Goal: Task Accomplishment & Management: Manage account settings

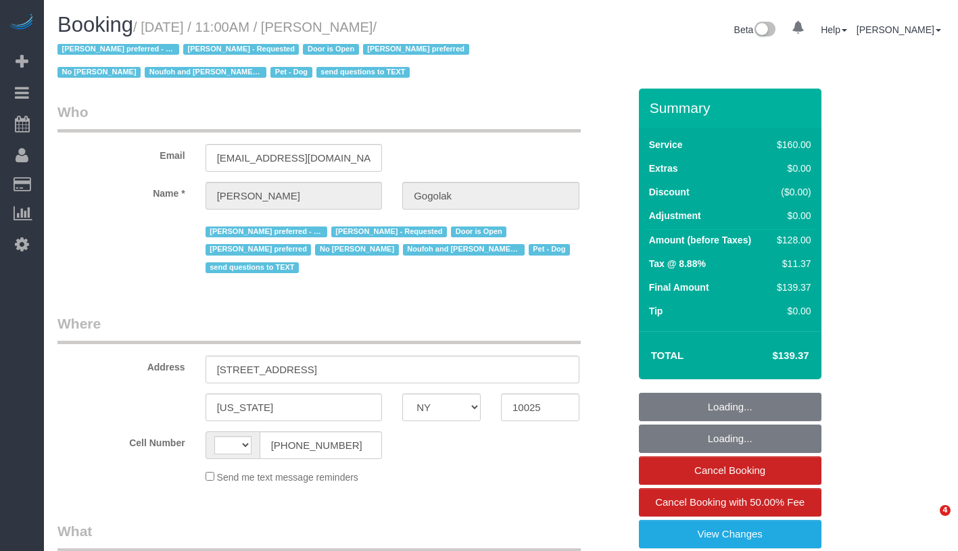
select select "NY"
select select "string:[GEOGRAPHIC_DATA]"
select select "object:531"
select select "string:stripe-pm_1RfNyY4VGloSiKo7jWnzrFGY"
select select "number:58"
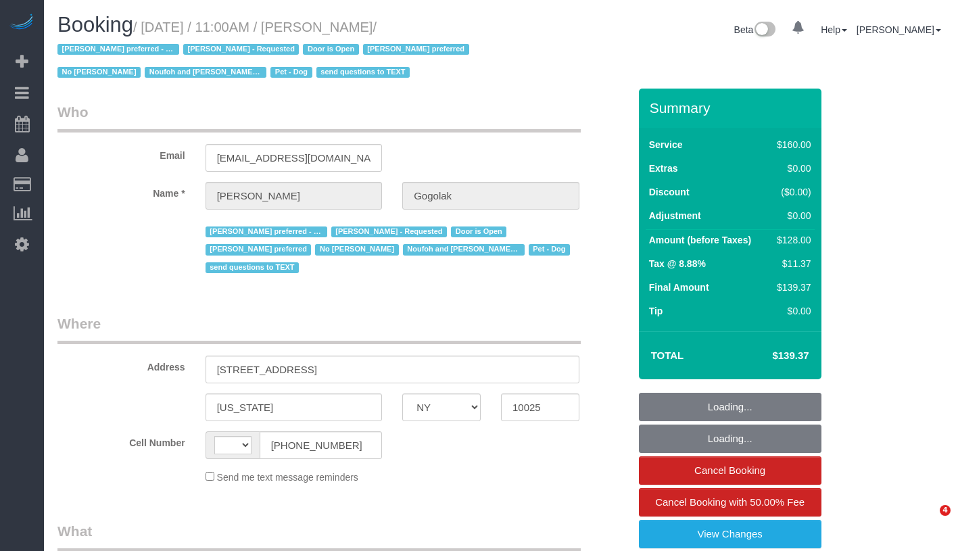
select select "number:76"
select select "number:13"
select select "number:5"
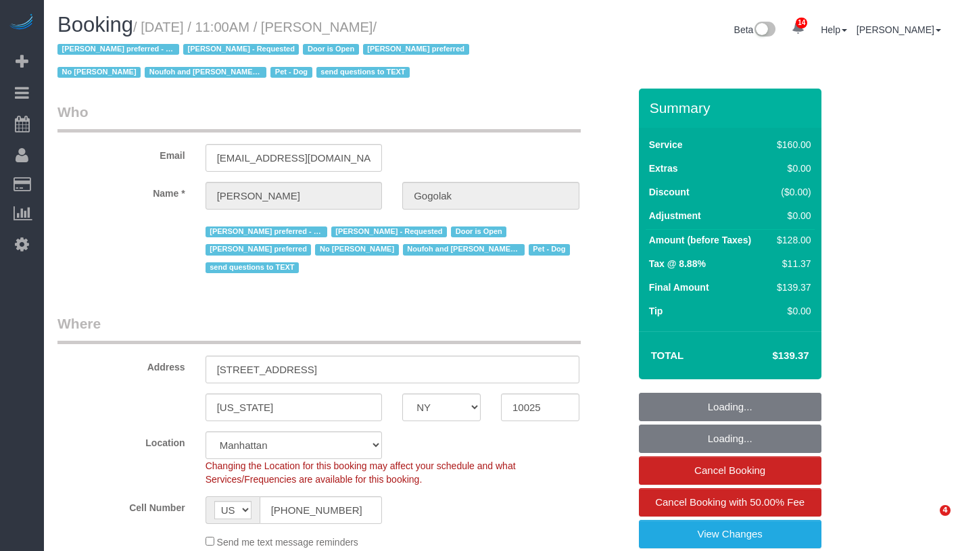
select select "object:1066"
select select "spot1"
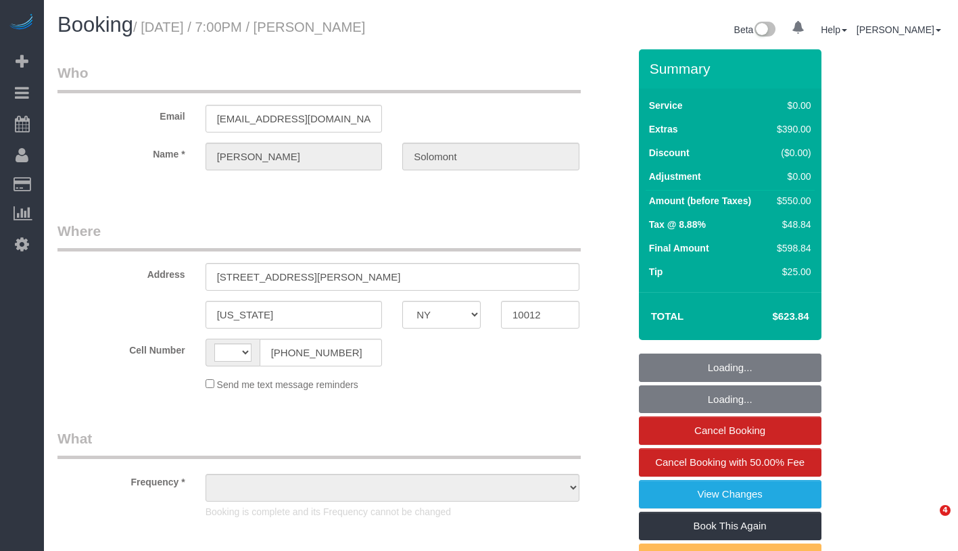
select select "NY"
select select "string:[GEOGRAPHIC_DATA]"
select select "object:756"
select select "string:stripe-pm_1S4eHK4VGloSiKo768nkC31s"
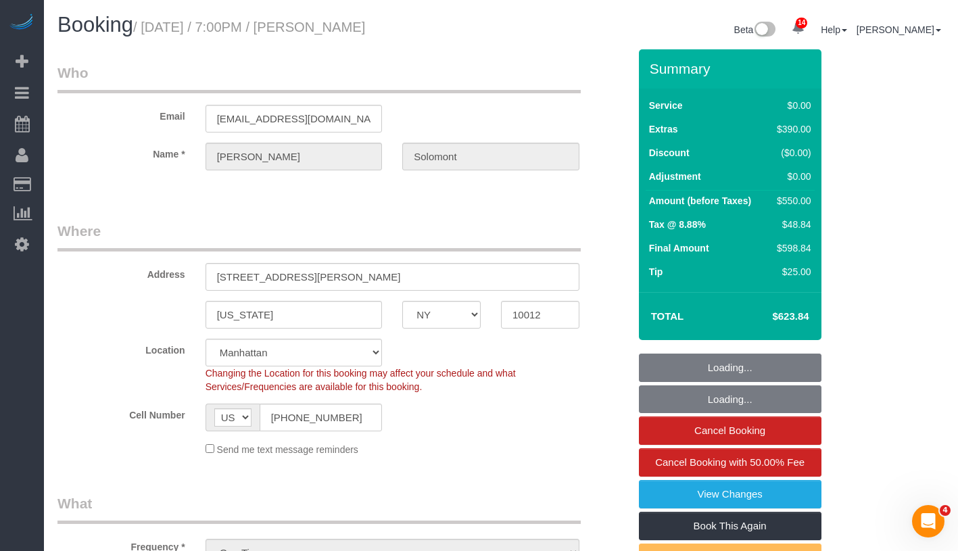
select select "number:56"
select select "number:90"
select select "number:15"
select select "number:7"
select select "object:1332"
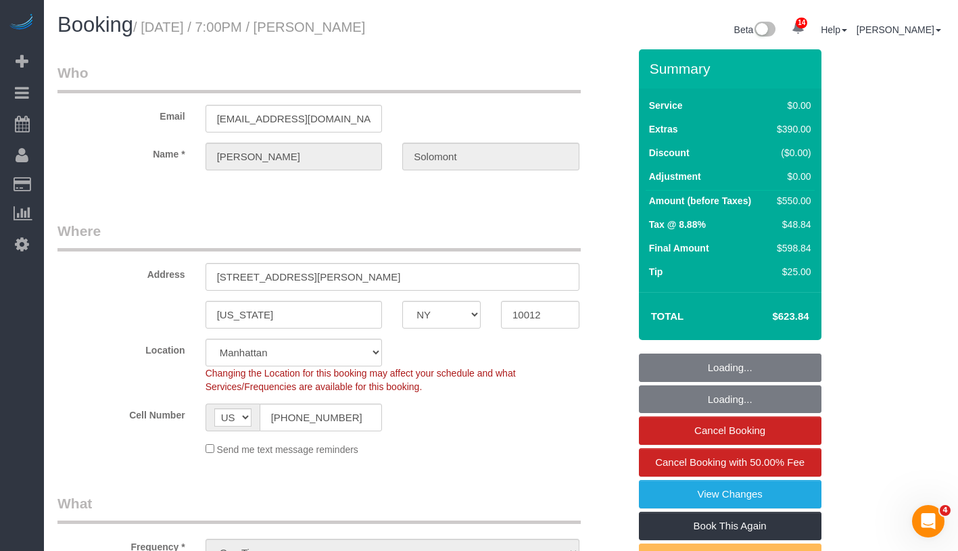
select select "1"
select select "spot1"
select select "1"
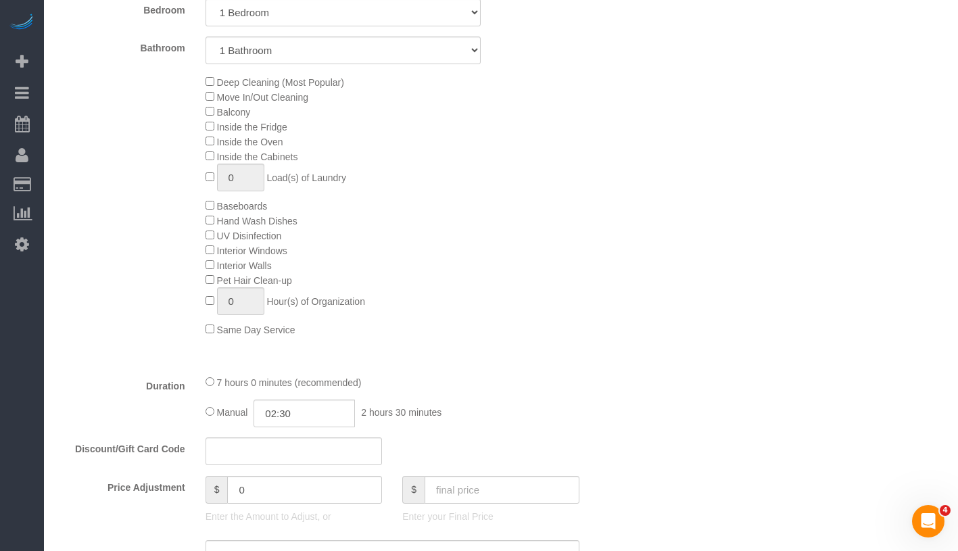
scroll to position [642, 0]
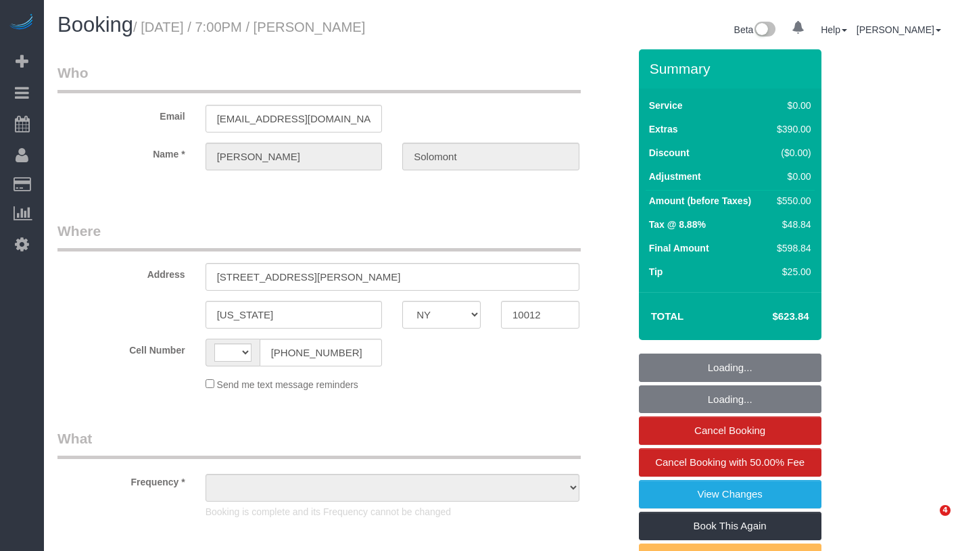
select select "NY"
select select "string:[GEOGRAPHIC_DATA]"
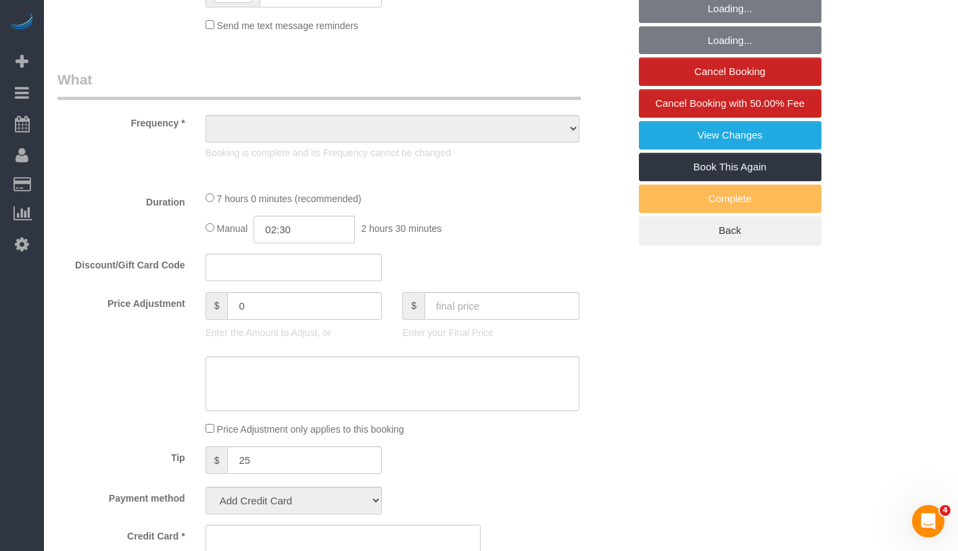
scroll to position [529, 0]
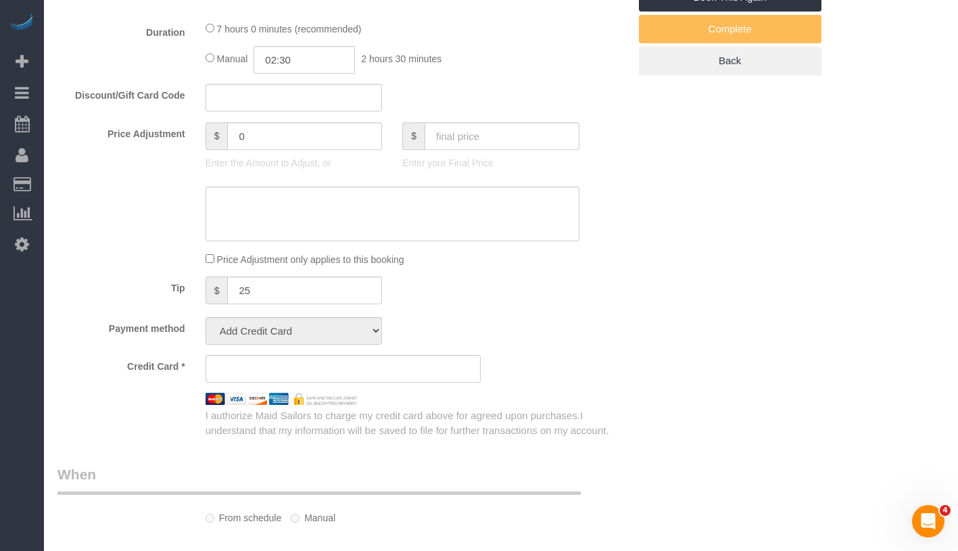
select select "object:754"
select select "1"
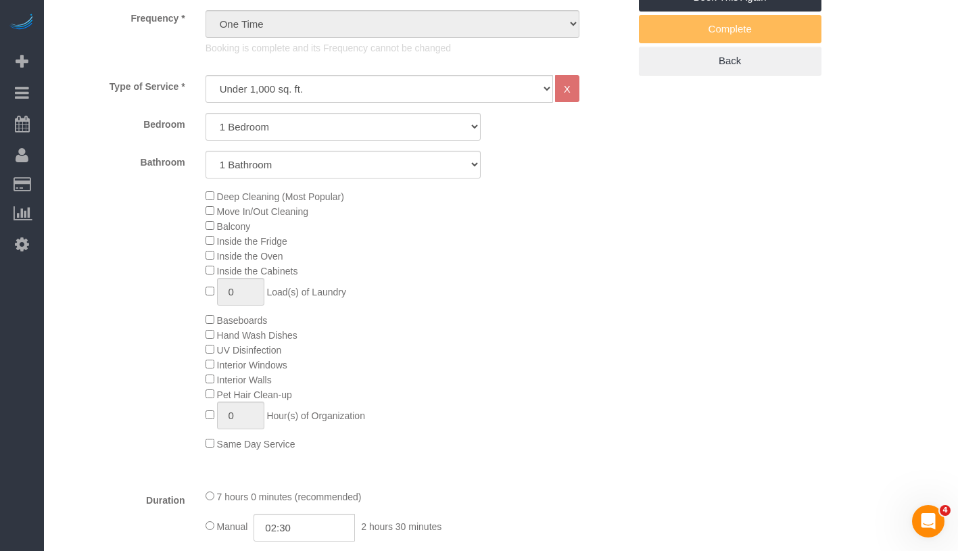
select select "string:stripe-pm_1S4eHK4VGloSiKo768nkC31s"
select select "spot1"
select select "number:56"
select select "number:90"
select select "number:15"
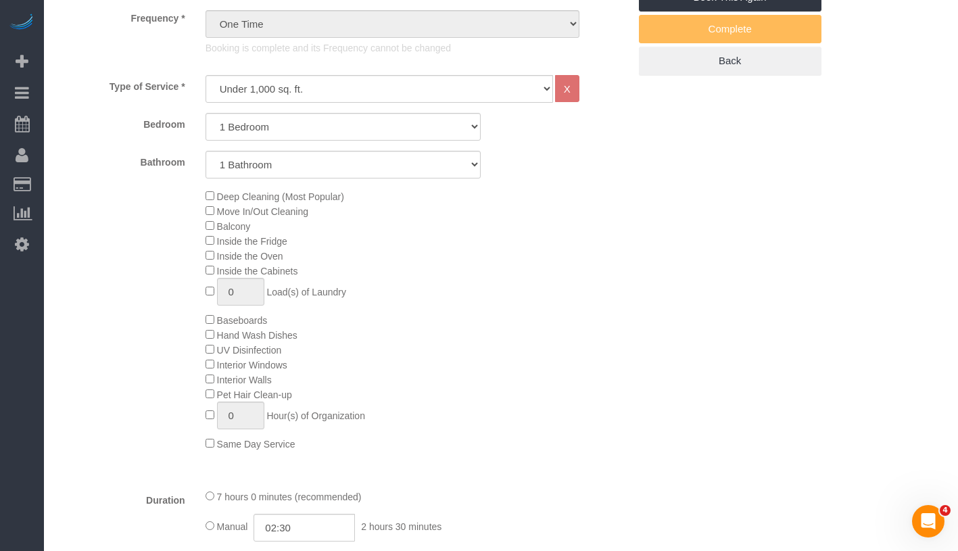
select select "number:7"
select select "object:1442"
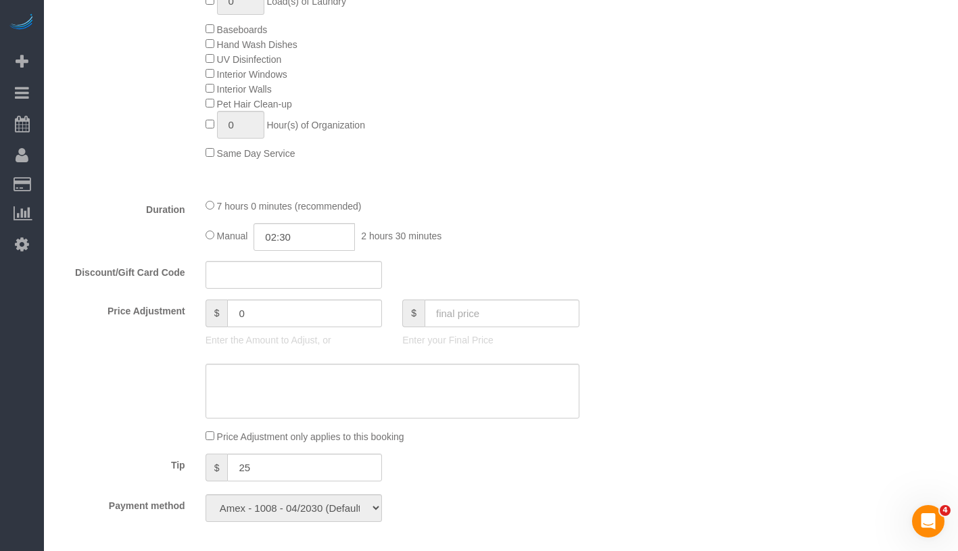
select select "1"
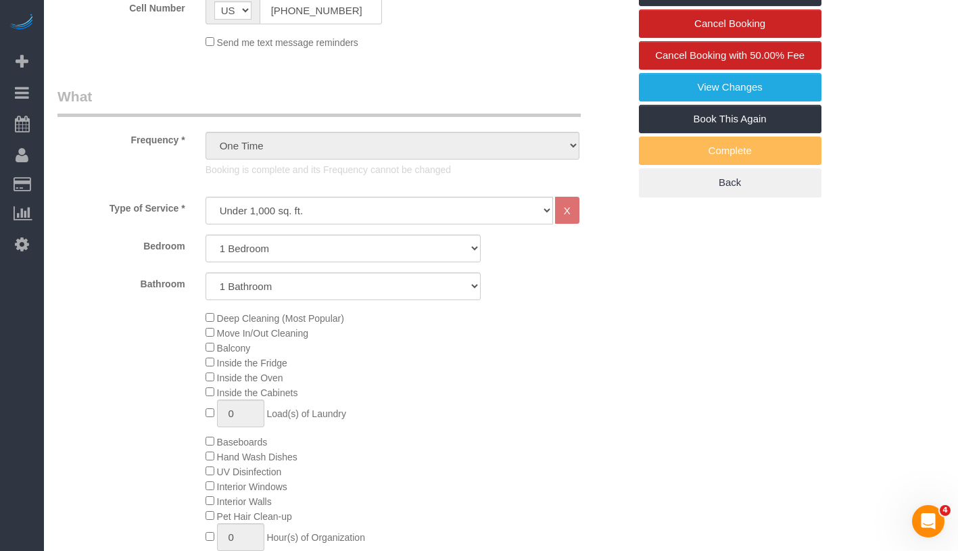
scroll to position [0, 0]
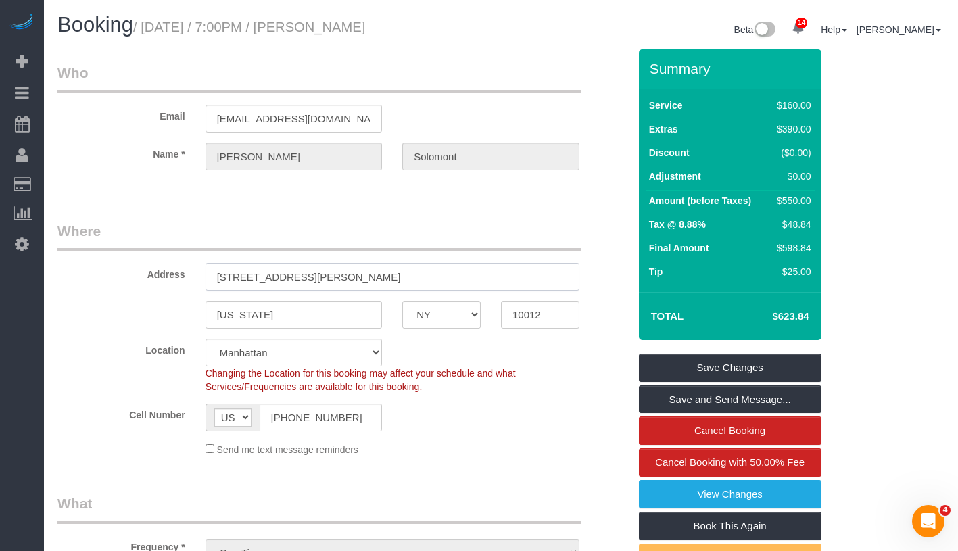
drag, startPoint x: 215, startPoint y: 280, endPoint x: 287, endPoint y: 279, distance: 72.4
click at [287, 279] on input "284 Mott Street, Apt 4D" at bounding box center [393, 277] width 374 height 28
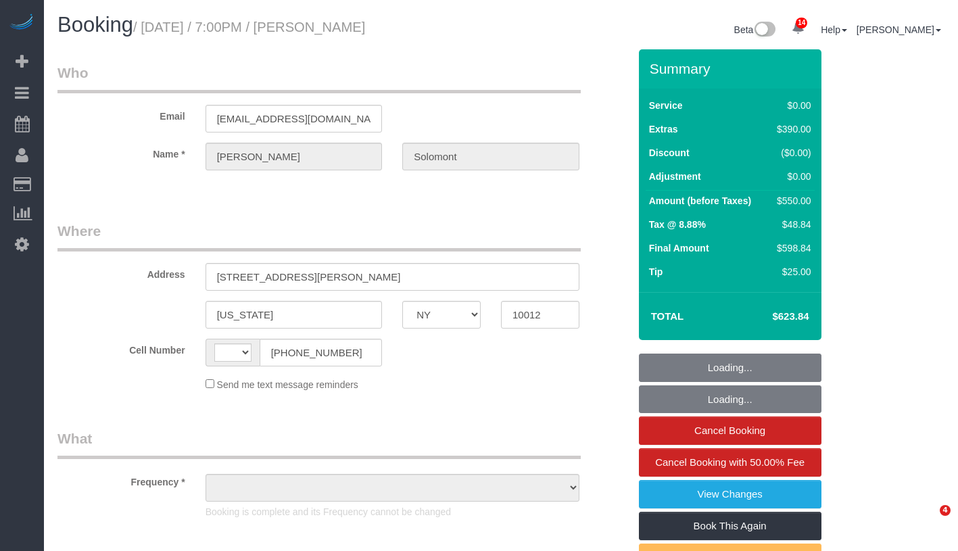
select select "NY"
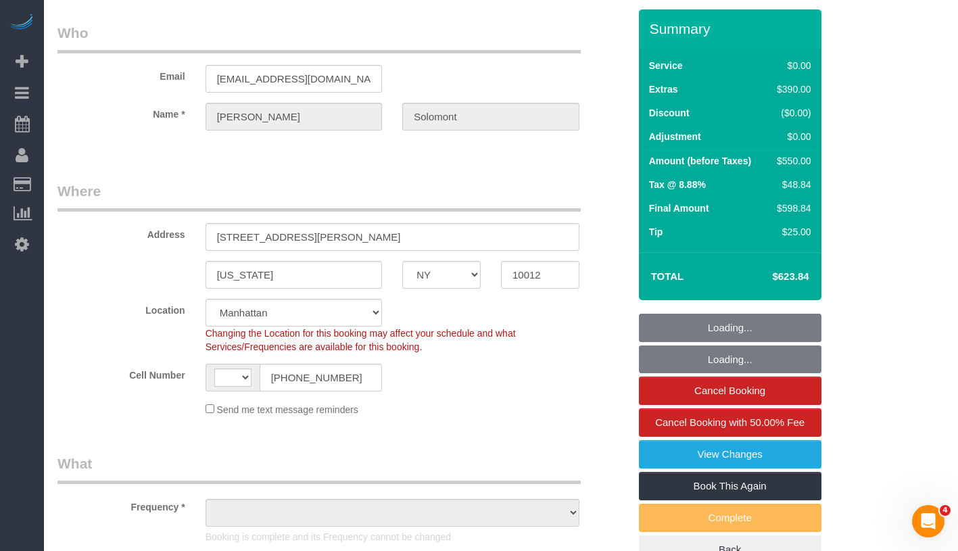
select select "string:stripe-pm_1S4eHK4VGloSiKo768nkC31s"
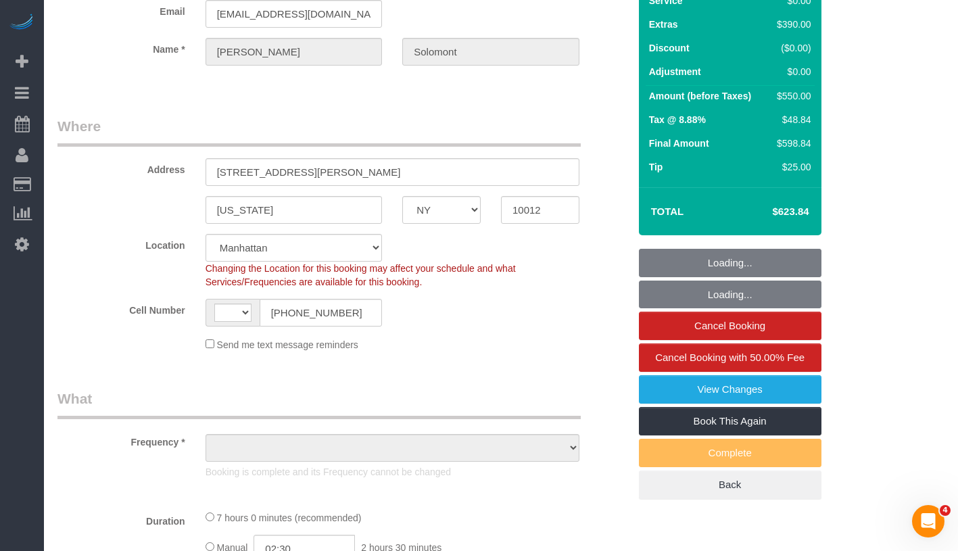
select select "string:[GEOGRAPHIC_DATA]"
select select "object:756"
select select "number:56"
select select "number:90"
select select "number:15"
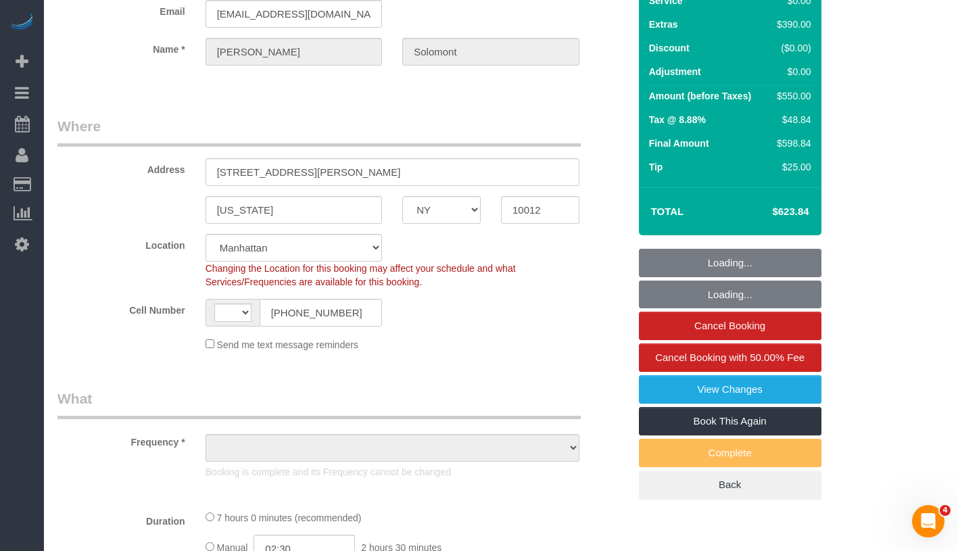
select select "number:7"
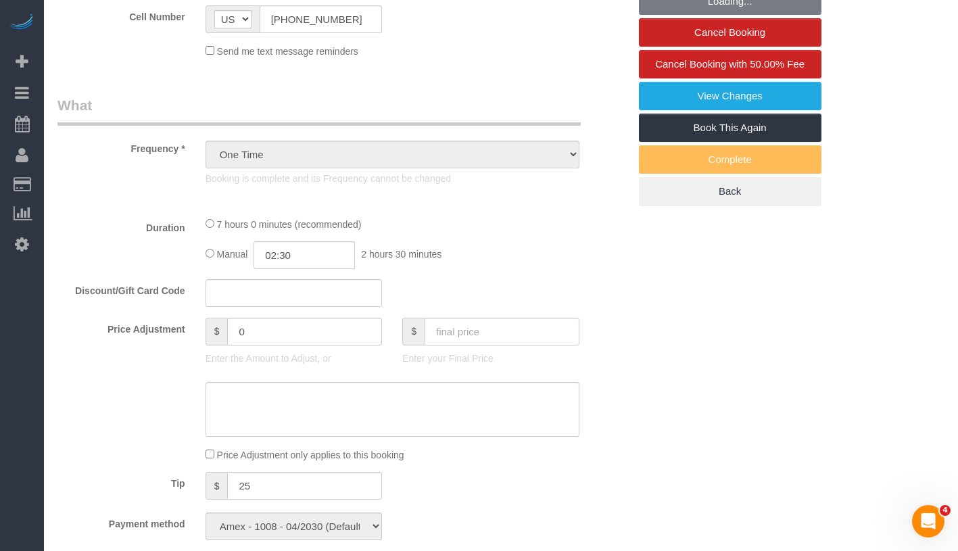
select select "1"
select select "spot1"
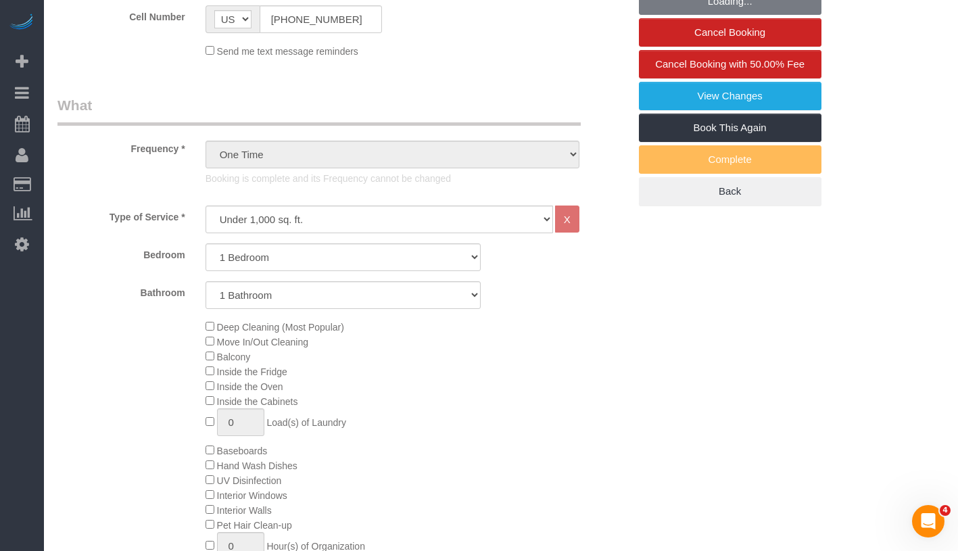
select select "object:1445"
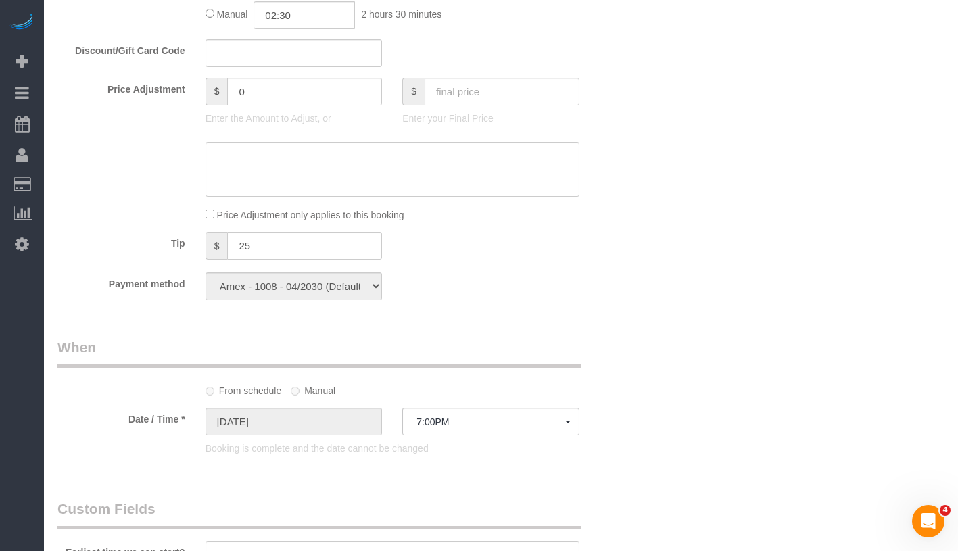
select select "1"
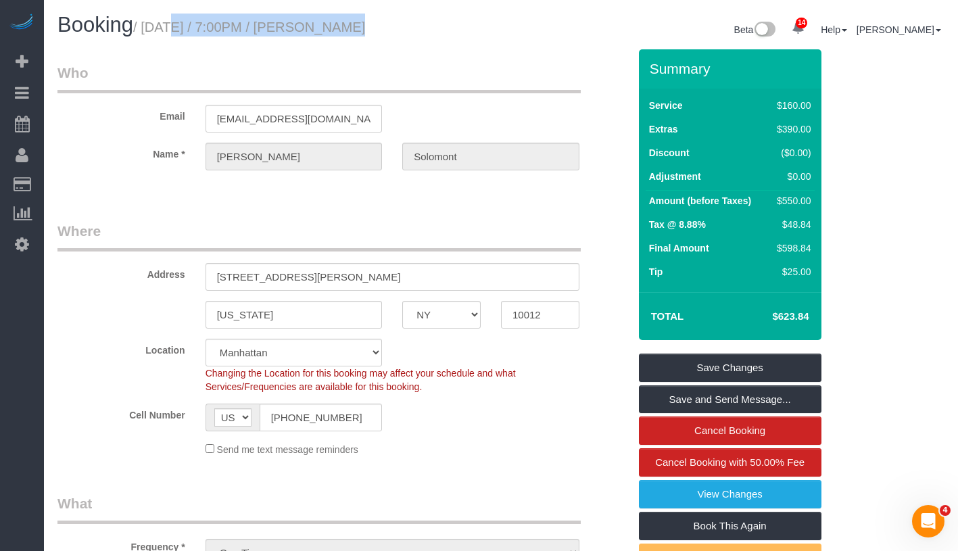
drag, startPoint x: 151, startPoint y: 32, endPoint x: 335, endPoint y: 31, distance: 183.9
click at [335, 31] on small "/ September 07, 2025 / 7:00PM / Matthew Solomont" at bounding box center [249, 27] width 232 height 15
copy small "September 07, 2025 / 7:00PM"
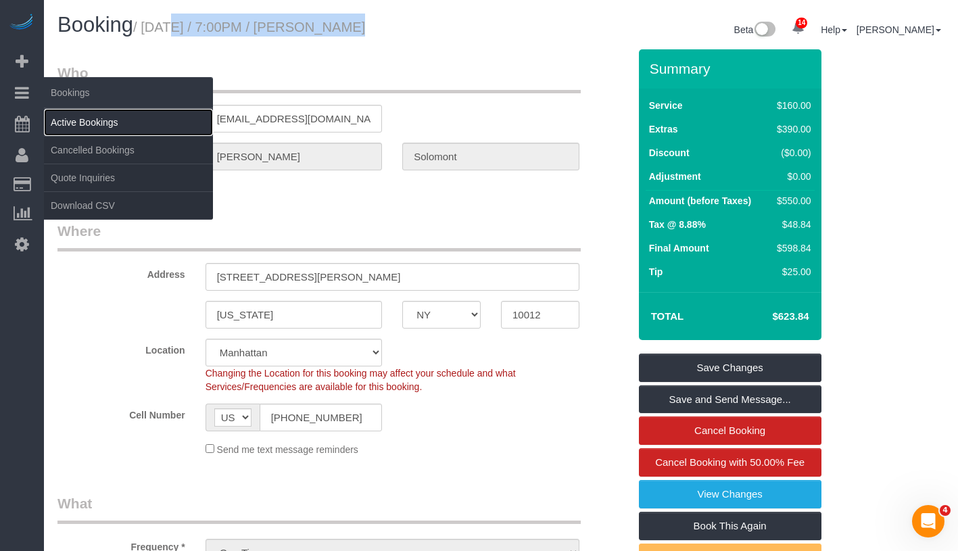
click at [99, 115] on link "Active Bookings" at bounding box center [128, 122] width 169 height 27
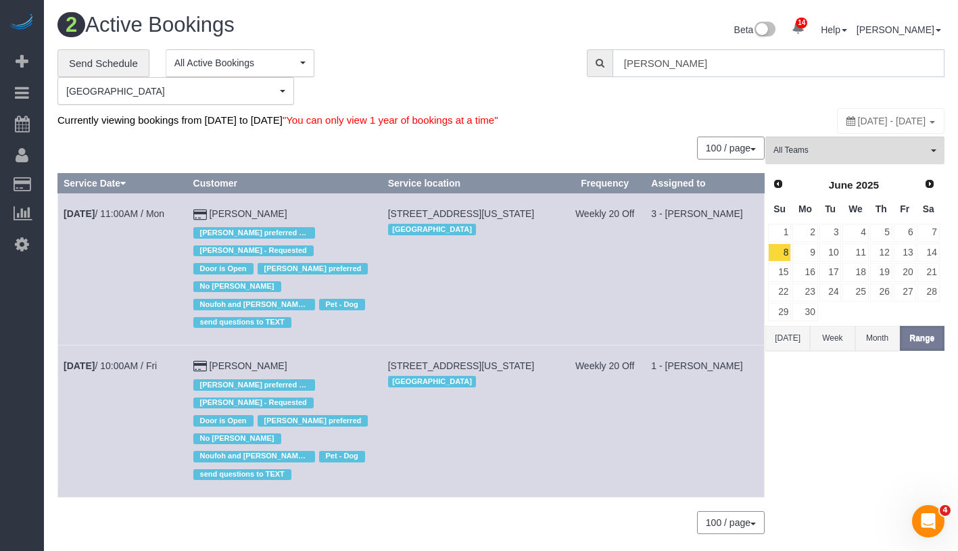
click at [782, 73] on input "Leonora Gogolak" at bounding box center [779, 63] width 332 height 28
click at [783, 62] on input "Leonora Gogolak" at bounding box center [779, 63] width 332 height 28
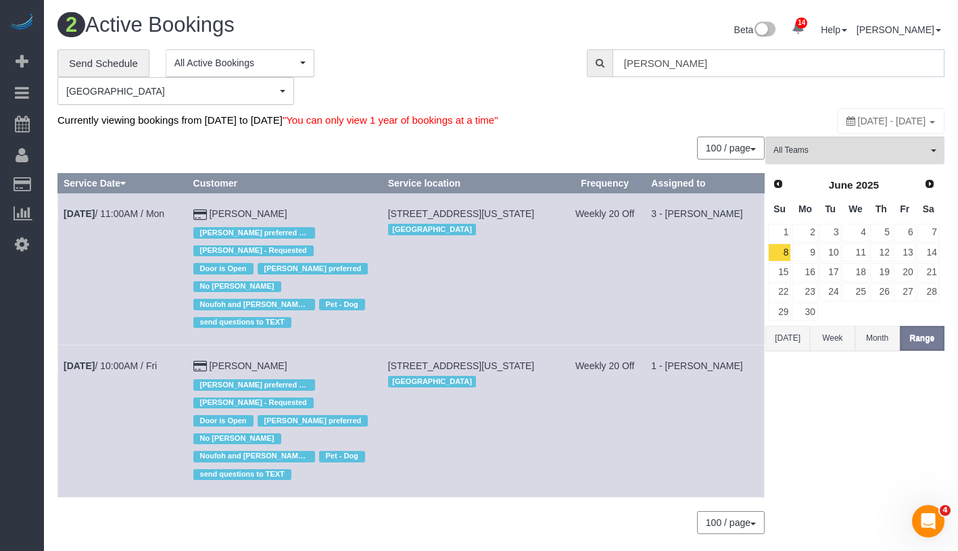
paste input "Claire Sprattler"
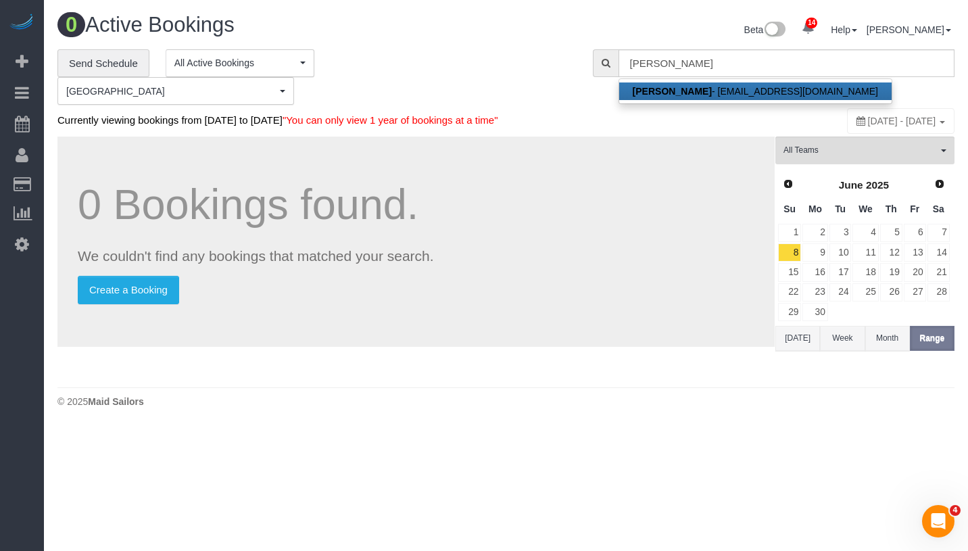
click at [774, 84] on link "Claire Sprattler - csprattler@gmail.com" at bounding box center [755, 92] width 273 height 18
type input "[EMAIL_ADDRESS][DOMAIN_NAME]"
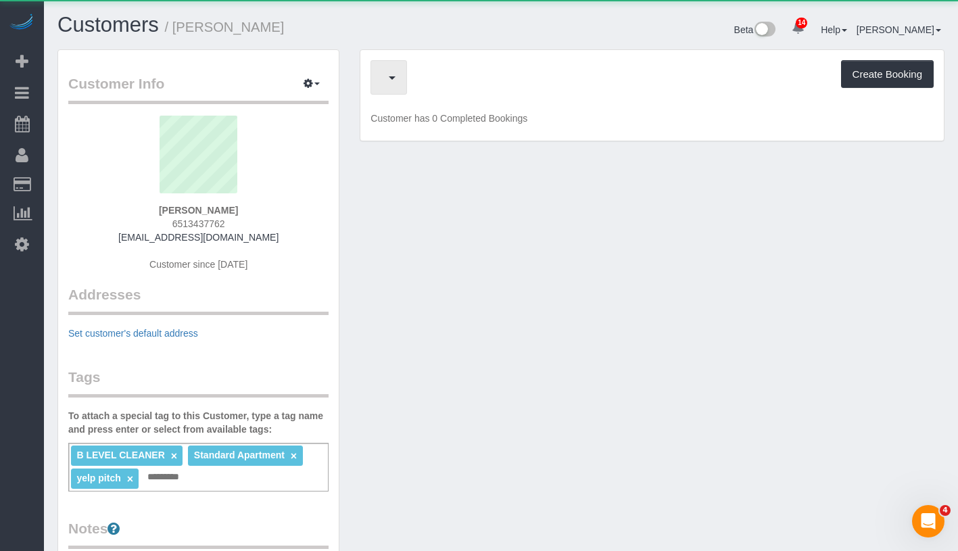
click at [389, 72] on span "button" at bounding box center [385, 77] width 7 height 17
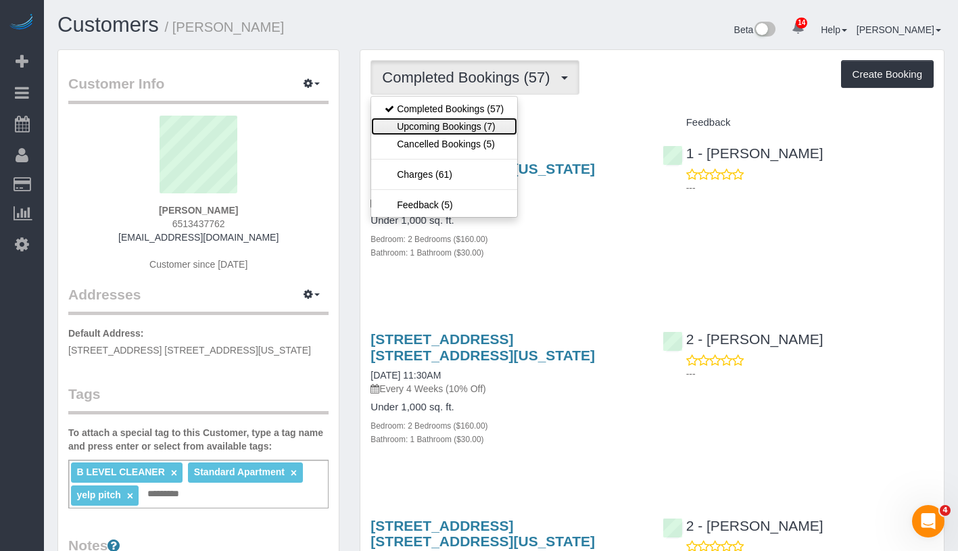
click at [460, 127] on link "Upcoming Bookings (7)" at bounding box center [444, 127] width 146 height 18
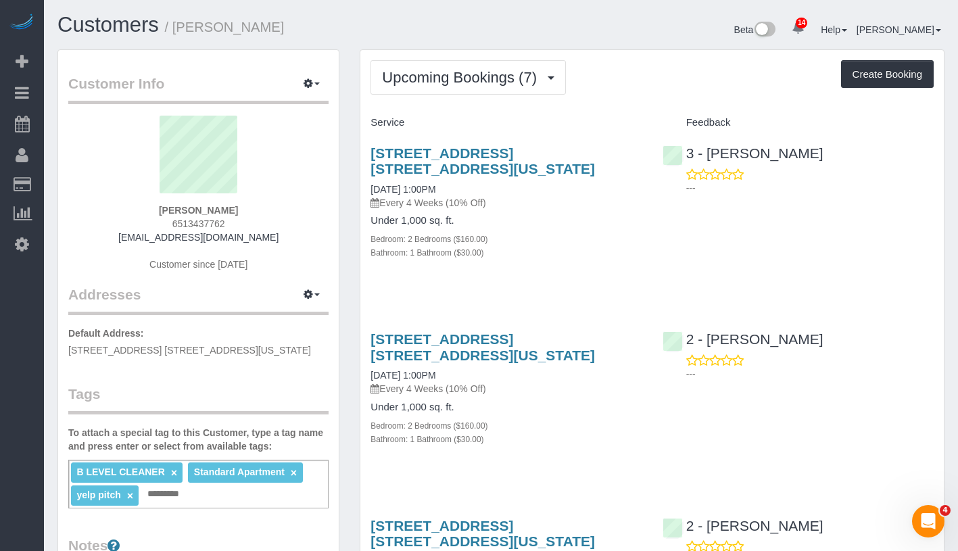
drag, startPoint x: 358, startPoint y: 140, endPoint x: 416, endPoint y: 169, distance: 65.0
copy link "2 King Street Apt. 7a, New York, NY 10012"
drag, startPoint x: 153, startPoint y: 217, endPoint x: 273, endPoint y: 217, distance: 119.7
click at [273, 217] on div "Claire Sprattler 6513437762 csprattler@gmail.com Customer since 2020" at bounding box center [198, 200] width 260 height 169
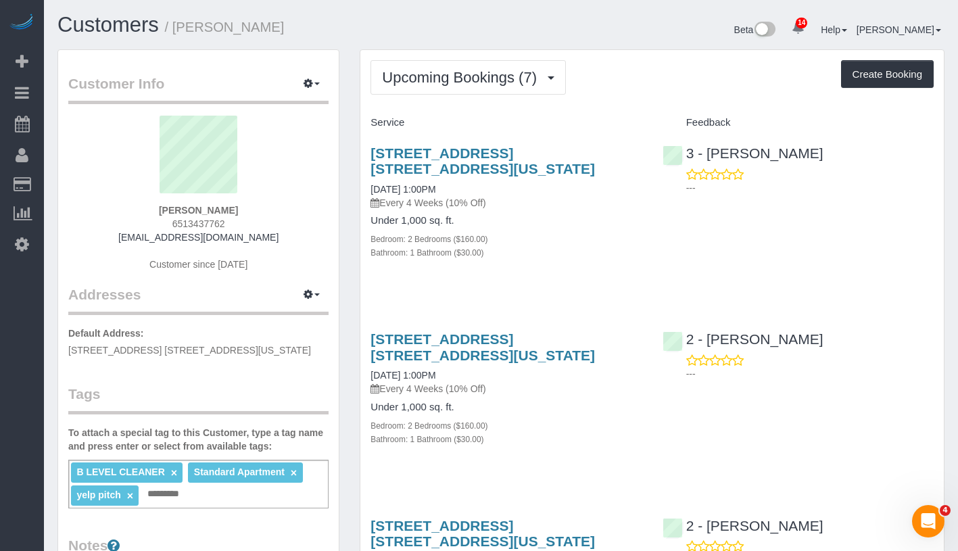
drag, startPoint x: 146, startPoint y: 205, endPoint x: 246, endPoint y: 209, distance: 100.2
click at [246, 209] on div "Claire Sprattler 6513437762 csprattler@gmail.com Customer since 2020" at bounding box center [198, 200] width 260 height 169
copy strong "Claire Sprattler"
click at [143, 218] on div "Claire Sprattler 6513437762 csprattler@gmail.com Customer since 2020" at bounding box center [198, 200] width 260 height 169
drag, startPoint x: 143, startPoint y: 218, endPoint x: 287, endPoint y: 206, distance: 144.6
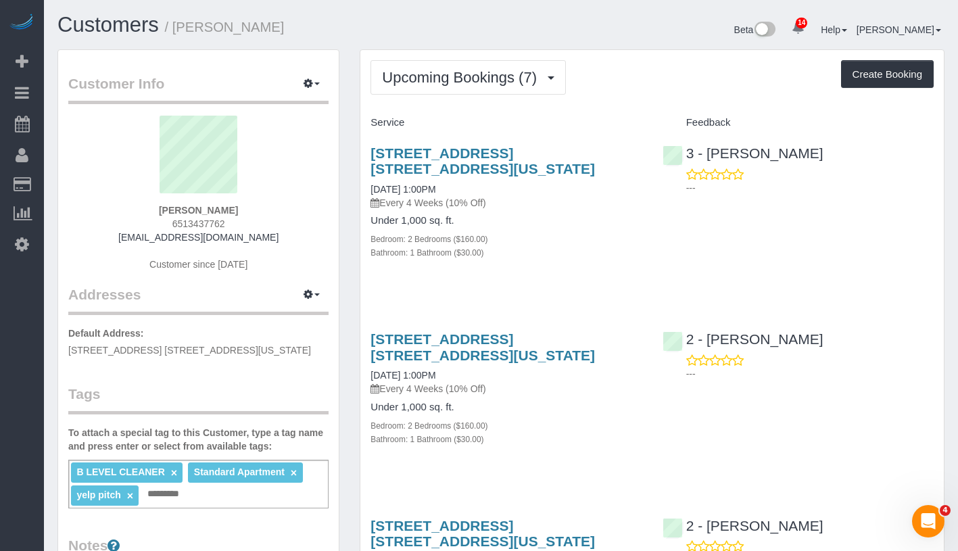
click at [287, 206] on div "Claire Sprattler 6513437762 csprattler@gmail.com Customer since 2020" at bounding box center [198, 200] width 260 height 169
click at [124, 208] on div "Claire Sprattler 6513437762 csprattler@gmail.com Customer since 2020" at bounding box center [198, 200] width 260 height 169
click at [286, 212] on div "Claire Sprattler 6513437762 csprattler@gmail.com Customer since 2020" at bounding box center [198, 200] width 260 height 169
click at [270, 233] on div "Claire Sprattler 6513437762 csprattler@gmail.com Customer since 2020" at bounding box center [198, 200] width 260 height 169
drag, startPoint x: 163, startPoint y: 207, endPoint x: 251, endPoint y: 207, distance: 87.9
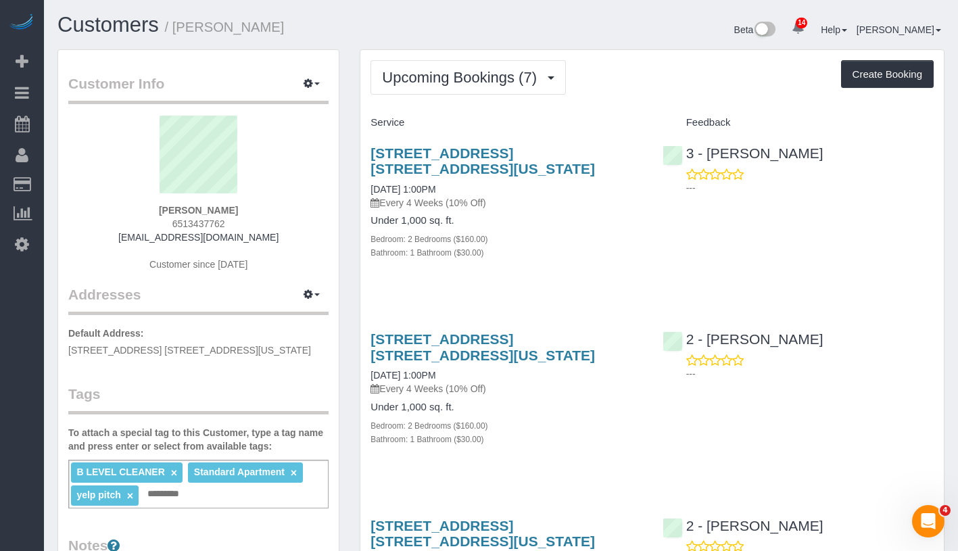
click at [251, 207] on div "Claire Sprattler 6513437762 csprattler@gmail.com Customer since 2020" at bounding box center [198, 200] width 260 height 169
copy strong "Claire Sprattler"
drag, startPoint x: 360, startPoint y: 191, endPoint x: 463, endPoint y: 186, distance: 102.2
click at [463, 186] on div "2 King Street Apt. 7a, New York, NY 10012 09/08/2025 1:00PM Every 4 Weeks (10% …" at bounding box center [505, 210] width 291 height 152
copy link "09/08/2025 1:00PM"
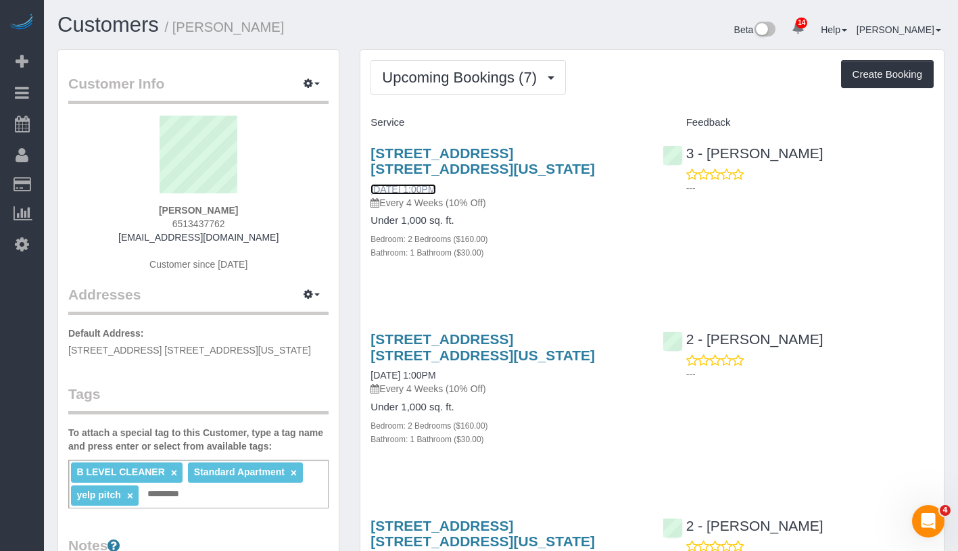
click at [413, 189] on link "09/08/2025 1:00PM" at bounding box center [403, 189] width 65 height 11
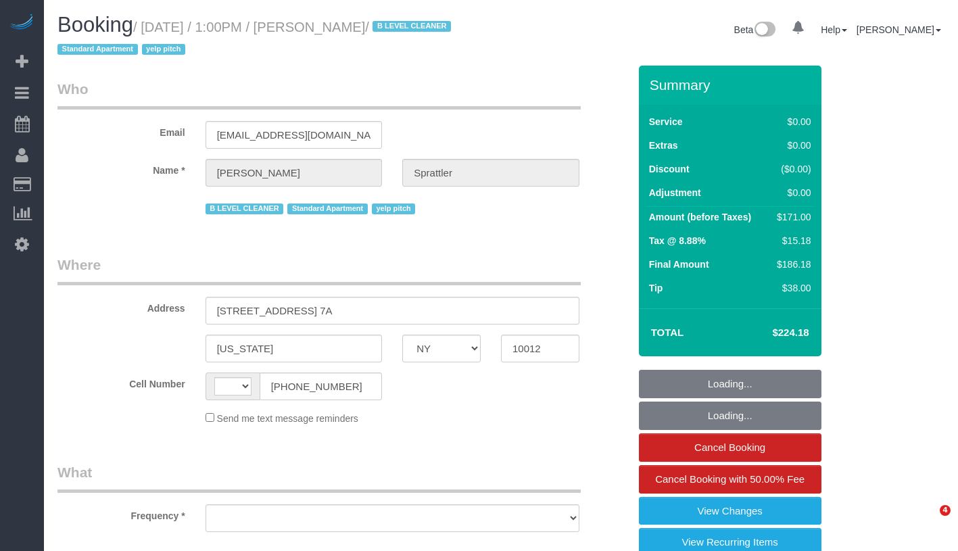
select select "NY"
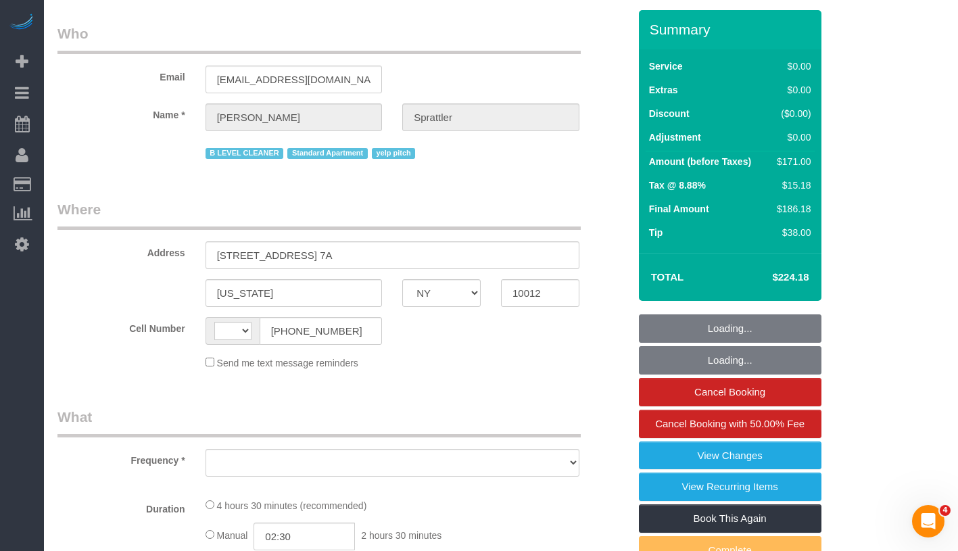
select select "string:[GEOGRAPHIC_DATA]"
select select "object:760"
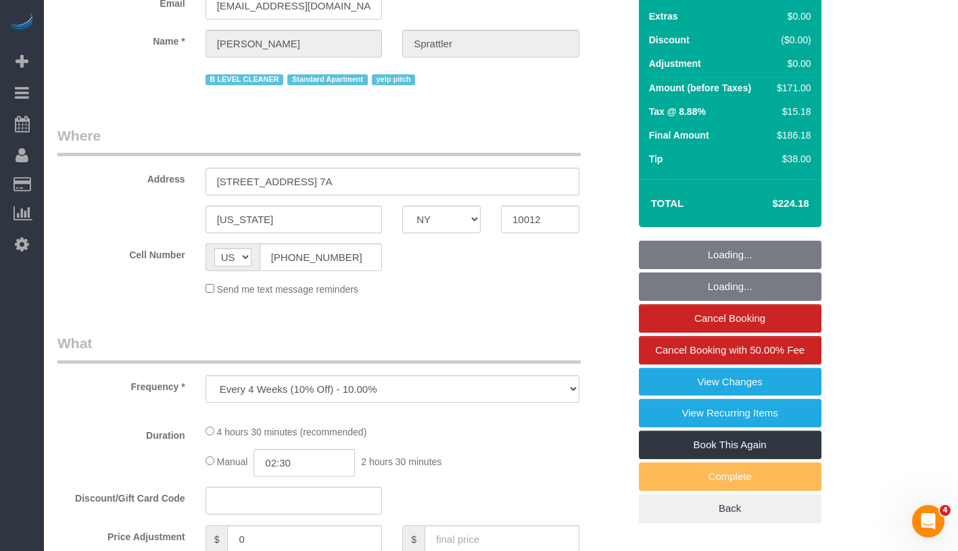
select select "number:58"
select select "number:77"
select select "number:15"
select select "number:5"
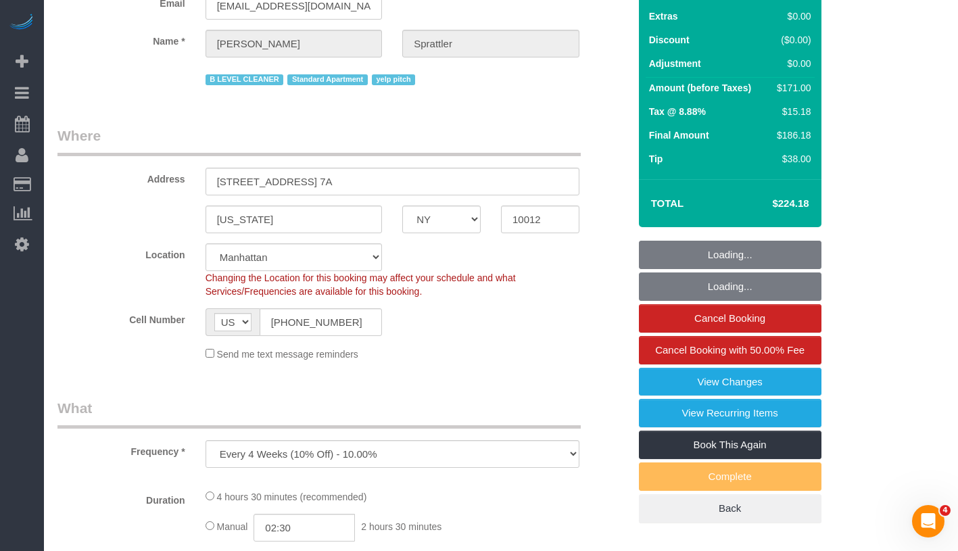
select select "string:stripe-pm_1Hm4a64VGloSiKo7d3BS0RN1"
select select "2"
select select "spot1"
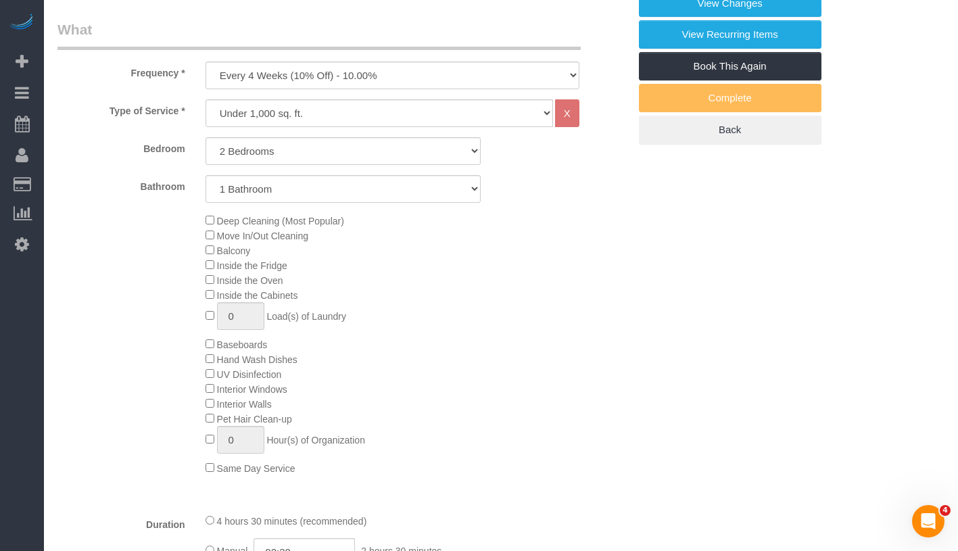
select select "2"
select select "object:1481"
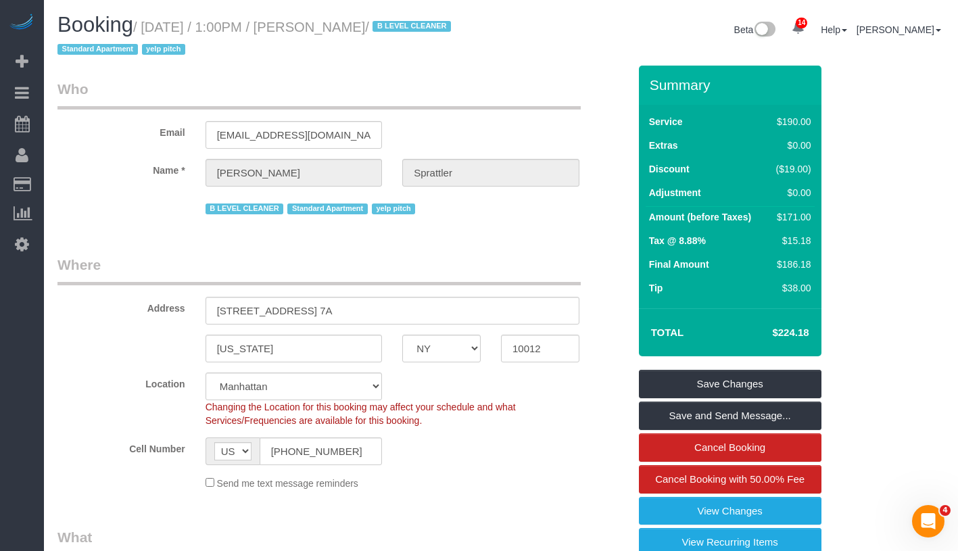
drag, startPoint x: 347, startPoint y: 26, endPoint x: 448, endPoint y: 22, distance: 100.8
click at [448, 22] on h1 "Booking / September 08, 2025 / 1:00PM / Claire Sprattler / B LEVEL CLEANER Stan…" at bounding box center [273, 37] width 433 height 46
copy small "Claire Sprattler /"
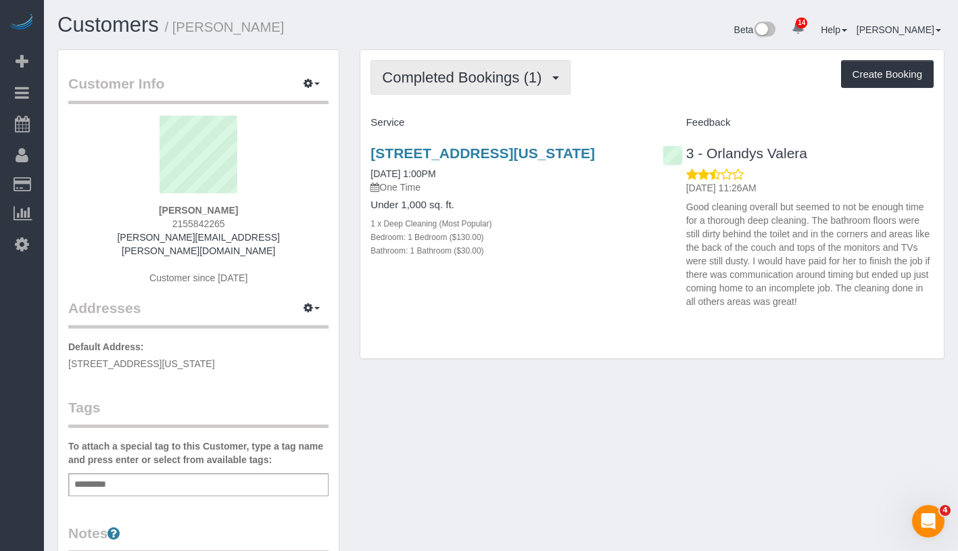
click at [487, 78] on span "Completed Bookings (1)" at bounding box center [465, 77] width 166 height 17
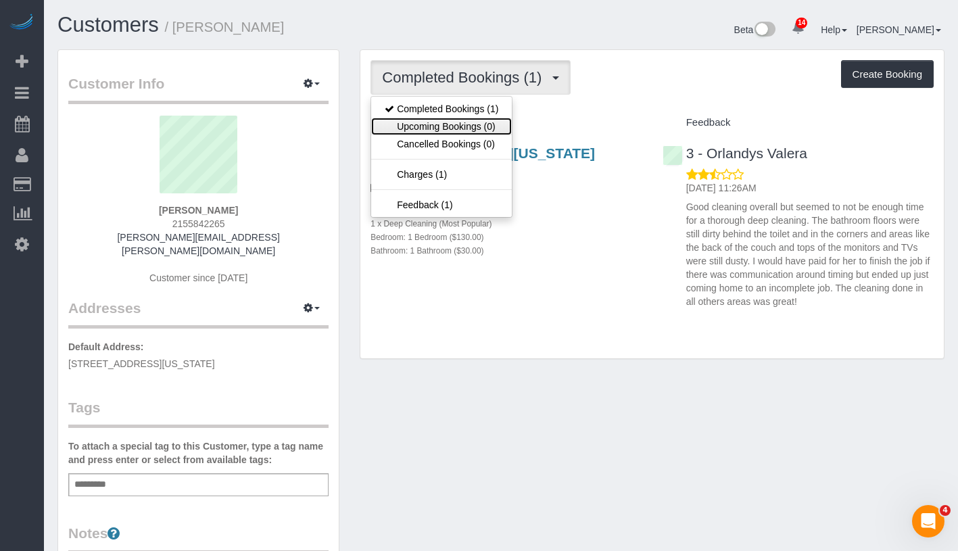
click at [466, 132] on link "Upcoming Bookings (0)" at bounding box center [441, 127] width 141 height 18
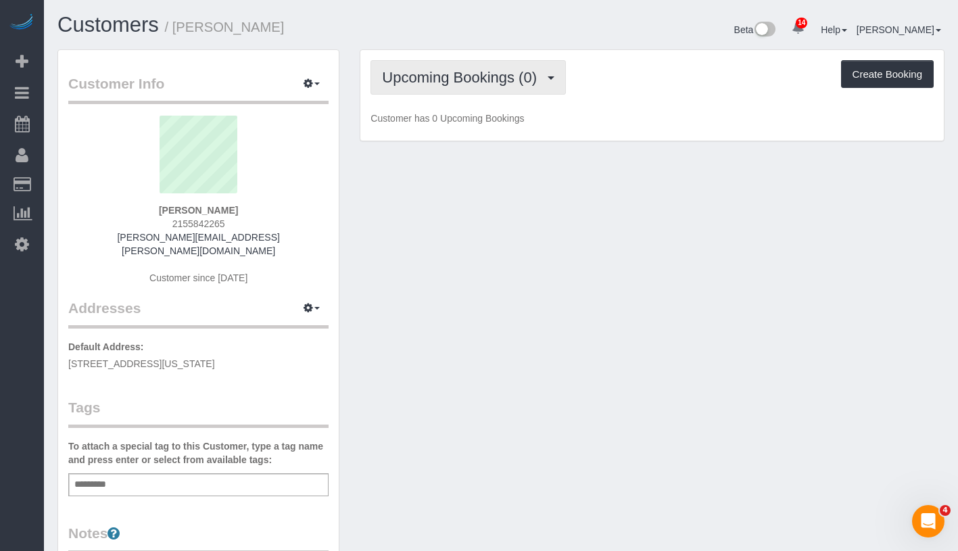
click at [483, 73] on span "Upcoming Bookings (0)" at bounding box center [463, 77] width 162 height 17
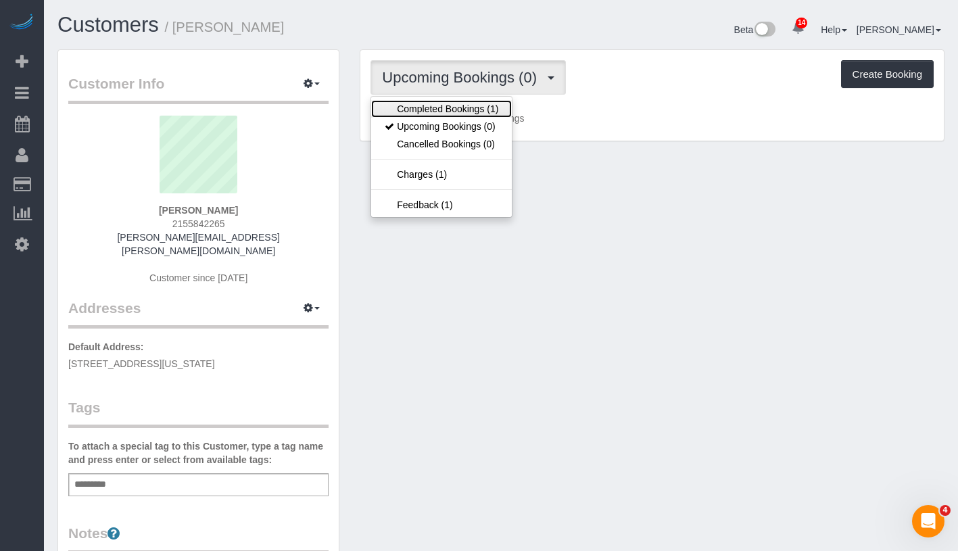
click at [464, 104] on link "Completed Bookings (1)" at bounding box center [441, 109] width 141 height 18
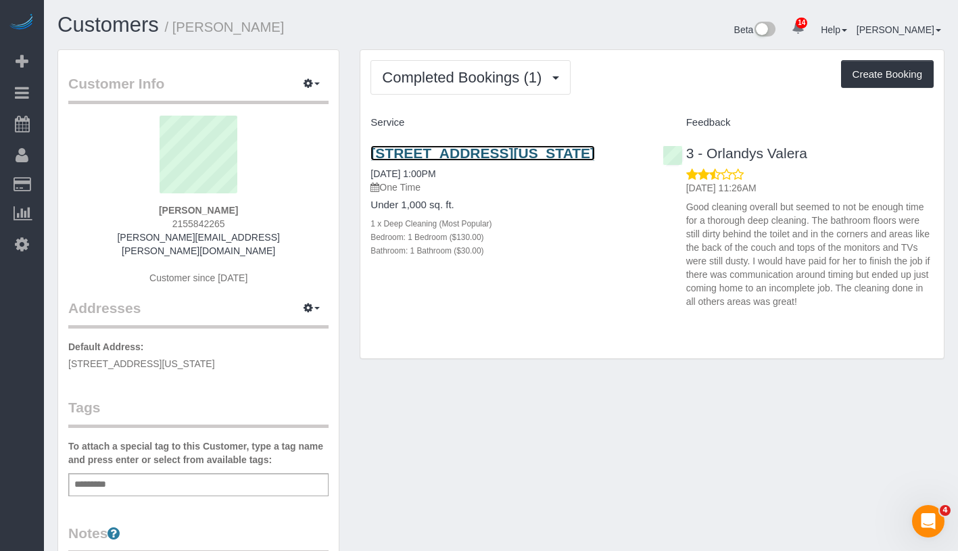
click at [485, 147] on link "150 East 30th Street, 7g, New York, NY 10016" at bounding box center [483, 153] width 225 height 16
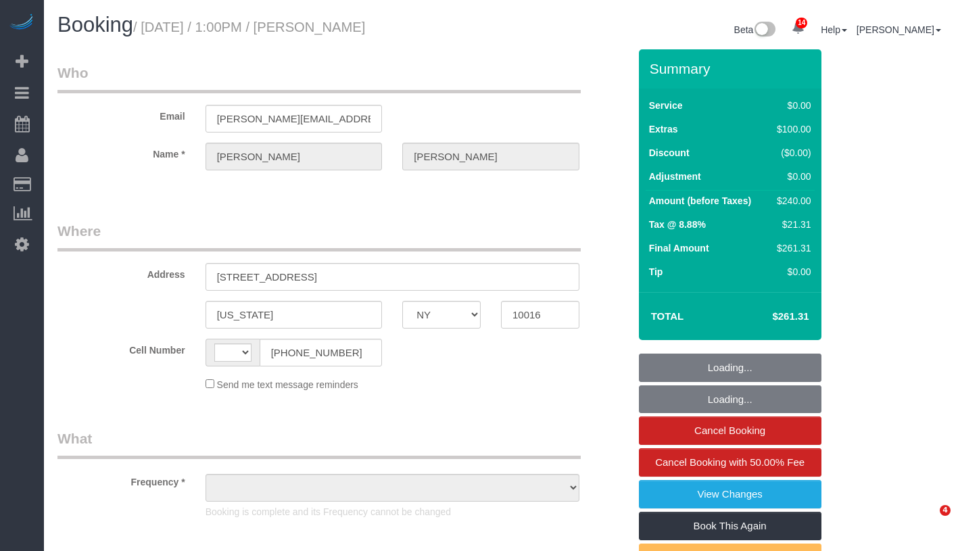
select select "NY"
select select "string:[GEOGRAPHIC_DATA]"
select select "object:499"
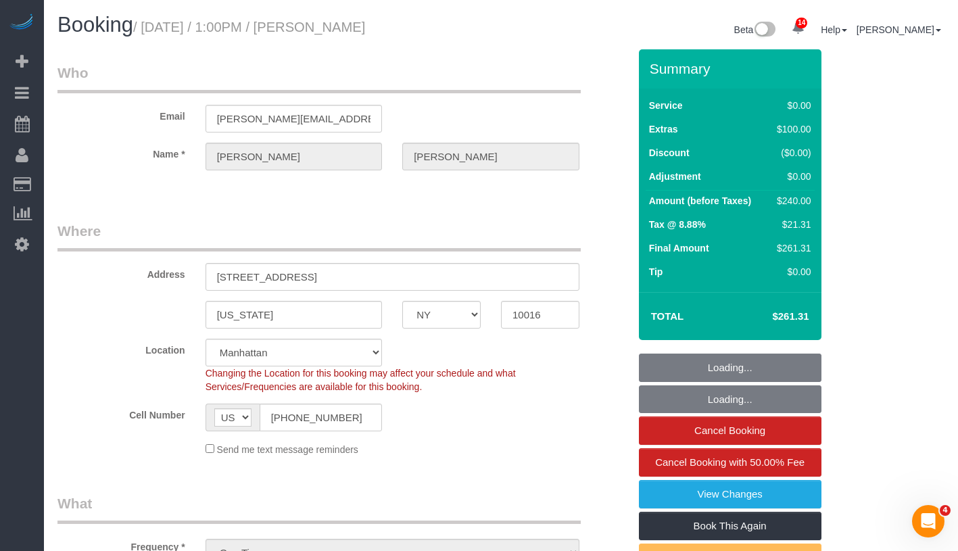
select select "string:stripe-pm_1S3mZn4VGloSiKo7dFS3C5F8"
select select "1"
select select "spot1"
select select "number:60"
select select "number:73"
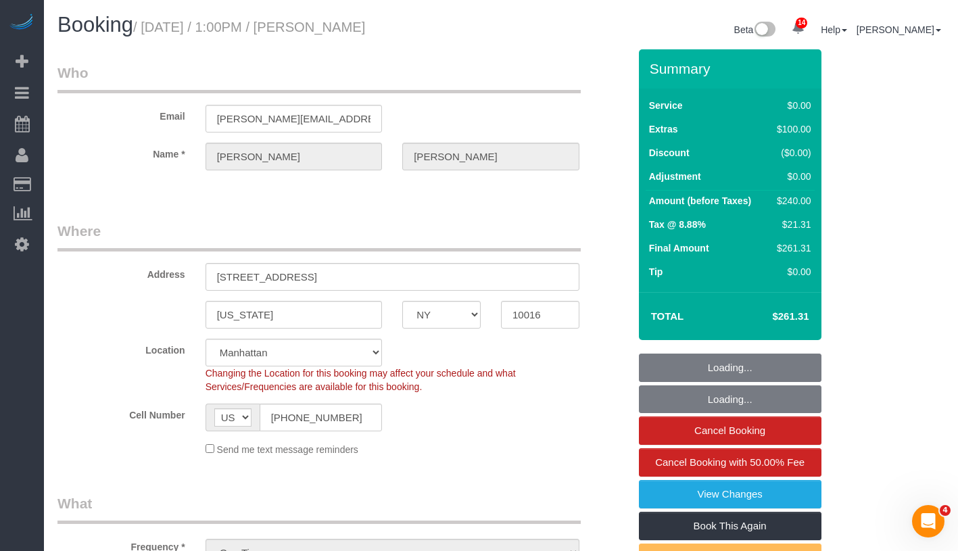
select select "number:15"
select select "number:5"
select select "object:1430"
select select "1"
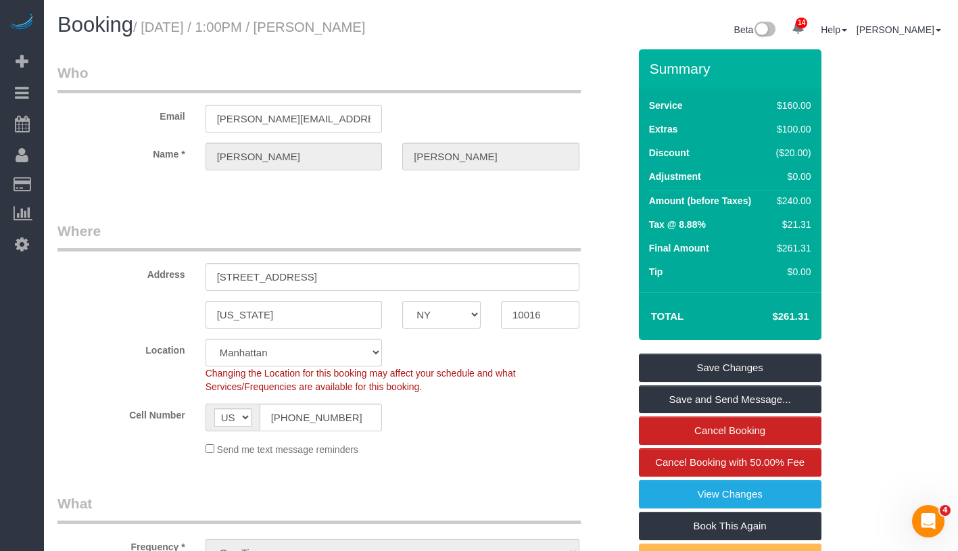
drag, startPoint x: 152, startPoint y: 24, endPoint x: 460, endPoint y: 30, distance: 307.8
click at [460, 30] on h1 "Booking / September 07, 2025 / 1:00PM / Staci Weinberger" at bounding box center [273, 25] width 433 height 23
copy small "September 07, 2025 / 1:00PM / Staci Weinberger"
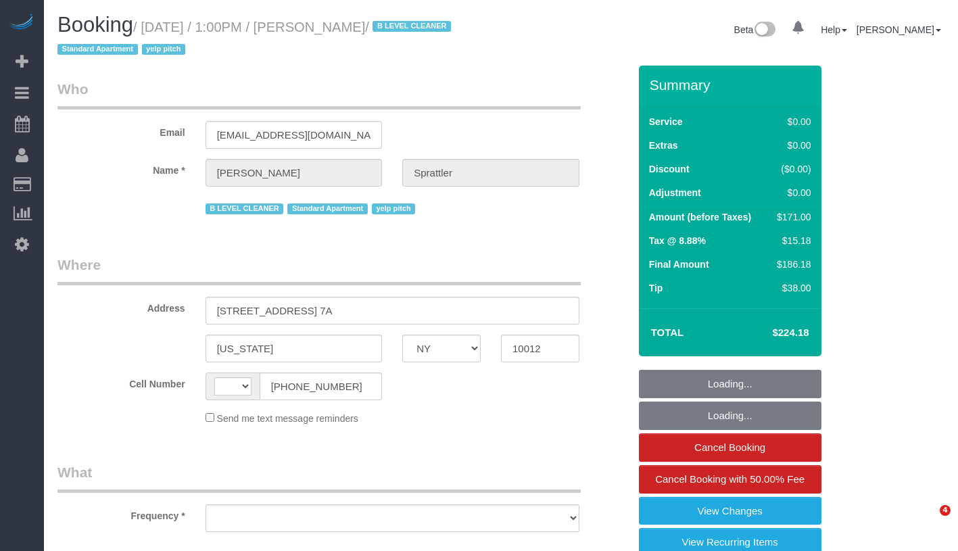
select select "NY"
select select "string:[GEOGRAPHIC_DATA]"
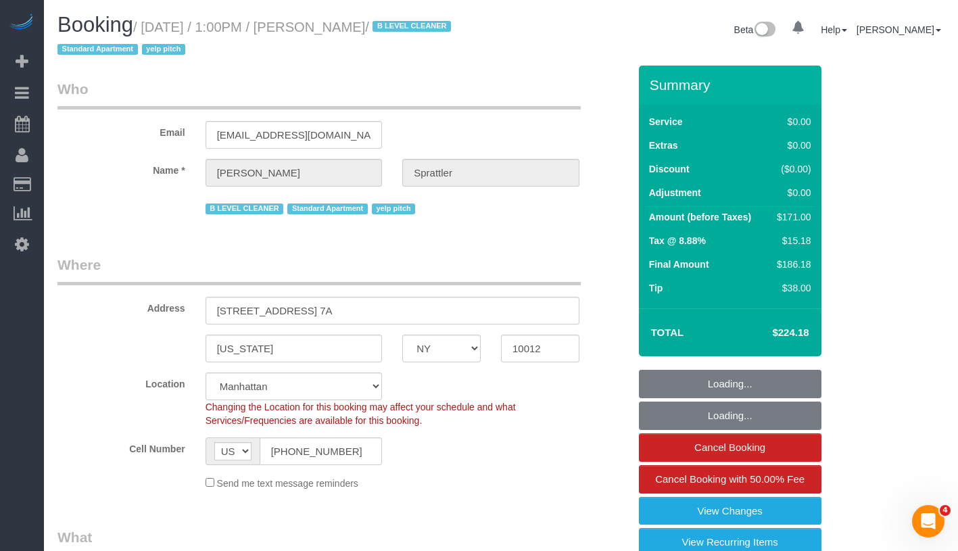
select select "string:stripe-pm_1Hm4a64VGloSiKo7d3BS0RN1"
select select "number:58"
select select "number:77"
select select "number:15"
select select "number:5"
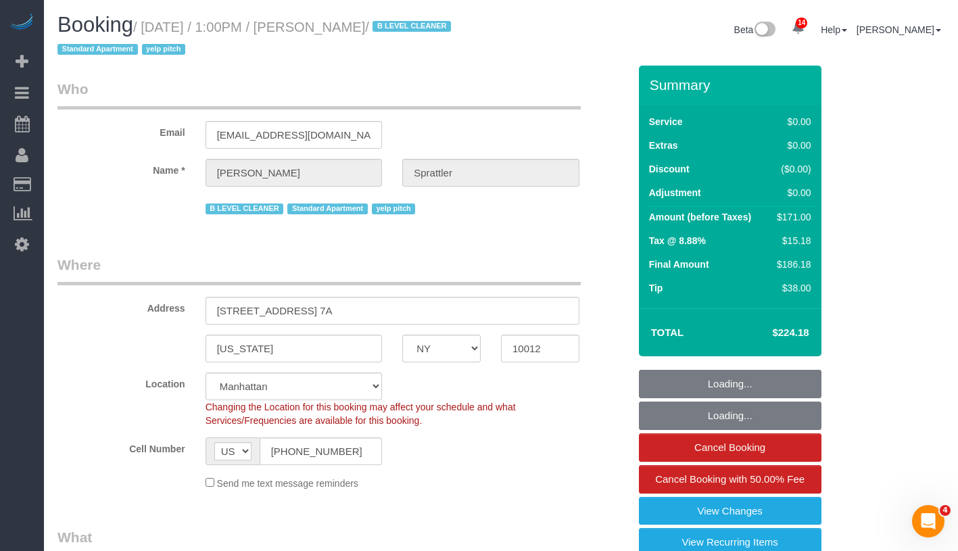
select select "object:911"
select select "2"
select select "object:1018"
select select "spot1"
select select "2"
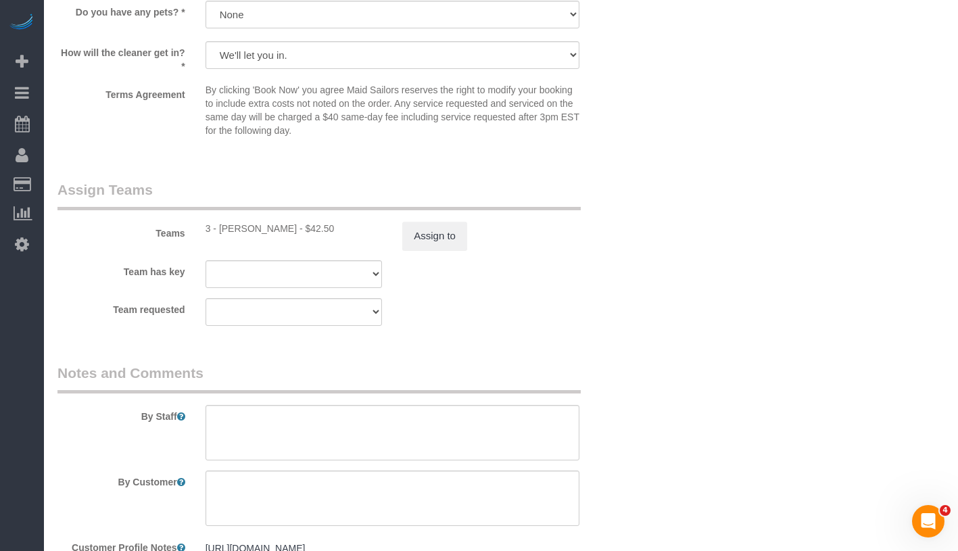
scroll to position [1863, 0]
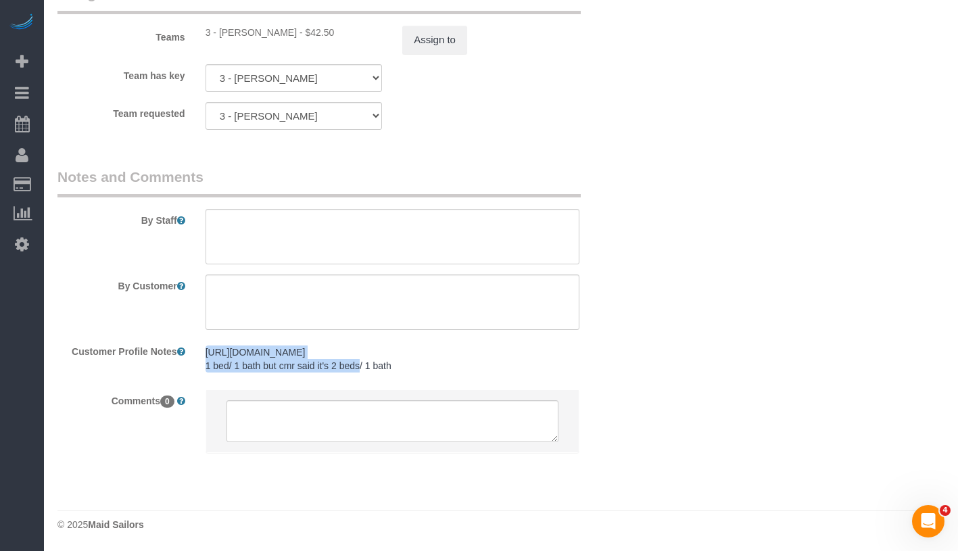
drag, startPoint x: 204, startPoint y: 351, endPoint x: 484, endPoint y: 353, distance: 280.0
click at [484, 353] on div "https://streeteasy.com/building/2-king-street-new_york/7a 1 bed/ 1 bath but cmr…" at bounding box center [392, 359] width 394 height 39
copy pre "https://streeteasy.com/building/2-king-street-new_york/7a"
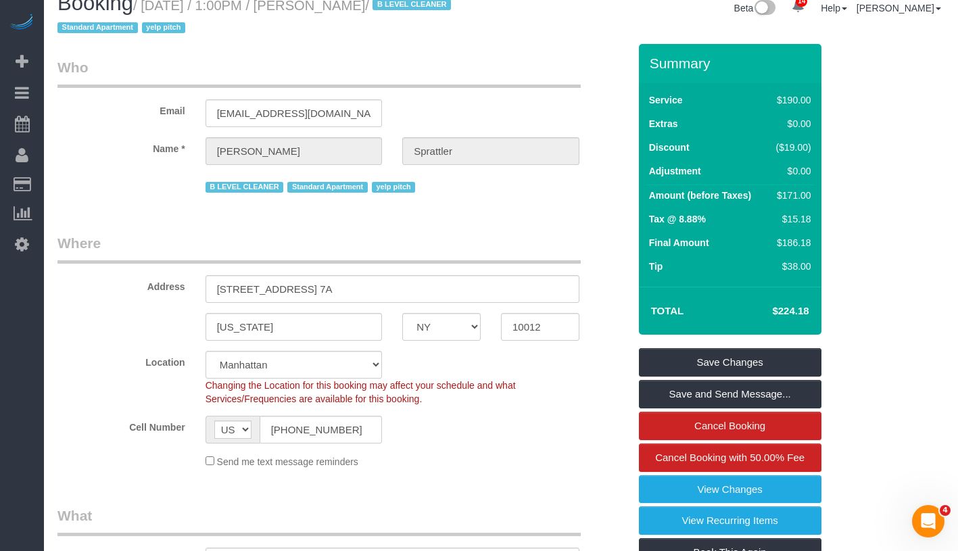
scroll to position [0, 0]
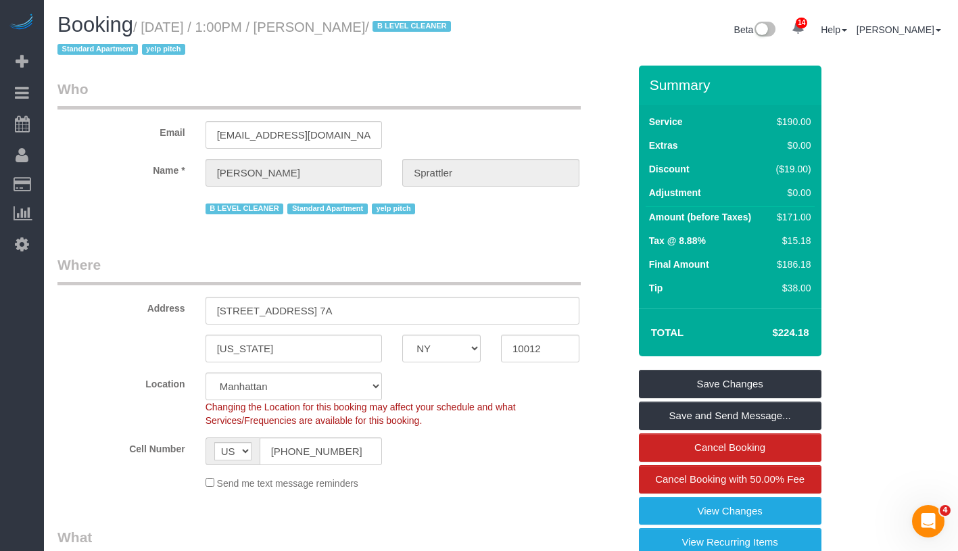
drag, startPoint x: 344, startPoint y: 27, endPoint x: 442, endPoint y: 26, distance: 98.7
click at [442, 26] on small "/ September 08, 2025 / 1:00PM / Claire Sprattler / B LEVEL CLEANER Standard Apa…" at bounding box center [256, 39] width 398 height 38
copy small "Claire Sprattler"
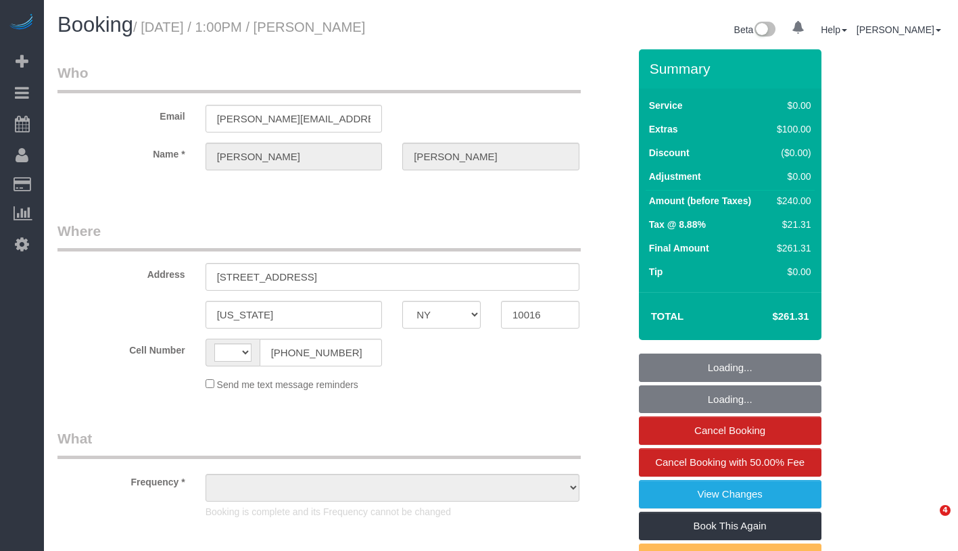
select select "NY"
select select "string:[GEOGRAPHIC_DATA]"
select select "number:60"
select select "number:73"
select select "number:15"
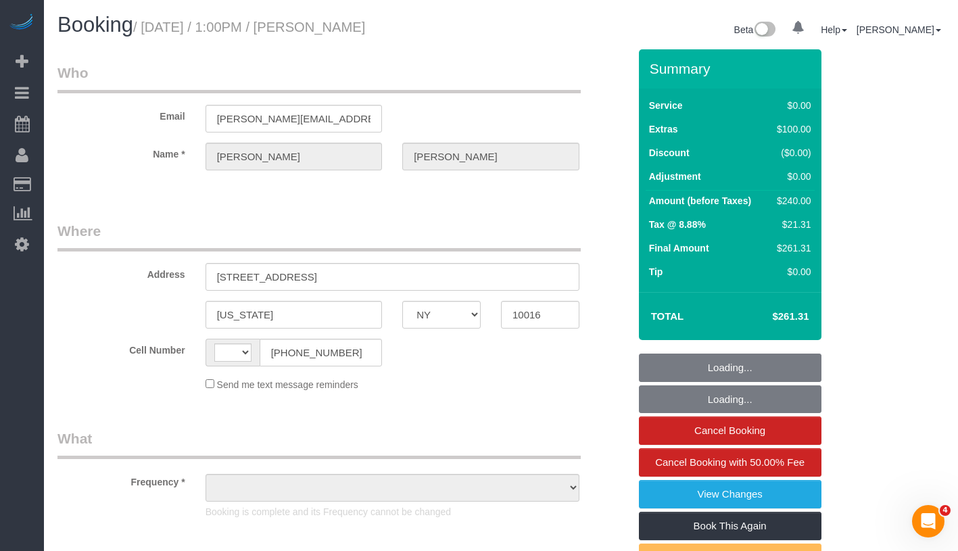
select select "number:5"
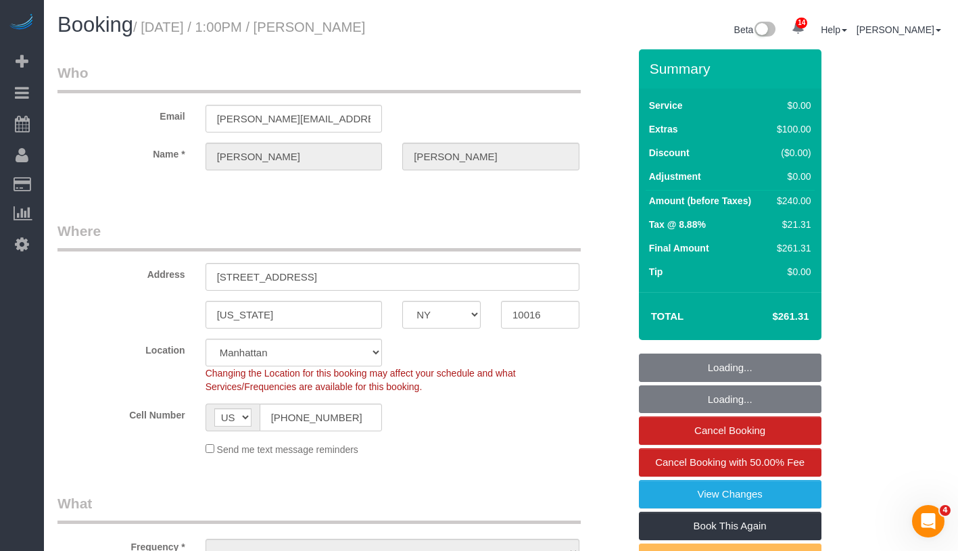
select select "string:stripe-pm_1S3mZn4VGloSiKo7dFS3C5F8"
select select "object:893"
select select "1"
select select "spot1"
select select "object:1430"
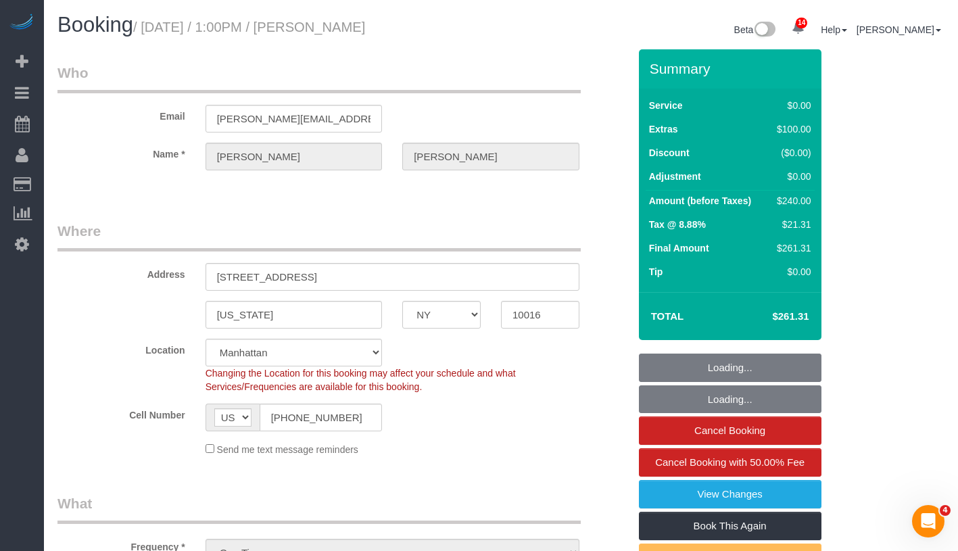
select select "1"
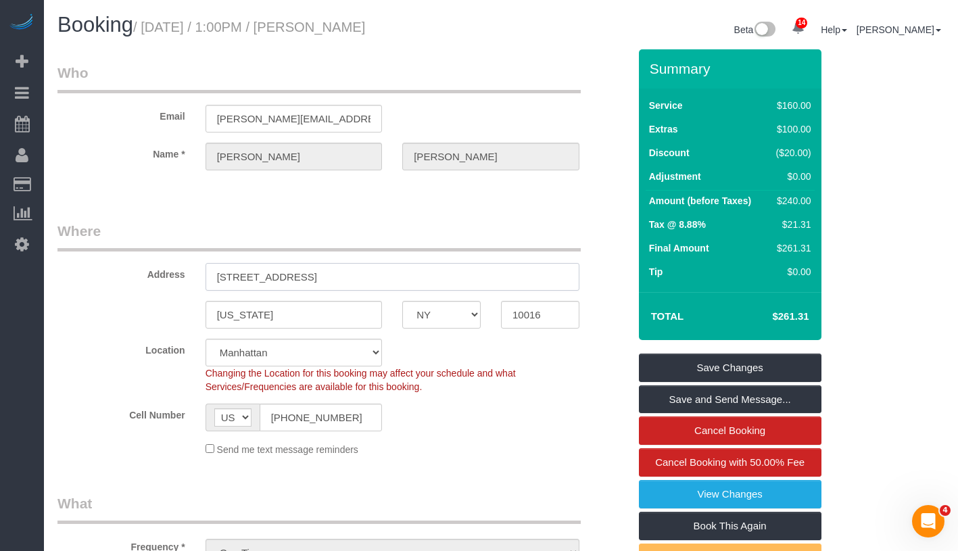
drag, startPoint x: 218, startPoint y: 275, endPoint x: 308, endPoint y: 275, distance: 90.6
click at [308, 275] on input "[STREET_ADDRESS]" at bounding box center [393, 277] width 374 height 28
drag, startPoint x: 151, startPoint y: 29, endPoint x: 334, endPoint y: 28, distance: 183.3
click at [334, 28] on small "/ September 07, 2025 / 1:00PM / Staci Weinberger" at bounding box center [249, 27] width 232 height 15
copy small "September 07, 2025 / 1:00PM"
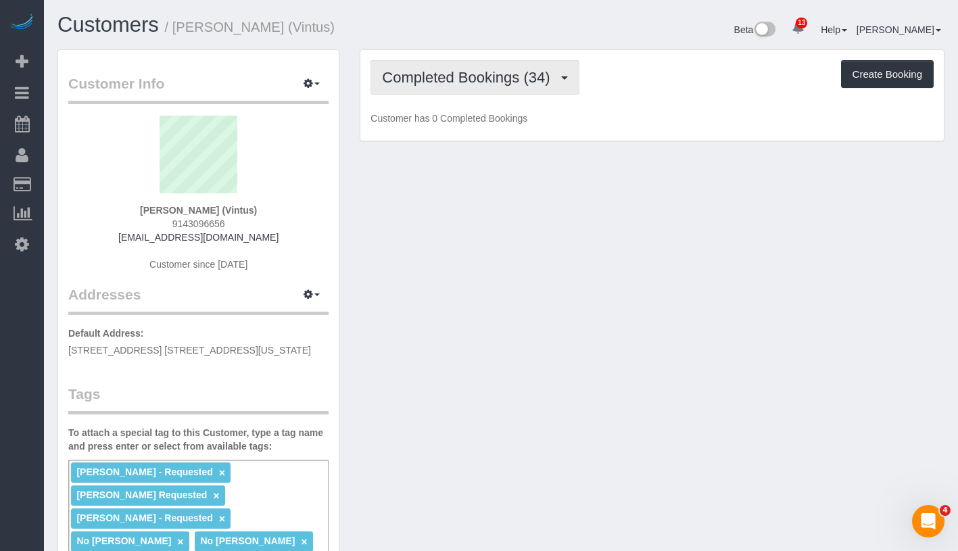
click at [467, 80] on span "Completed Bookings (34)" at bounding box center [469, 77] width 174 height 17
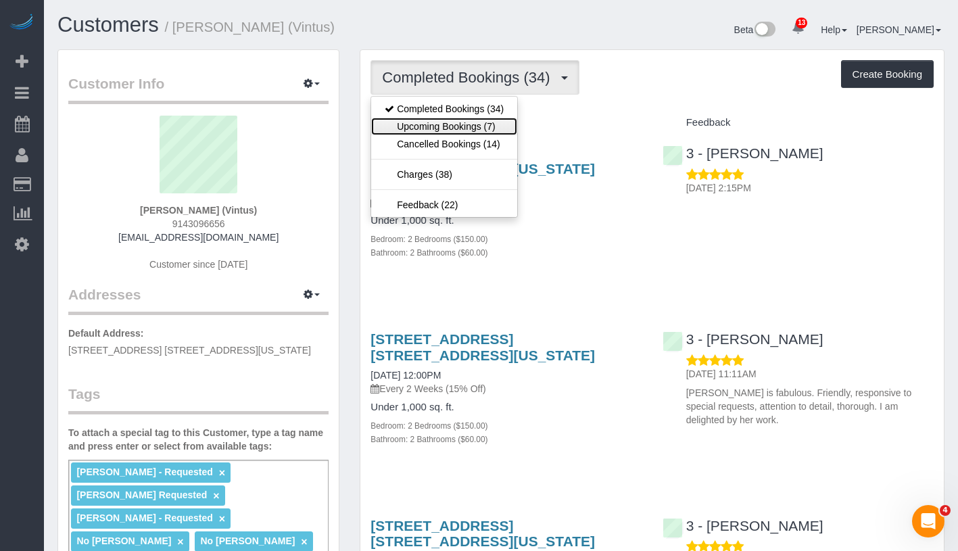
click at [465, 126] on link "Upcoming Bookings (7)" at bounding box center [444, 127] width 146 height 18
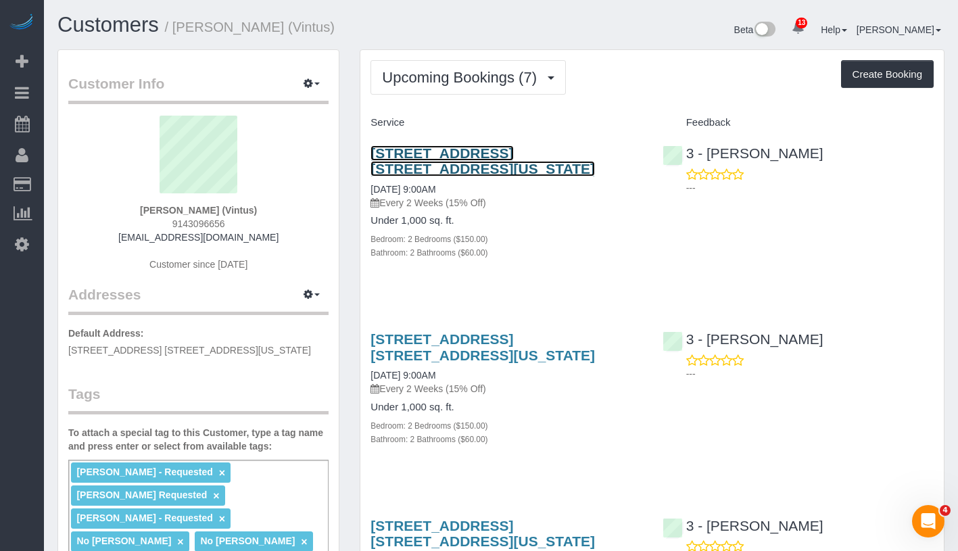
click at [472, 150] on link "305 West 72nd Street, Apt. 11c, New York, NY 10023" at bounding box center [483, 160] width 225 height 31
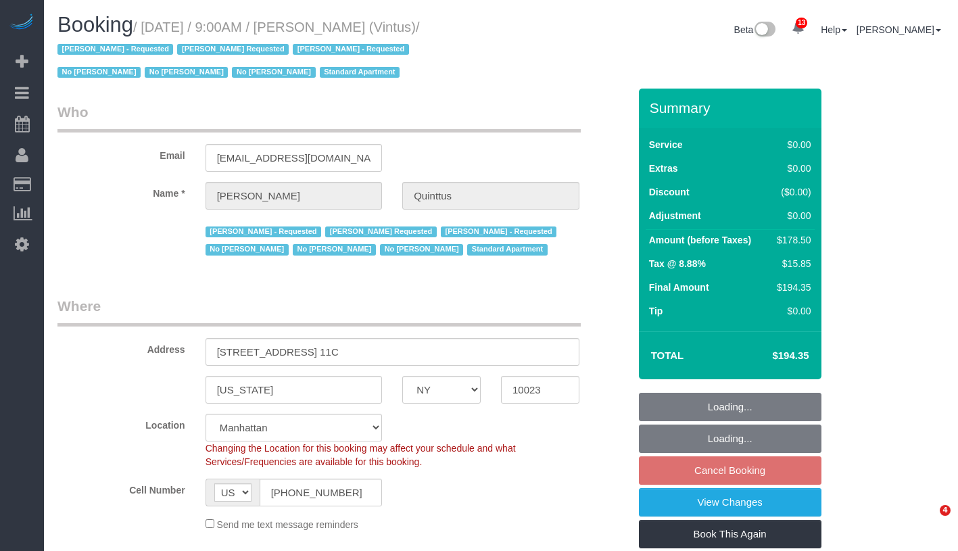
select select "NY"
select select "number:57"
select select "number:75"
select select "number:15"
select select "number:6"
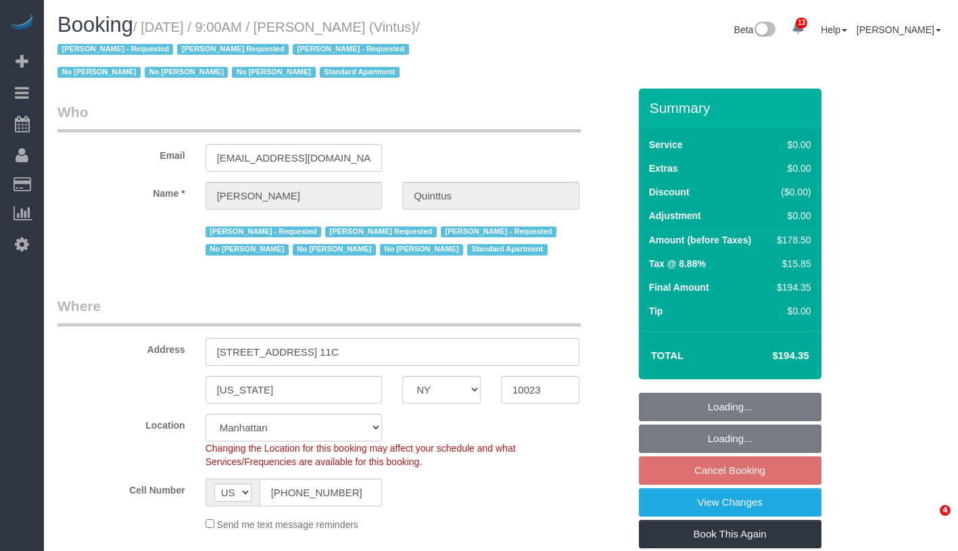
select select "number:21"
select select "2"
select select "spot2"
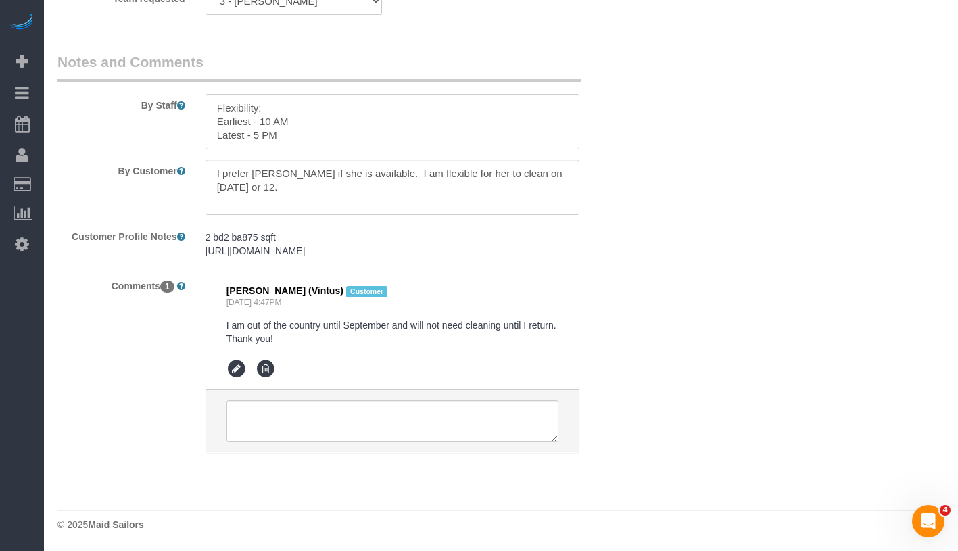
scroll to position [2055, 0]
click at [438, 416] on textarea at bounding box center [393, 421] width 332 height 42
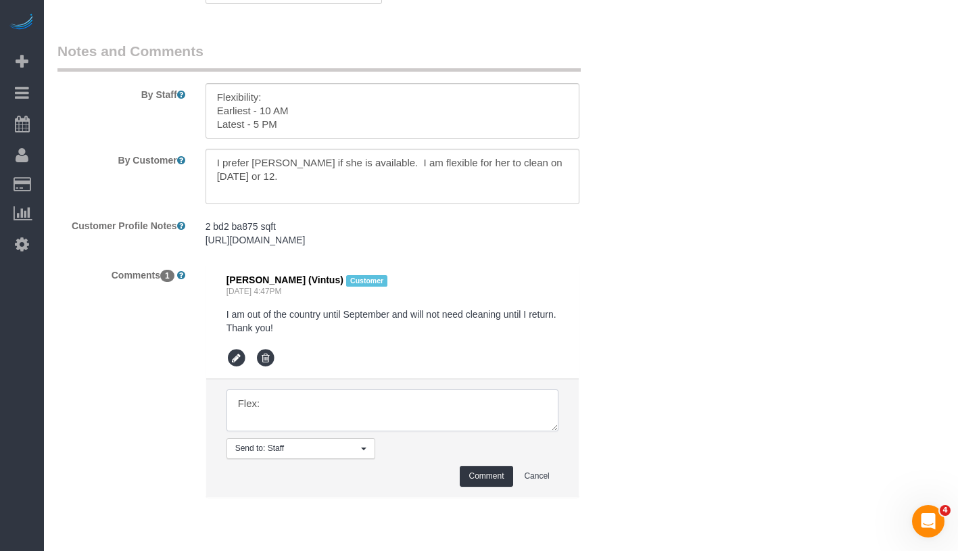
paste textarea "Anytime that Saturday the 13th would work, though 9am would be best."
type textarea "Flex: Anytime that Saturday the 13th would work, though 9am would be best."
click at [491, 487] on button "Comment" at bounding box center [486, 476] width 53 height 21
click at [494, 487] on button "Comment" at bounding box center [486, 476] width 53 height 21
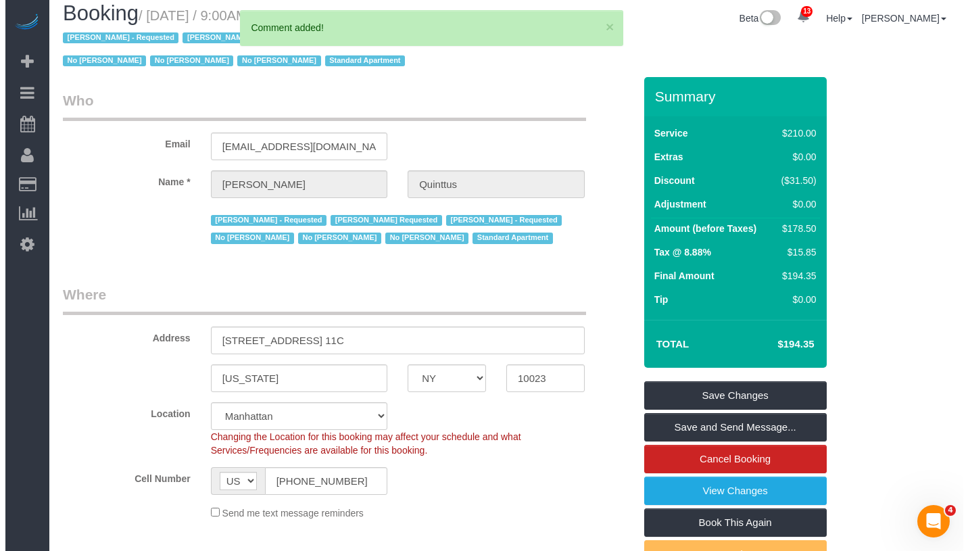
scroll to position [0, 0]
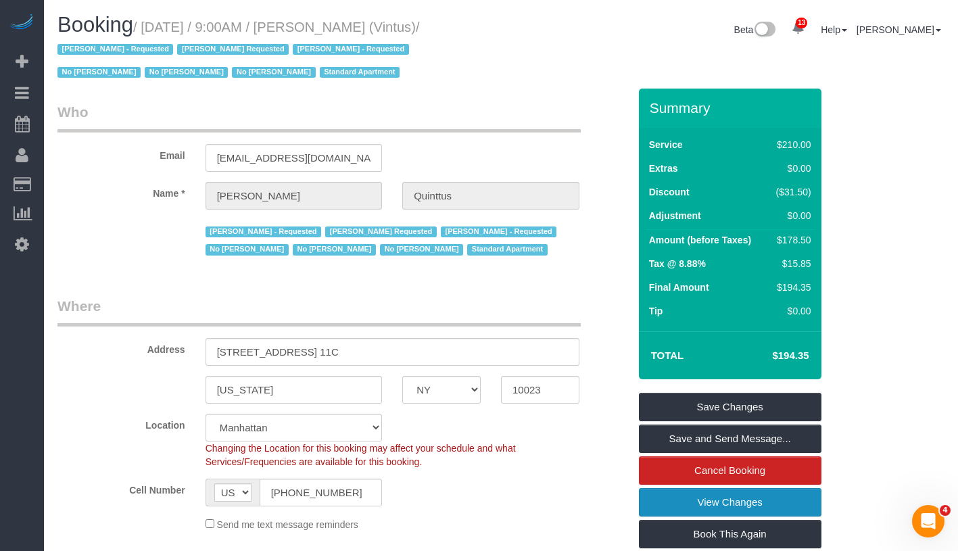
click at [790, 506] on link "View Changes" at bounding box center [730, 502] width 183 height 28
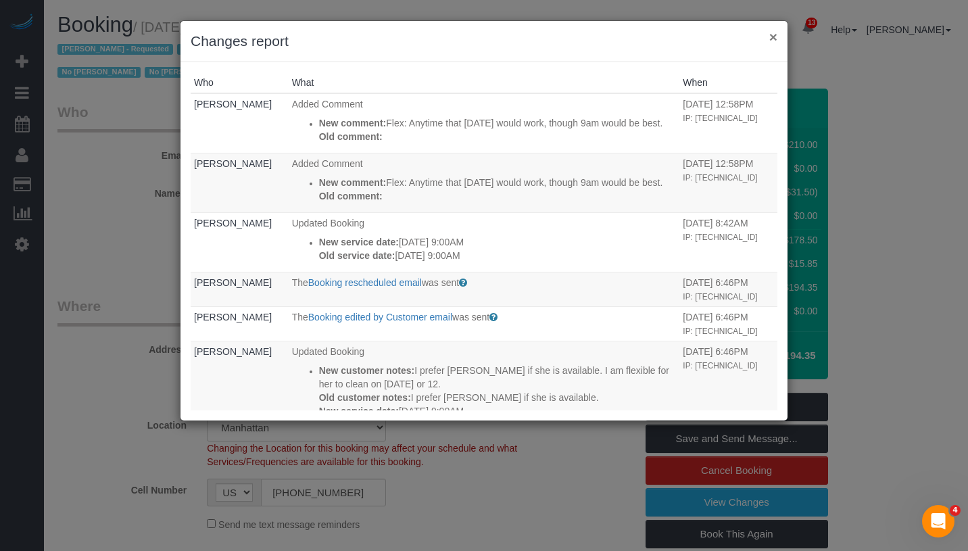
click at [774, 37] on button "×" at bounding box center [774, 37] width 8 height 14
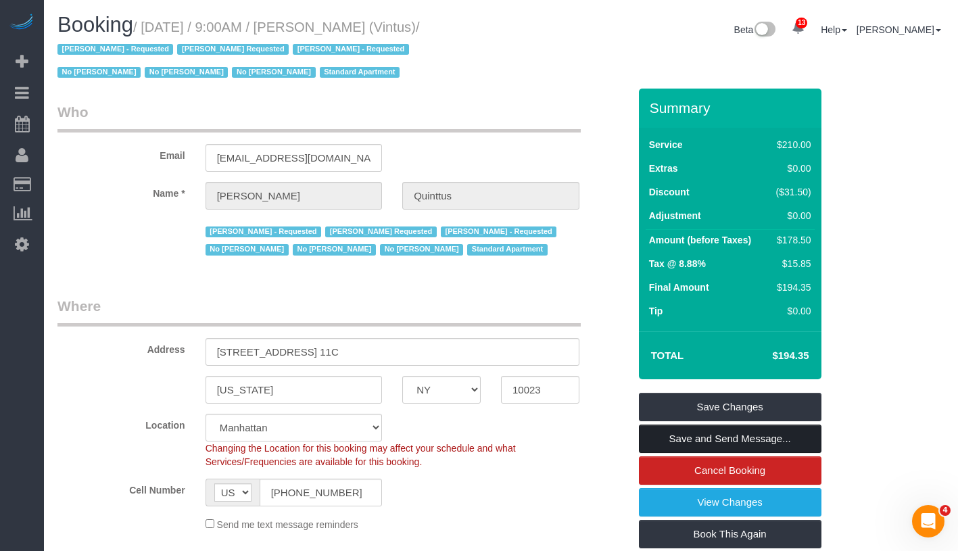
click at [807, 439] on link "Save and Send Message..." at bounding box center [730, 439] width 183 height 28
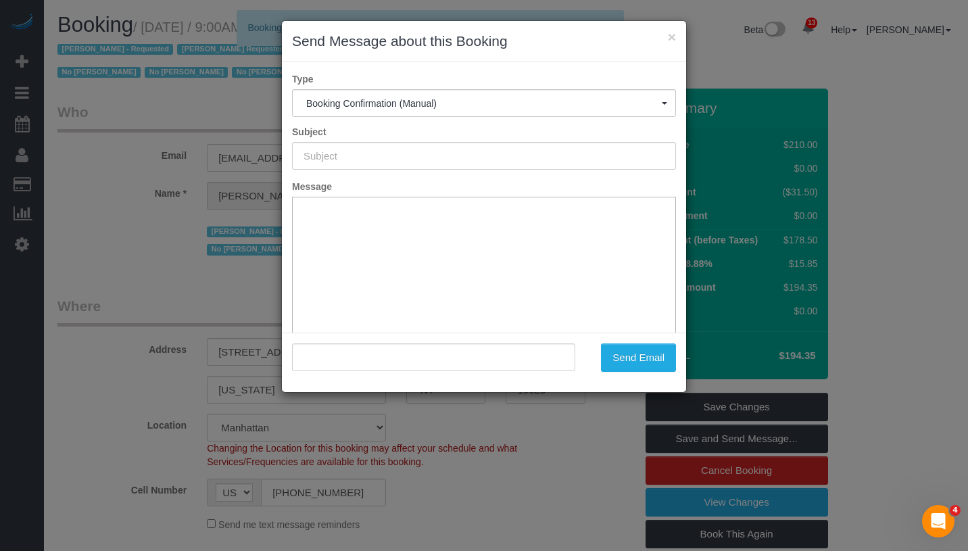
type input "Cleaning Confirmed for 09/13/2025 at 9:00am"
type input ""Michael Quinttus" <mquinttus@vintus.com>"
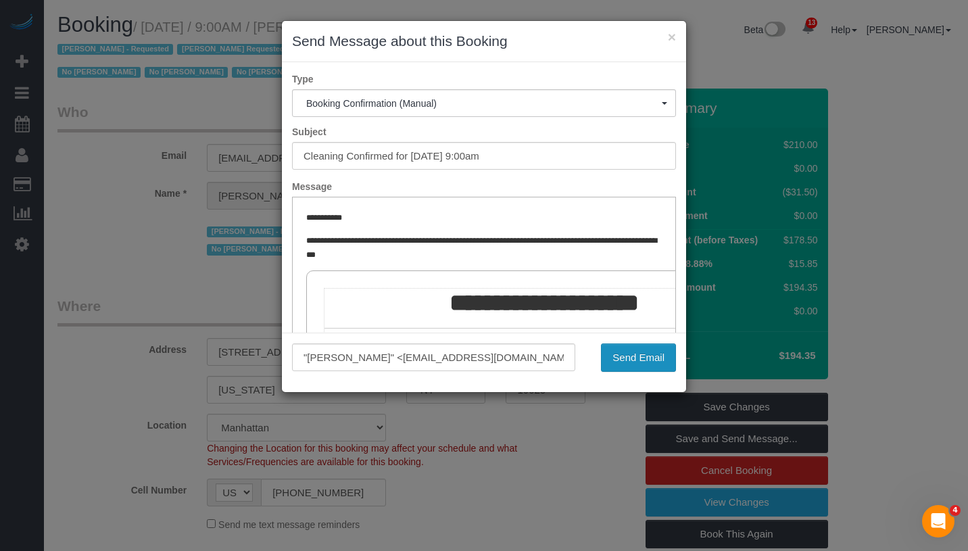
click at [656, 359] on button "Send Email" at bounding box center [638, 358] width 75 height 28
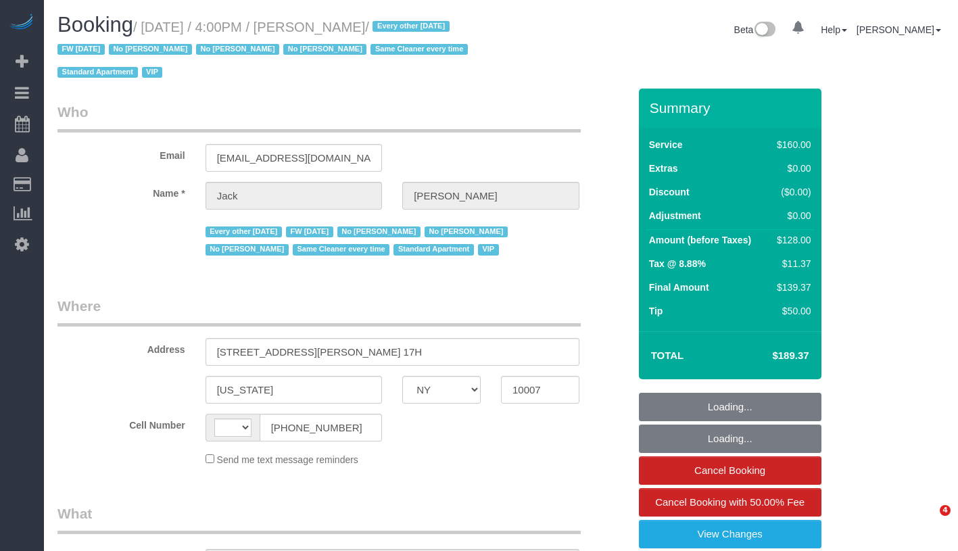
select select "NY"
select select "string:US"
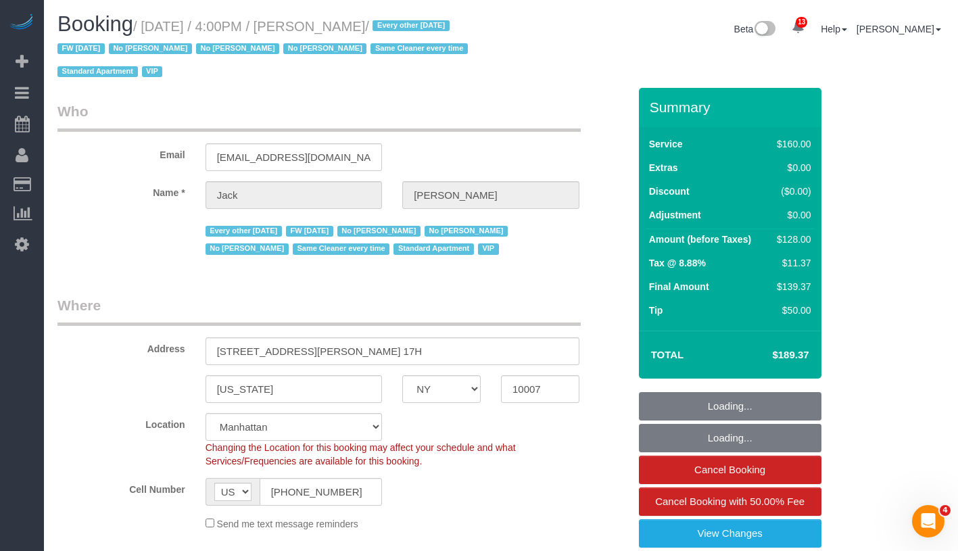
scroll to position [293, 0]
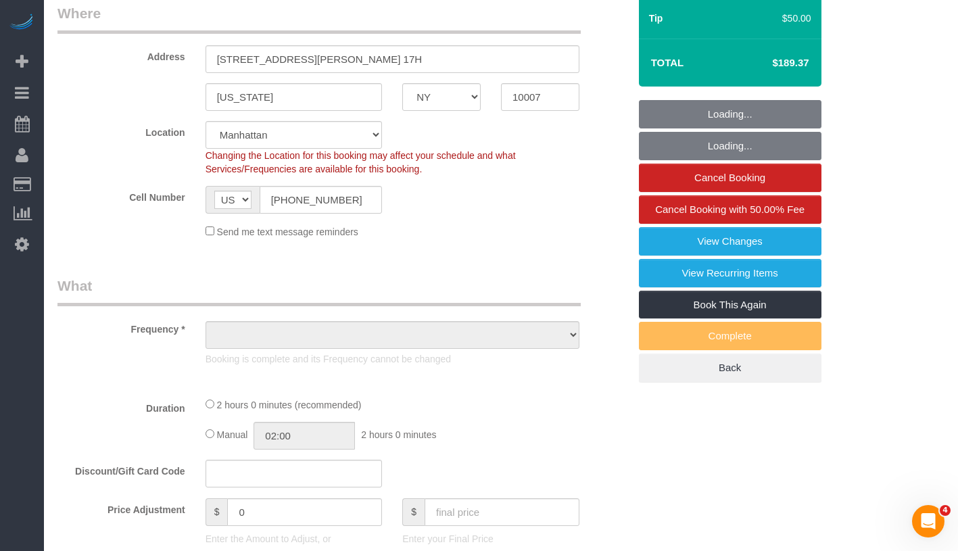
select select "object:778"
select select "string:stripe-pm_1R9Bsk4VGloSiKo7ufTdcySD"
select select "number:56"
select select "number:78"
select select "number:15"
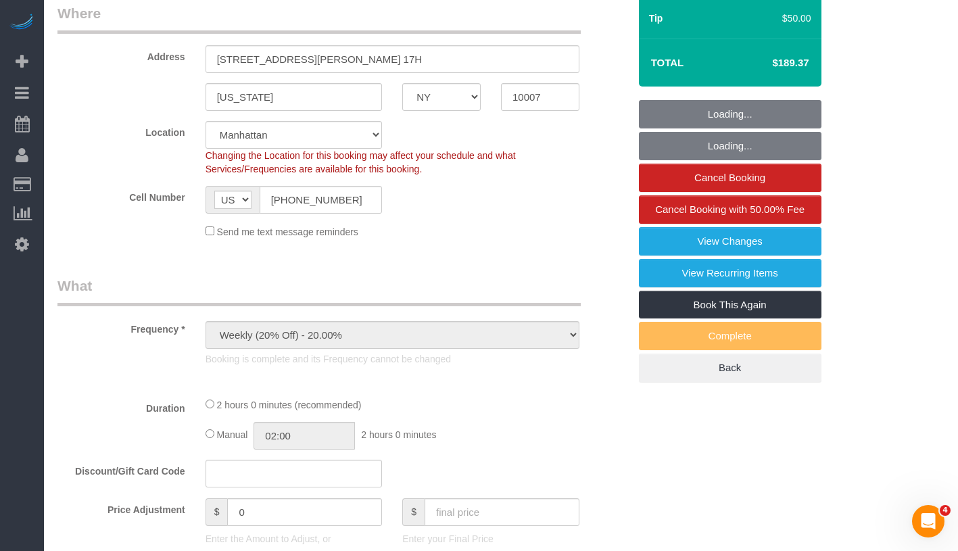
select select "number:6"
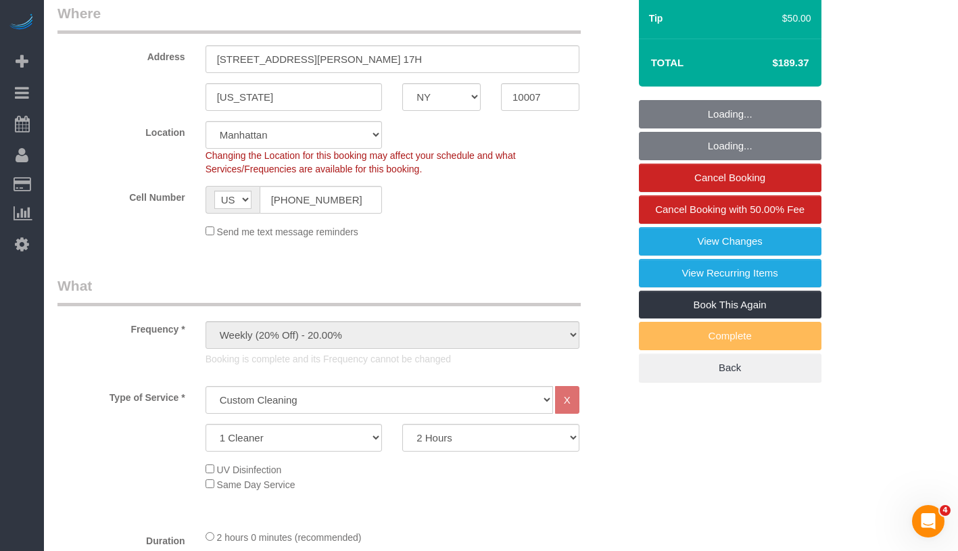
select select "object:1056"
select select "spot1"
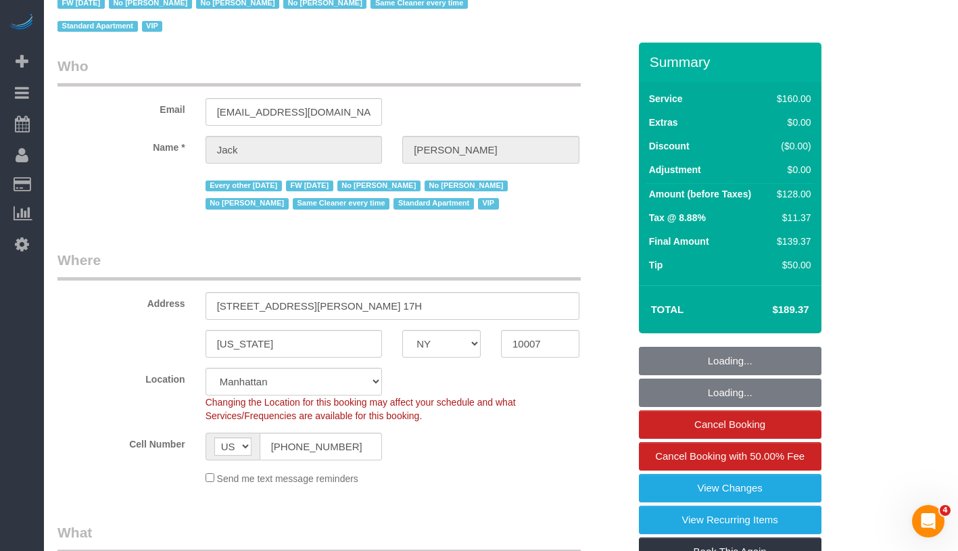
scroll to position [0, 0]
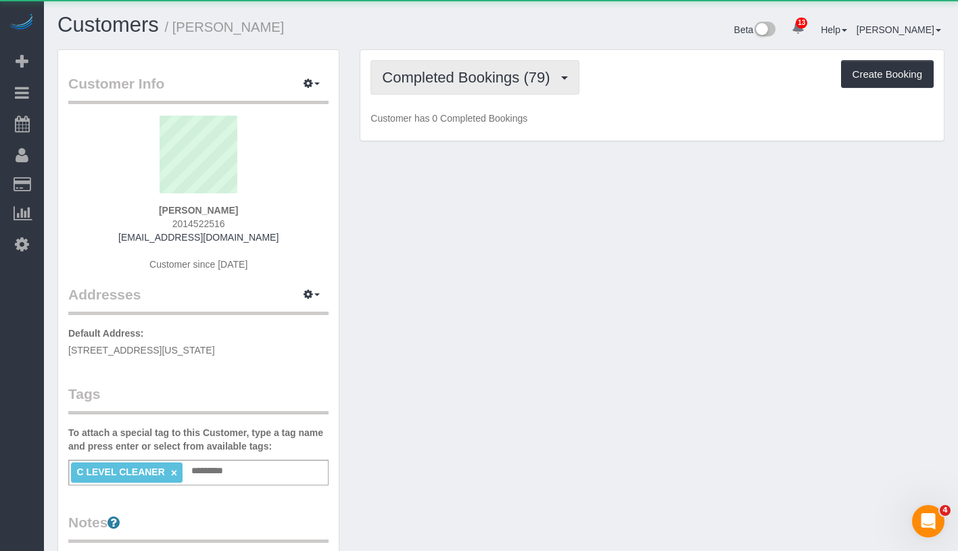
click at [467, 87] on button "Completed Bookings (79)" at bounding box center [475, 77] width 208 height 34
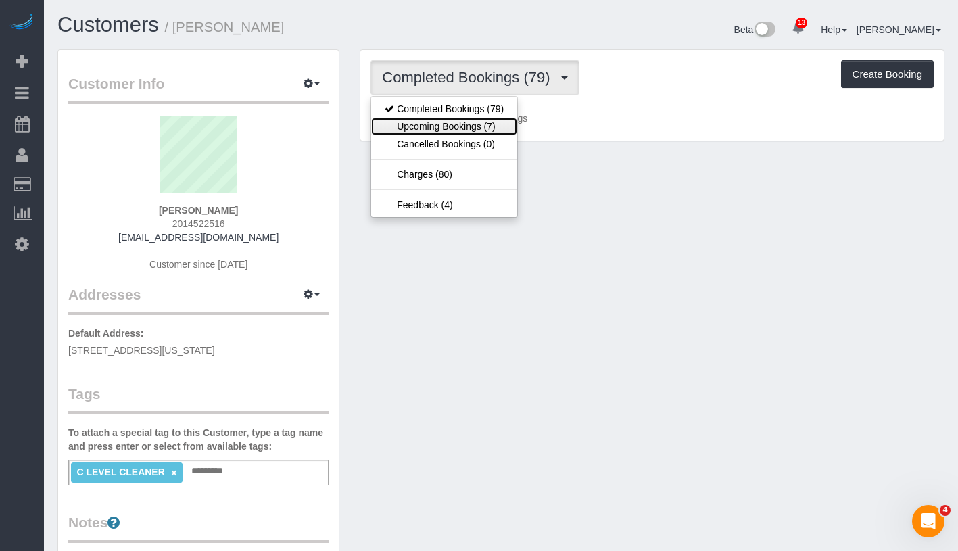
click at [452, 122] on link "Upcoming Bookings (7)" at bounding box center [444, 127] width 146 height 18
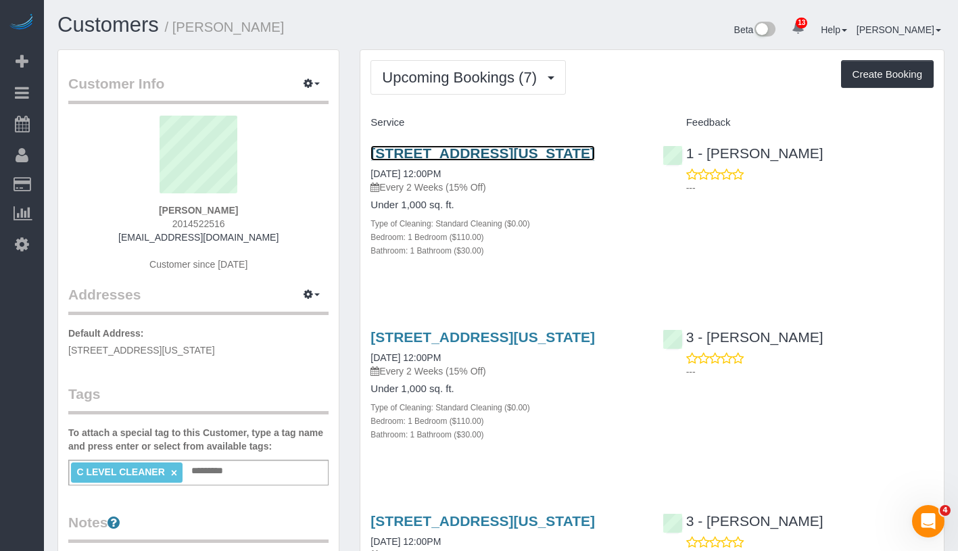
click at [498, 154] on link "63 Wall Street, Apt. 3006, New York, NY 10005" at bounding box center [483, 153] width 225 height 16
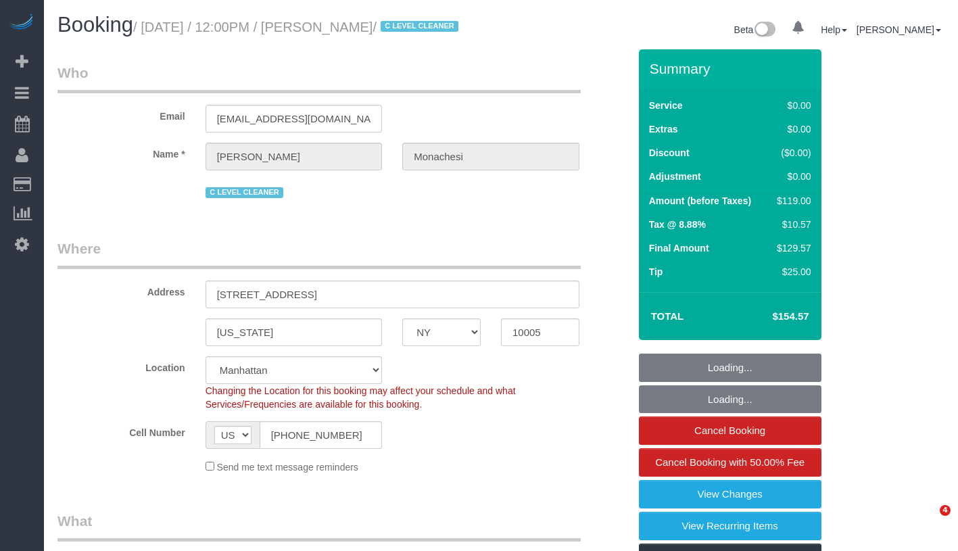
select select "NY"
select select "string:stripe-pm_1QlwZp4VGloSiKo7Aw8ONXaS"
select select "spot1"
select select "number:59"
select select "number:76"
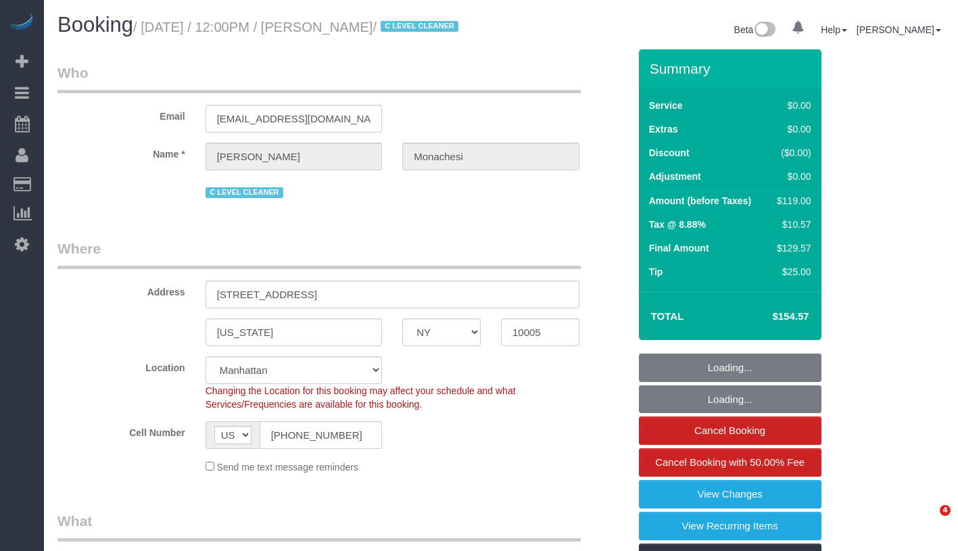
select select "number:15"
select select "number:6"
select select "number:21"
select select "object:1478"
select select "1"
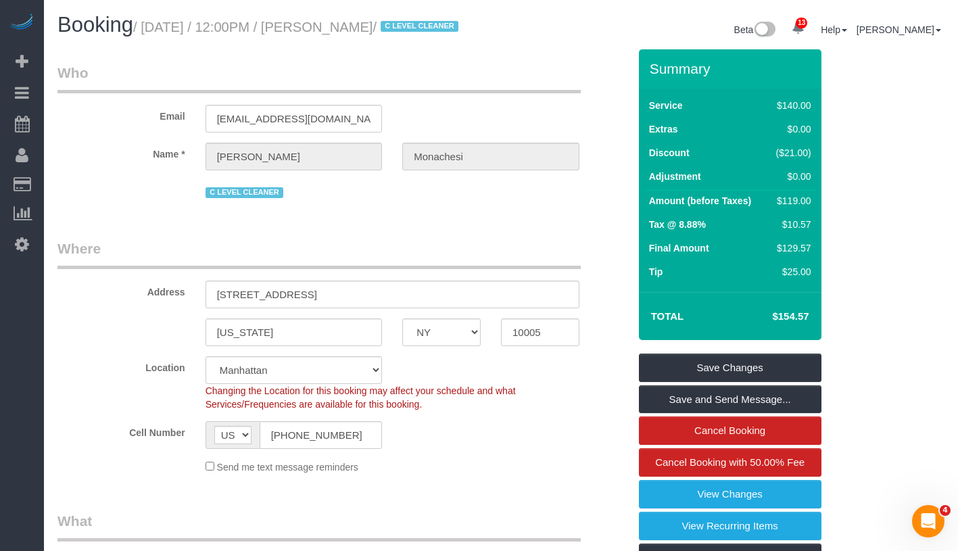
drag, startPoint x: 358, startPoint y: 23, endPoint x: 458, endPoint y: 22, distance: 100.1
click at [458, 22] on small "/ September 08, 2025 / 12:00PM / Julia Monachesi / C LEVEL CLEANER" at bounding box center [297, 27] width 329 height 15
copy small "Julia Monachesi"
drag, startPoint x: 146, startPoint y: 30, endPoint x: 459, endPoint y: 28, distance: 313.1
click at [459, 28] on small "/ September 08, 2025 / 12:00PM / Julia Monachesi / C LEVEL CLEANER" at bounding box center [297, 27] width 329 height 15
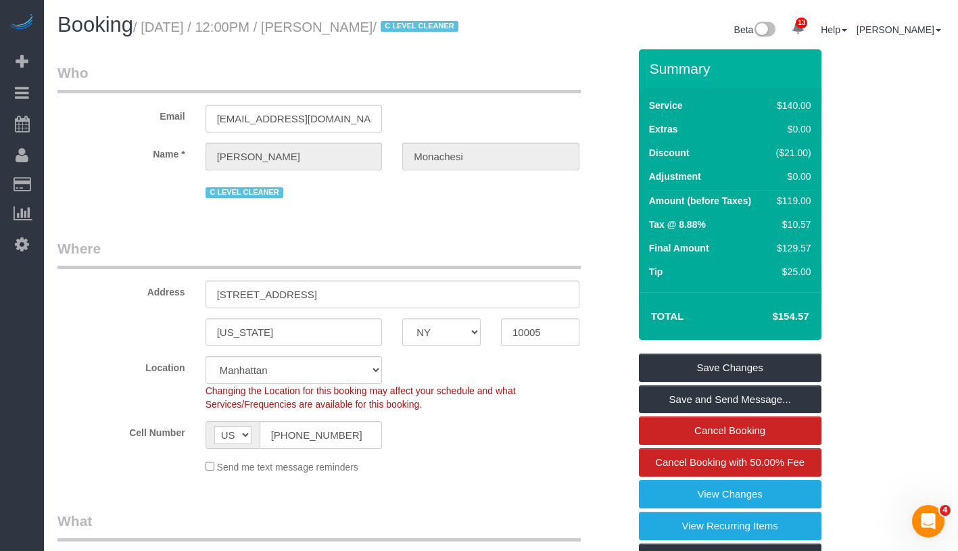
copy small "September 08, 2025 / 12:00PM / Julia Monachesi"
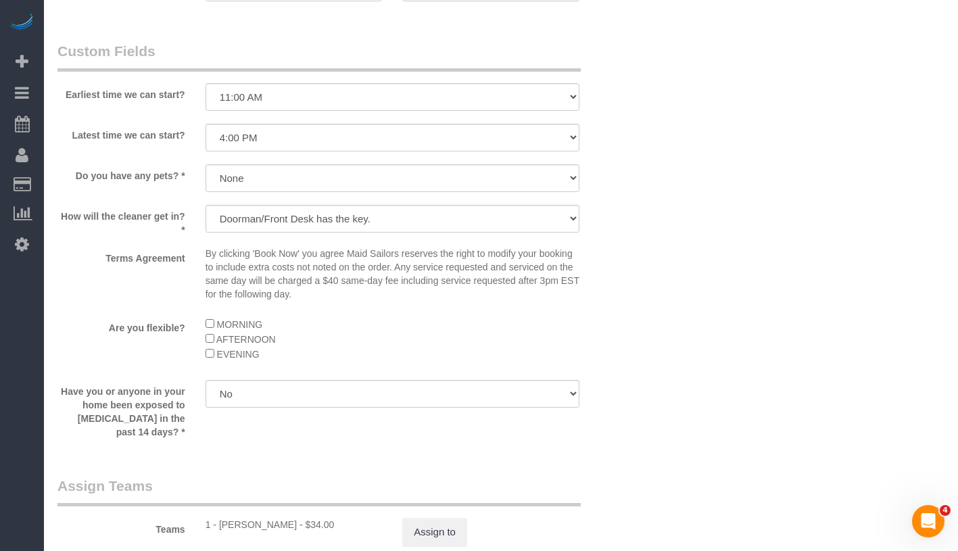
scroll to position [1664, 0]
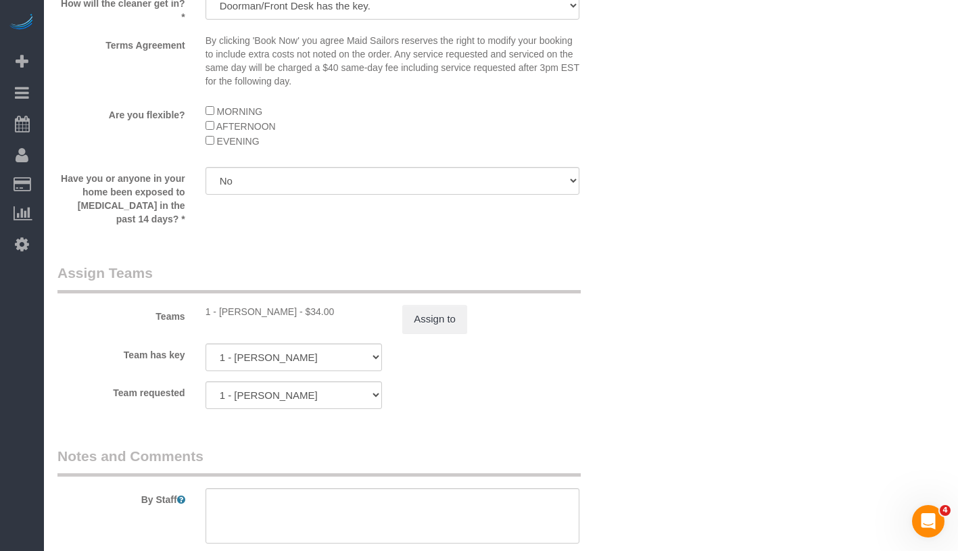
drag, startPoint x: 217, startPoint y: 329, endPoint x: 310, endPoint y: 329, distance: 93.3
click at [310, 319] on div "1 - Jhonaysy Materano - $34.00" at bounding box center [294, 312] width 177 height 14
copy div "Jhonaysy Materano -"
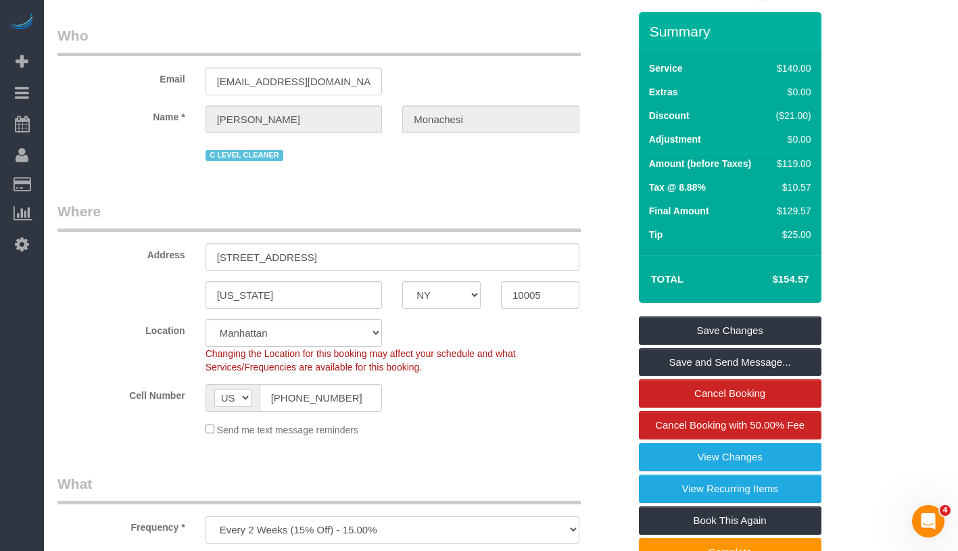
scroll to position [0, 0]
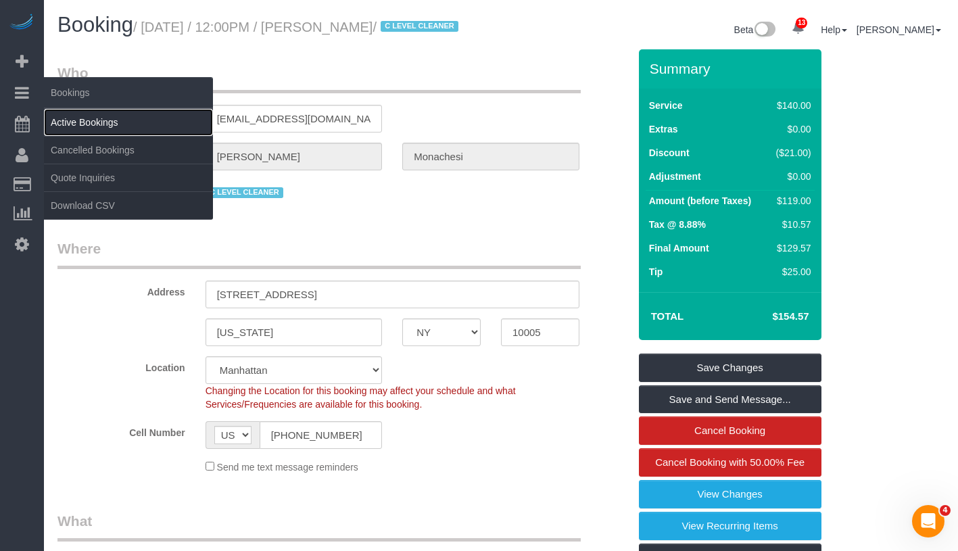
click at [150, 120] on link "Active Bookings" at bounding box center [128, 122] width 169 height 27
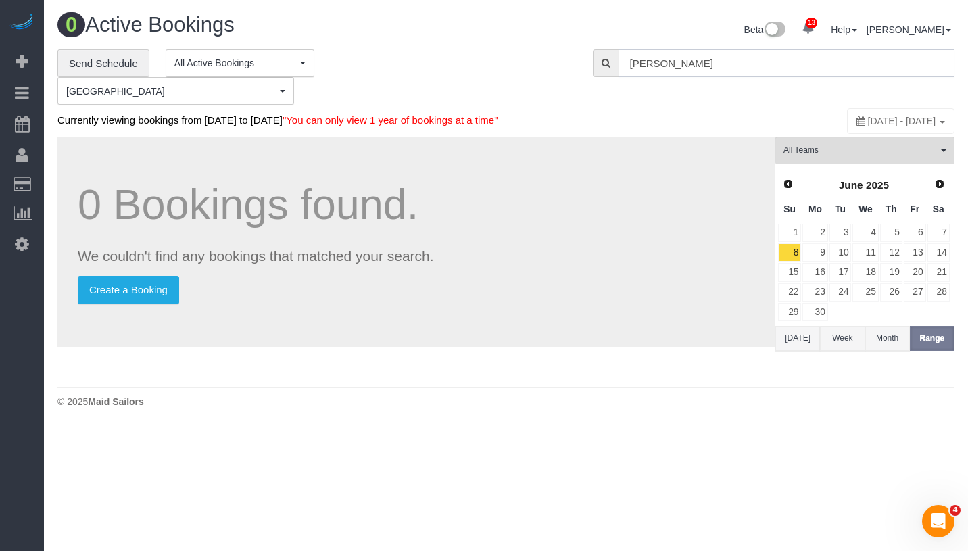
click at [817, 62] on input "Julia Monachesi" at bounding box center [787, 63] width 336 height 28
paste input "Tiffany Clark - ("
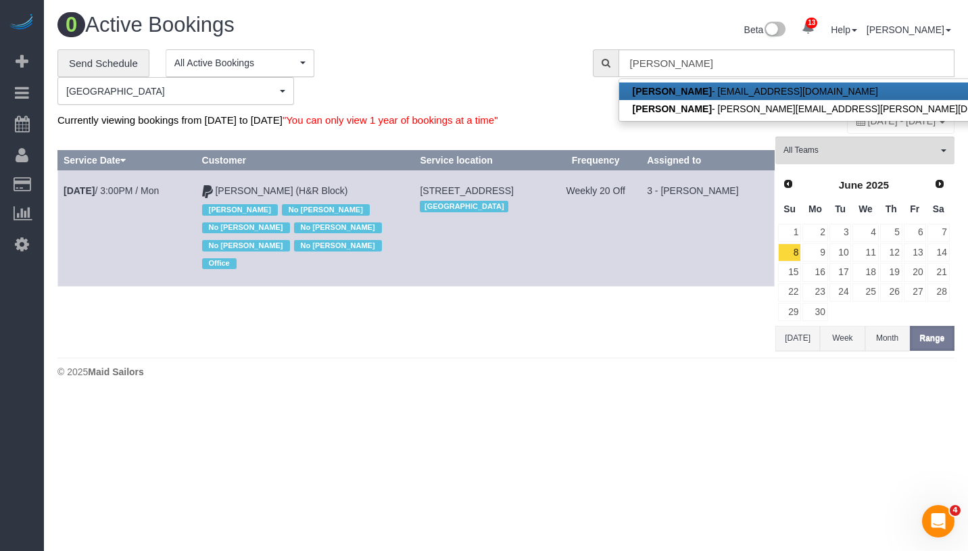
click at [770, 91] on link "Tiffany Clark - tlclark05@aol.com" at bounding box center [833, 92] width 429 height 18
type input "tlclark05@aol.com"
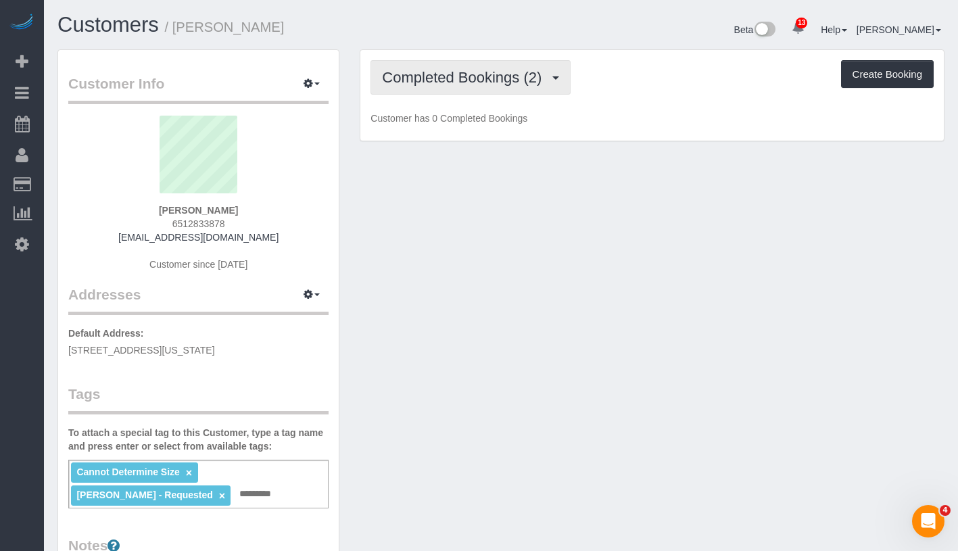
click at [435, 74] on span "Completed Bookings (2)" at bounding box center [465, 77] width 166 height 17
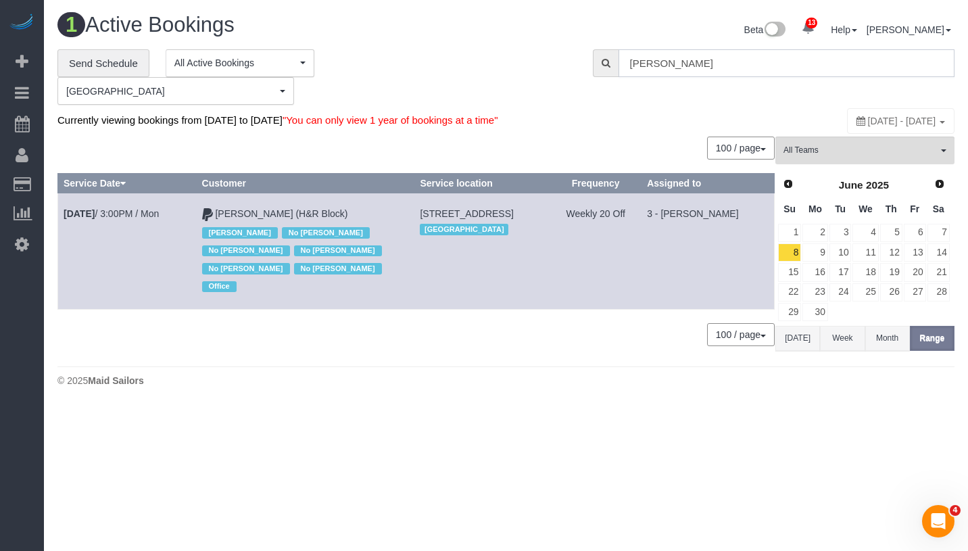
click at [706, 60] on input "Tiffany Clark" at bounding box center [787, 63] width 336 height 28
paste input "- ("
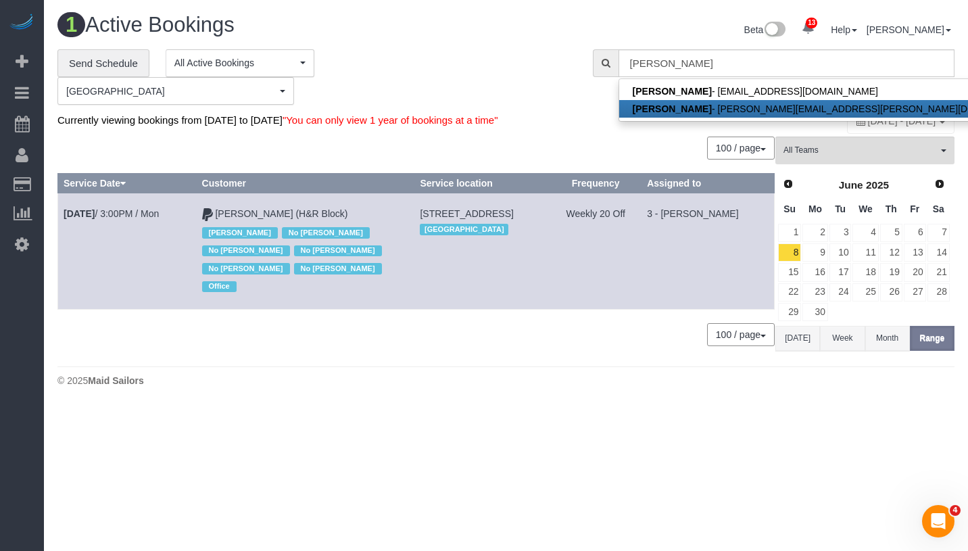
click at [711, 101] on link "Tiffany Clark - tiffany.clark@hrblock.com" at bounding box center [833, 109] width 429 height 18
type input "tiffany.clark@hrblock.com"
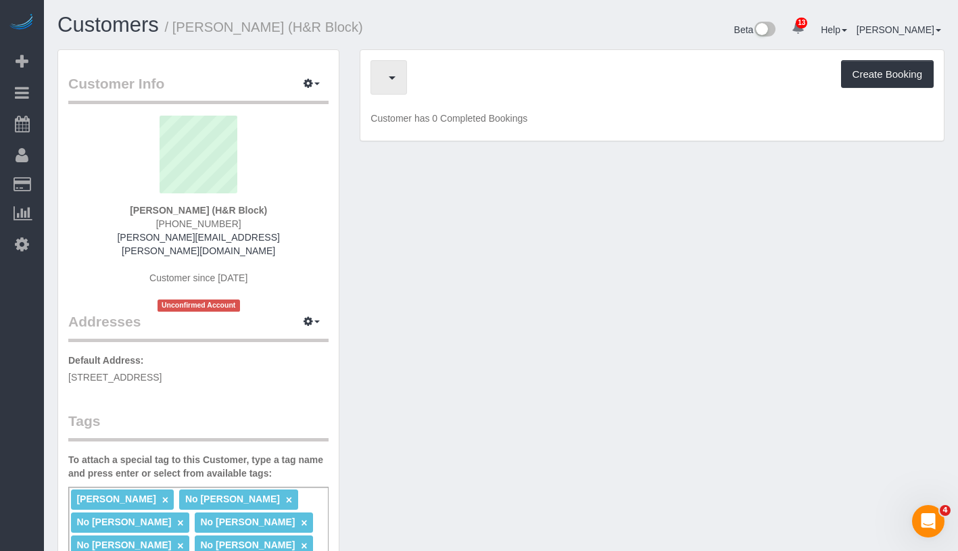
click at [389, 79] on span "button" at bounding box center [385, 77] width 7 height 17
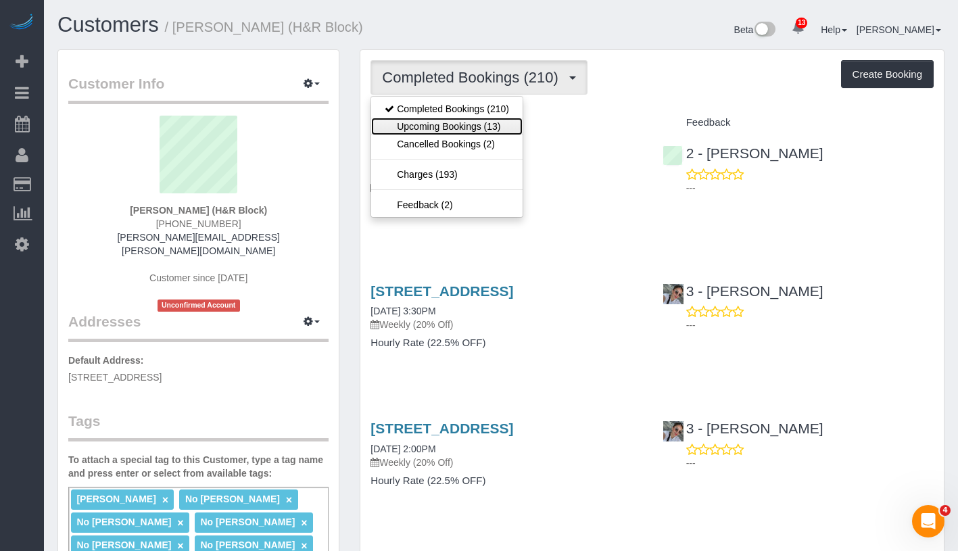
click at [448, 131] on link "Upcoming Bookings (13)" at bounding box center [446, 127] width 151 height 18
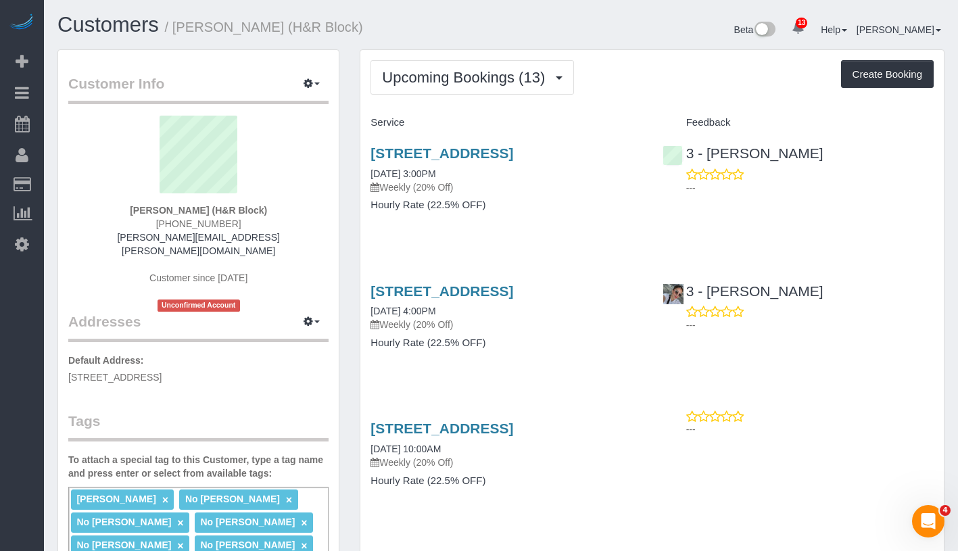
drag, startPoint x: 131, startPoint y: 209, endPoint x: 276, endPoint y: 210, distance: 145.4
click at [276, 210] on div "Tiffany Clark (H&R Block) (929) 302-5581‬ tiffany.clark@hrblock.com Customer si…" at bounding box center [198, 214] width 260 height 196
copy strong "Tiffany Clark (H&R Block)"
drag, startPoint x: 368, startPoint y: 189, endPoint x: 490, endPoint y: 188, distance: 122.4
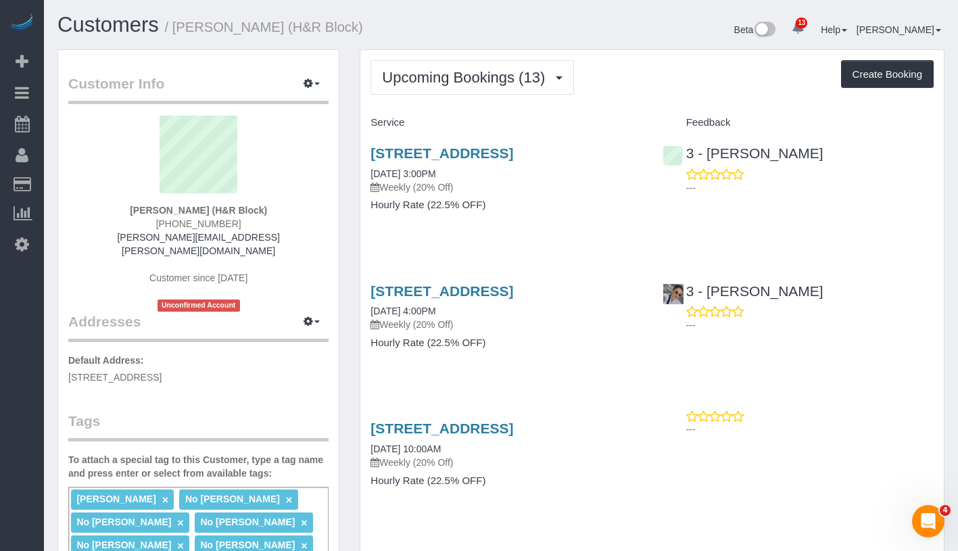
click at [490, 188] on div "39-20 Main Street, 2nd Floor, Flushing, NY 11354 09/08/2025 3:00PM Weekly (20% …" at bounding box center [505, 186] width 291 height 104
copy link "09/08/2025 3:00PM"
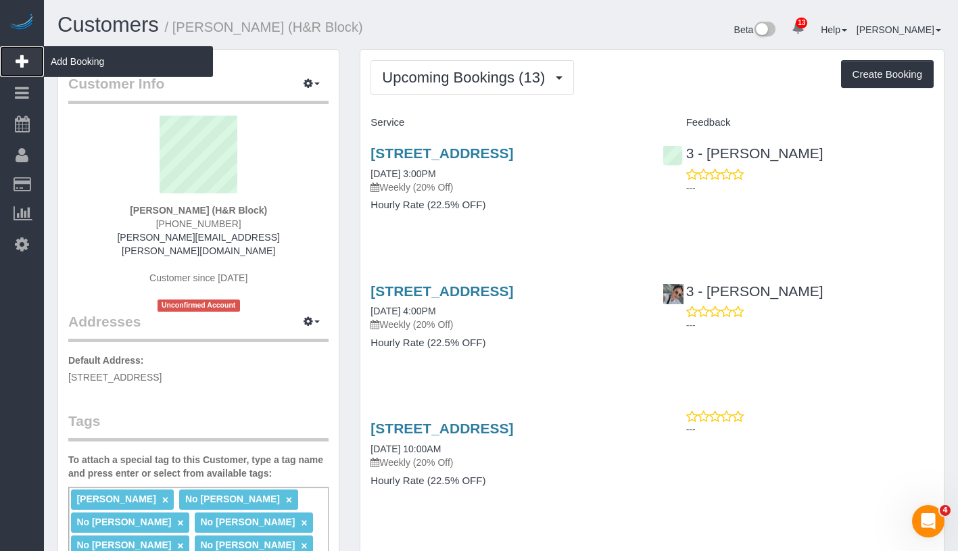
click at [131, 60] on span "Add Booking" at bounding box center [128, 61] width 169 height 31
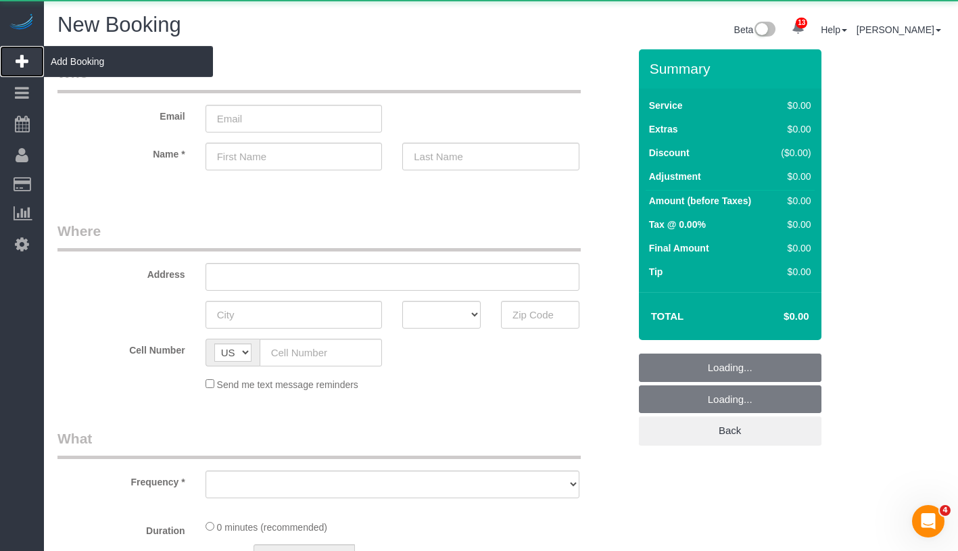
select select "object:4847"
select select "number:89"
select select "number:90"
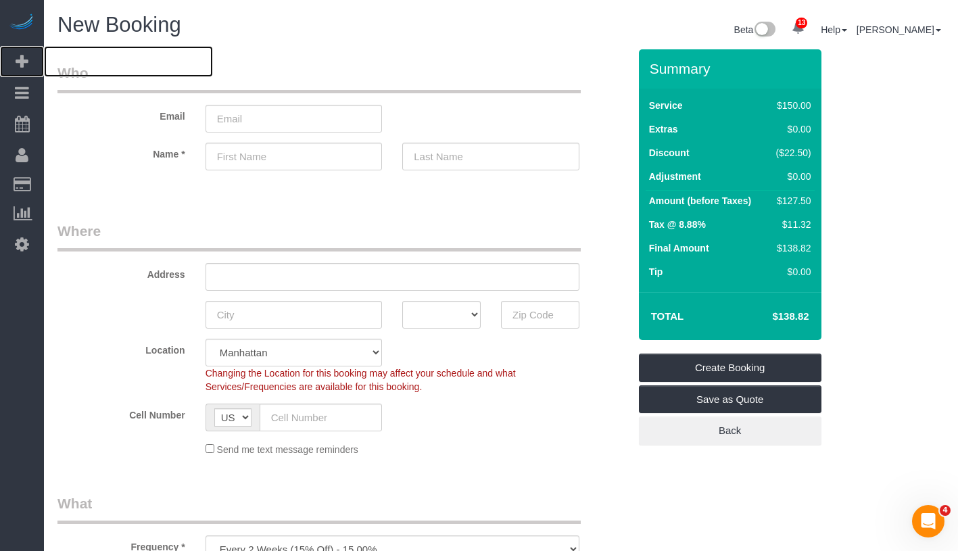
scroll to position [287, 0]
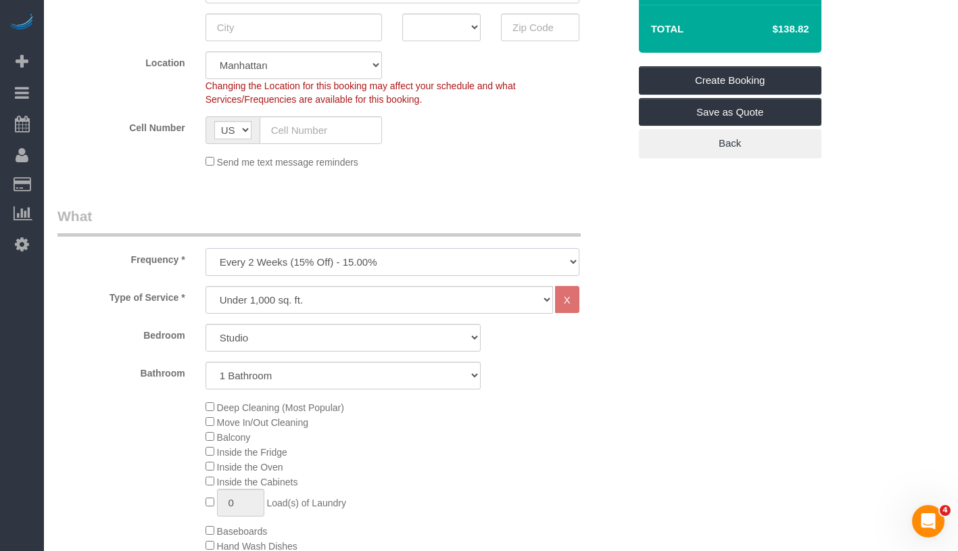
click at [396, 262] on select "One Time Weekly (20% Off) - 20.00% Every 2 Weeks (15% Off) - 15.00% Every 4 Wee…" at bounding box center [393, 262] width 374 height 28
select select "object:5414"
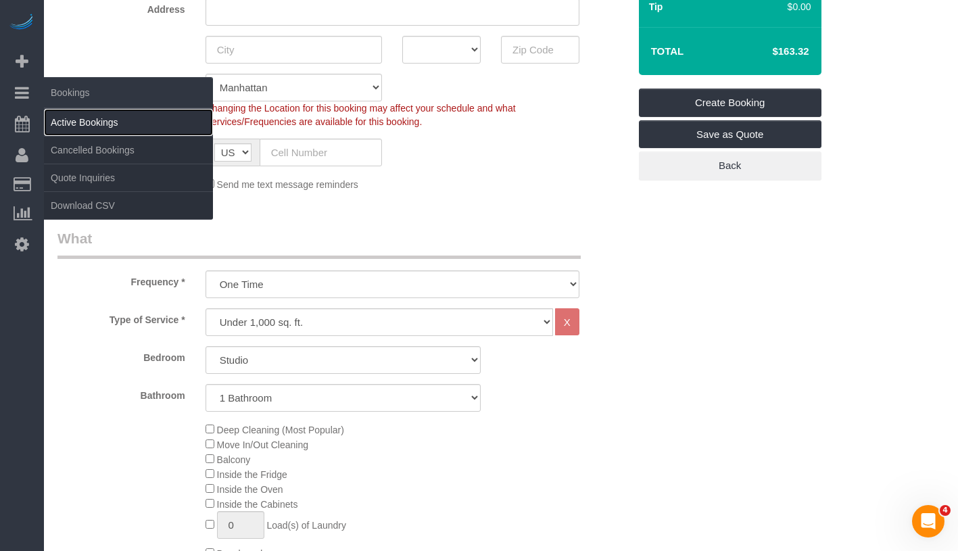
click at [116, 121] on link "Active Bookings" at bounding box center [128, 122] width 169 height 27
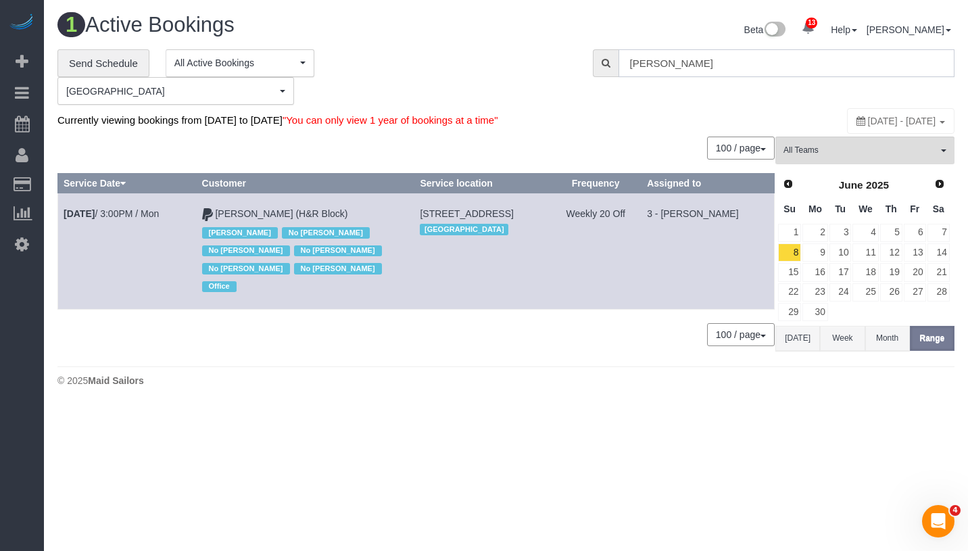
click at [836, 62] on input "Tiffany Clark" at bounding box center [787, 63] width 336 height 28
paste input "Michael Hotz -"
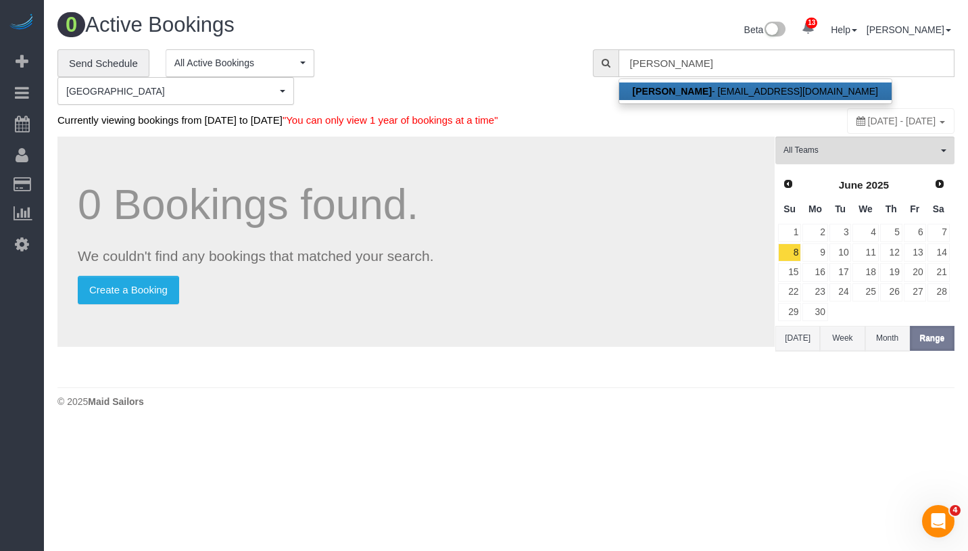
click at [743, 93] on link "Michael Hotz - hotzorama@gmail.com" at bounding box center [755, 92] width 273 height 18
type input "hotzorama@gmail.com"
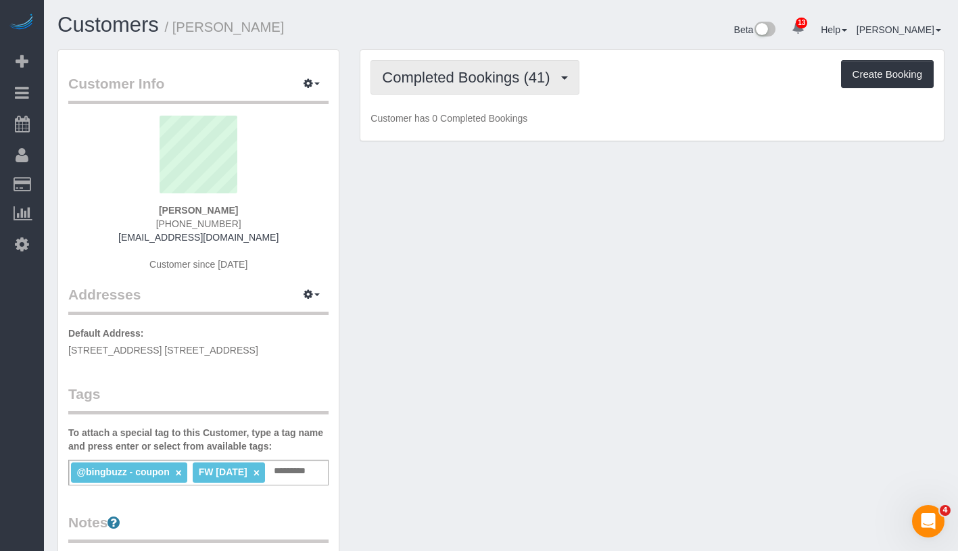
click at [435, 85] on button "Completed Bookings (41)" at bounding box center [475, 77] width 208 height 34
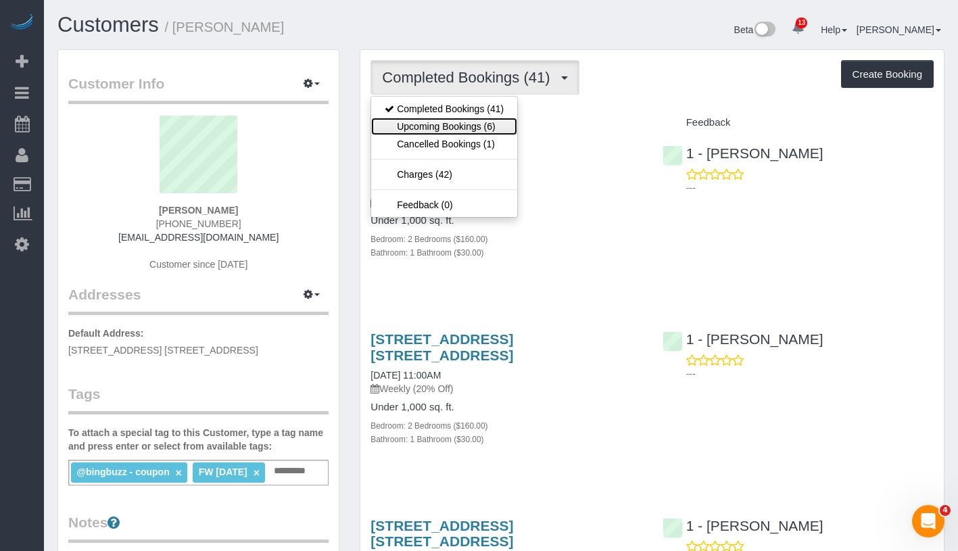
click at [431, 129] on link "Upcoming Bookings (6)" at bounding box center [444, 127] width 146 height 18
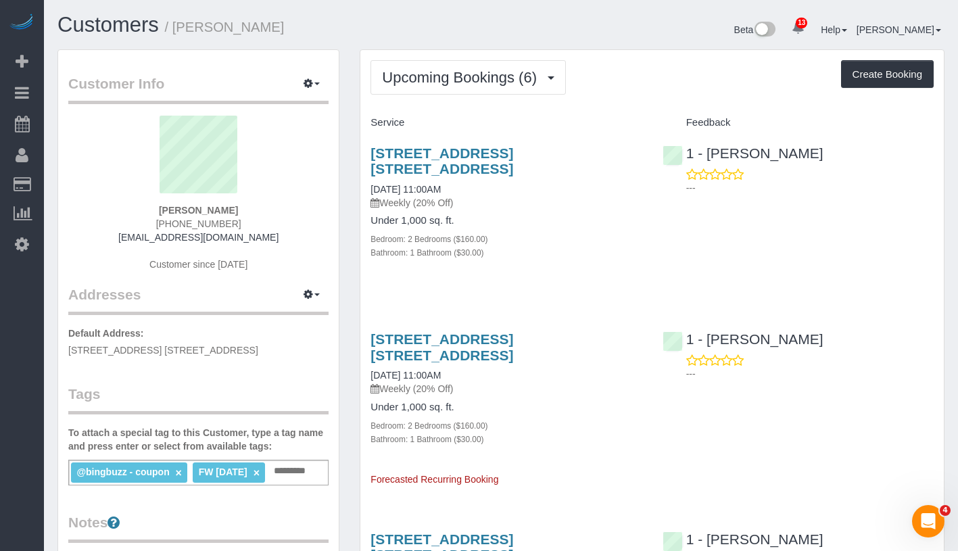
drag, startPoint x: 154, startPoint y: 205, endPoint x: 248, endPoint y: 206, distance: 94.7
click at [248, 206] on div "Michael Hotz (310) 913-5262 hotzorama@gmail.com Customer since 2024" at bounding box center [198, 200] width 260 height 169
copy strong "Michael Hotz"
drag, startPoint x: 365, startPoint y: 186, endPoint x: 484, endPoint y: 185, distance: 118.4
click at [484, 185] on div "81 Fleet Place, Apt. 3j, Brooklyn, NY 11201 09/08/2025 11:00AM Weekly (20% Off)…" at bounding box center [505, 210] width 291 height 152
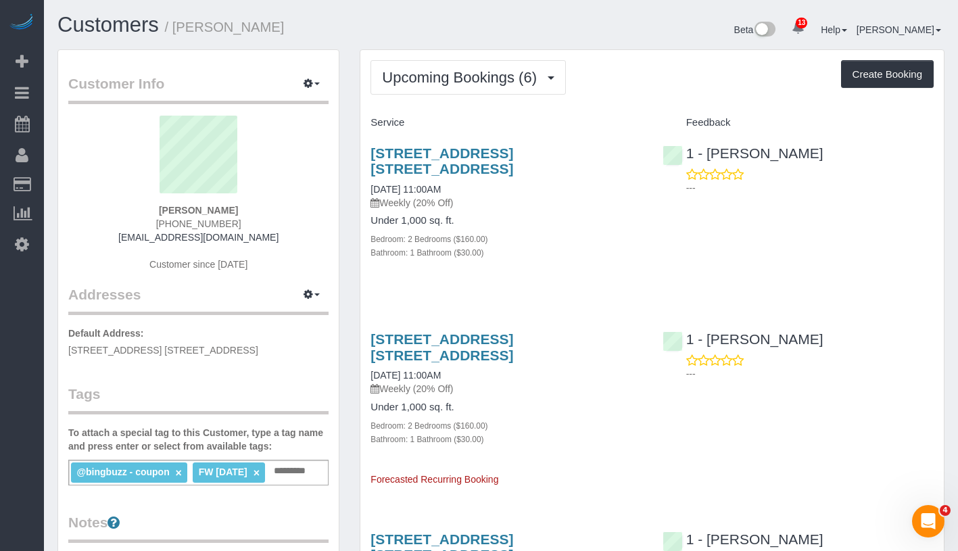
copy link "09/08/2025 11:00AM"
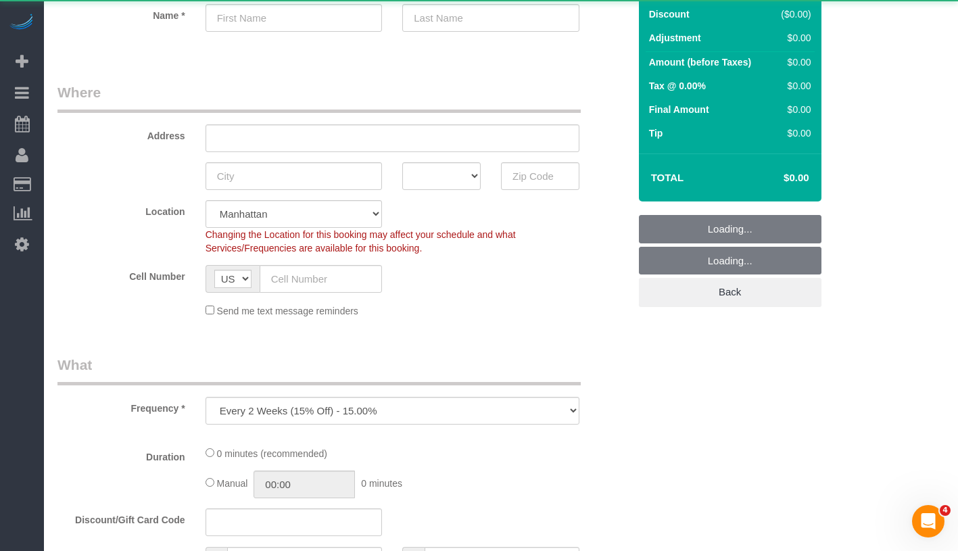
select select "object:973"
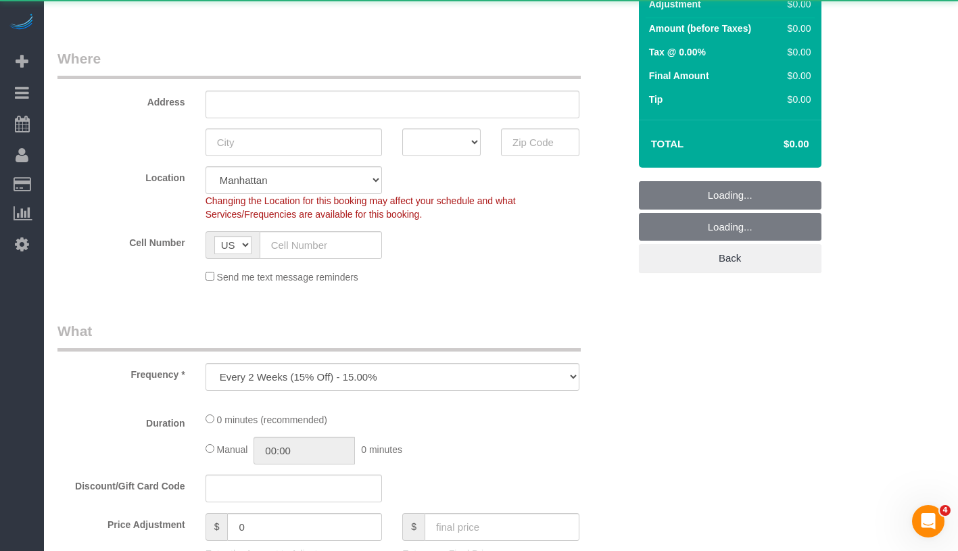
select select "number:89"
select select "number:90"
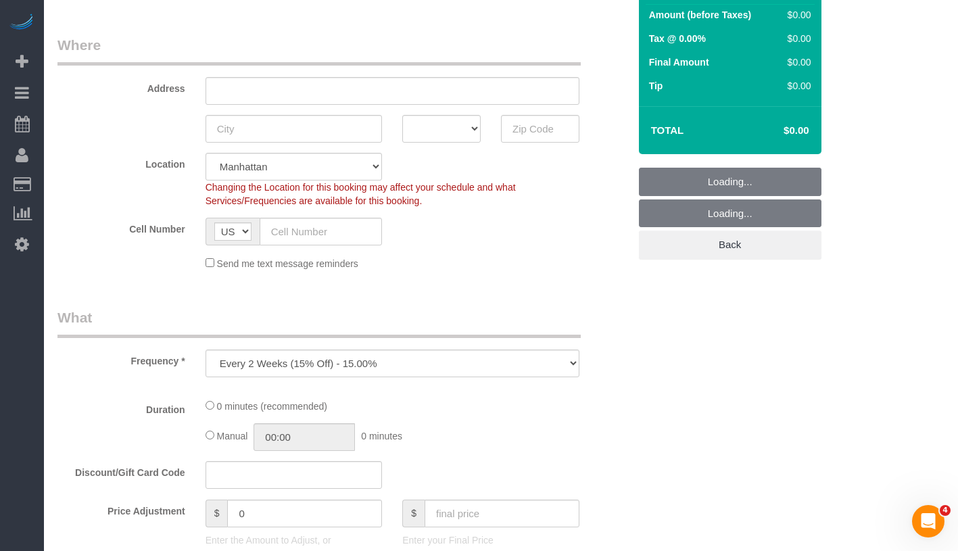
scroll to position [202, 0]
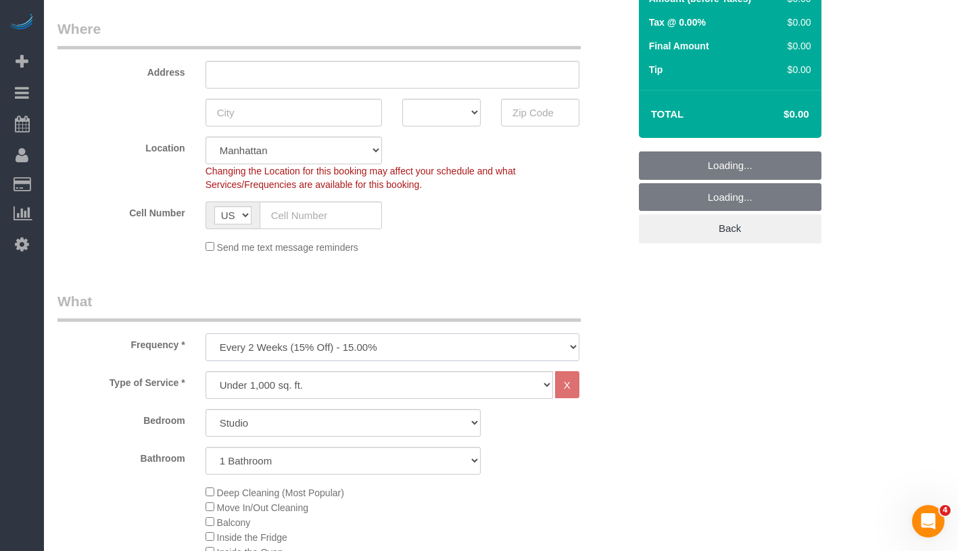
click at [396, 351] on select "One Time Weekly (20% Off) - 20.00% Every 2 Weeks (15% Off) - 15.00% Every 4 Wee…" at bounding box center [393, 347] width 374 height 28
select select "object:974"
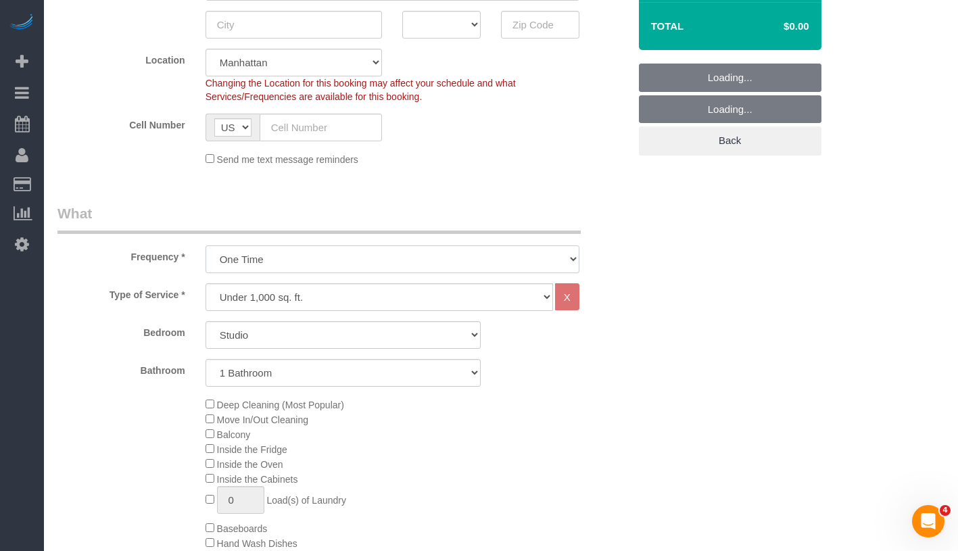
scroll to position [319, 0]
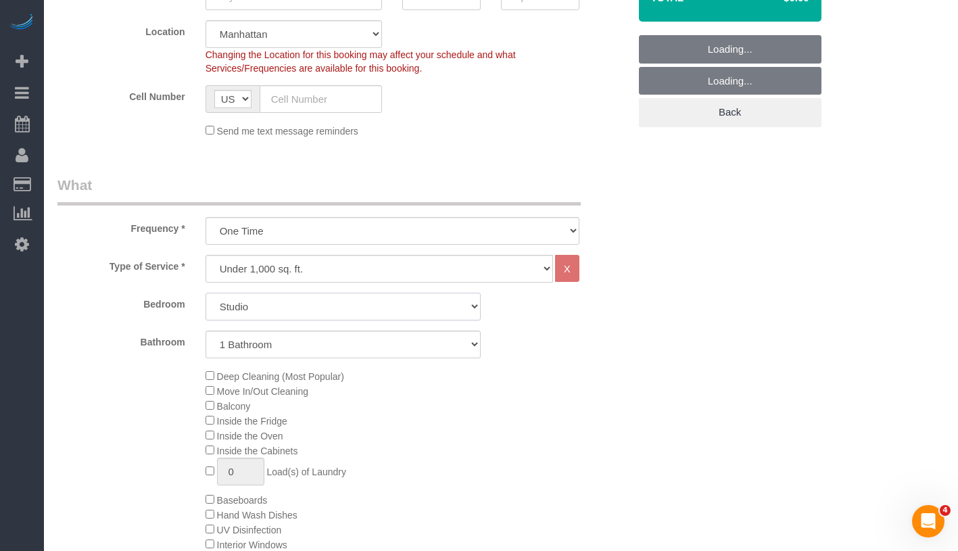
click at [340, 298] on select "Studio 1 Bedroom 2 Bedrooms 3 Bedrooms" at bounding box center [343, 307] width 275 height 28
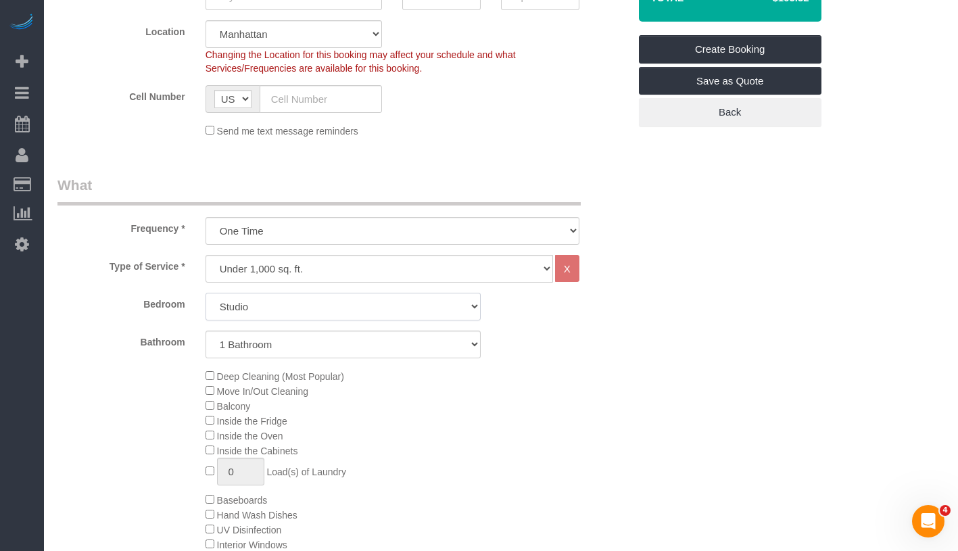
select select "3"
click at [333, 338] on select "1 Bathroom 2 Bathrooms" at bounding box center [343, 345] width 275 height 28
select select "2"
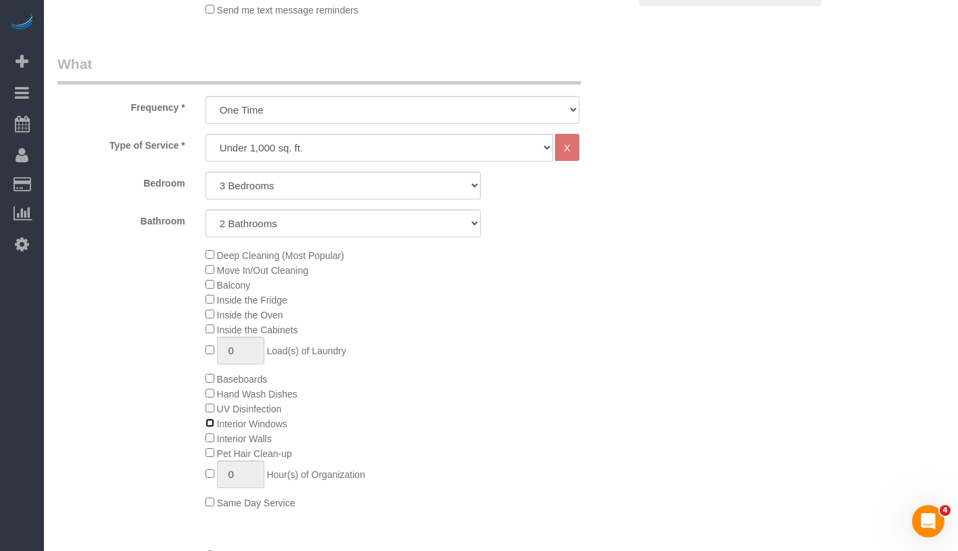
scroll to position [439, 0]
click at [383, 147] on select "Under 1,000 sq. ft. 1,001 - 1,500 sq. ft. 1,500+ sq. ft. Custom Cleaning Office…" at bounding box center [380, 149] width 348 height 28
click at [398, 149] on select "Under 1,000 sq. ft. 1,001 - 1,500 sq. ft. 1,500+ sq. ft. Custom Cleaning Office…" at bounding box center [380, 149] width 348 height 28
select select "212"
select select "2"
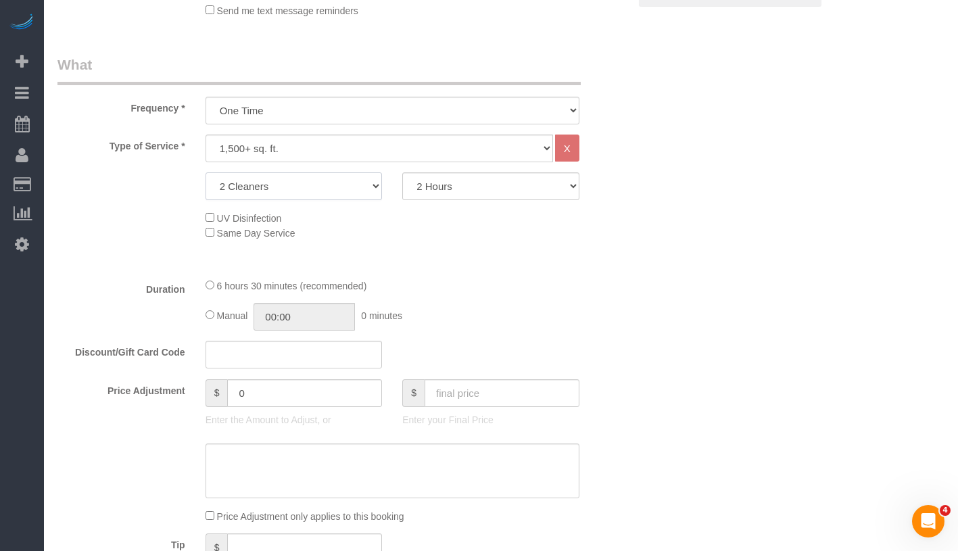
click at [304, 189] on select "2 Cleaners 3 Cleaners 4 Cleaners 5 Cleaners" at bounding box center [294, 186] width 177 height 28
click at [498, 189] on select "2 Hours 2.5 Hours 3 Hours 3.5 Hours 4 Hours 4.5 Hours 5 Hours 5.5 Hours 6 Hours…" at bounding box center [490, 186] width 177 height 28
select select "240"
type input "04:00"
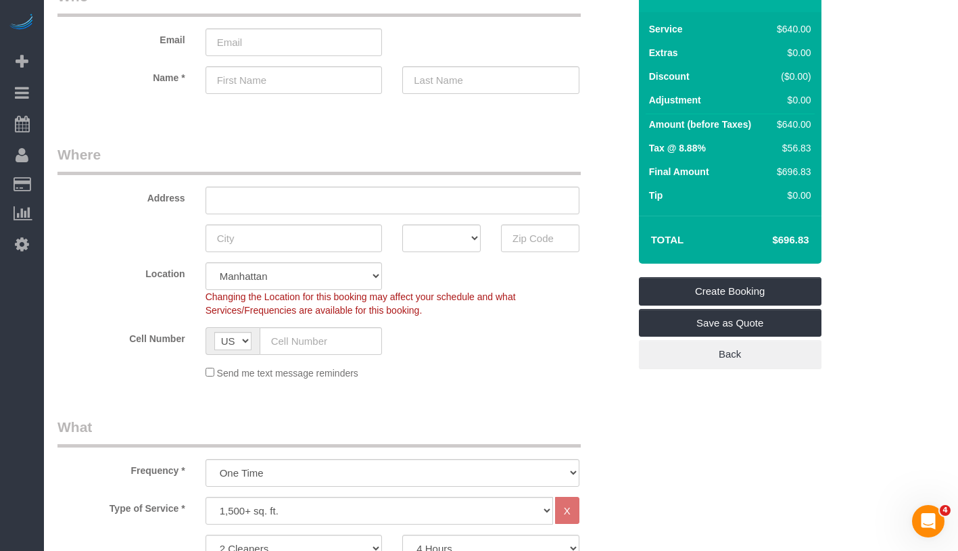
scroll to position [129, 0]
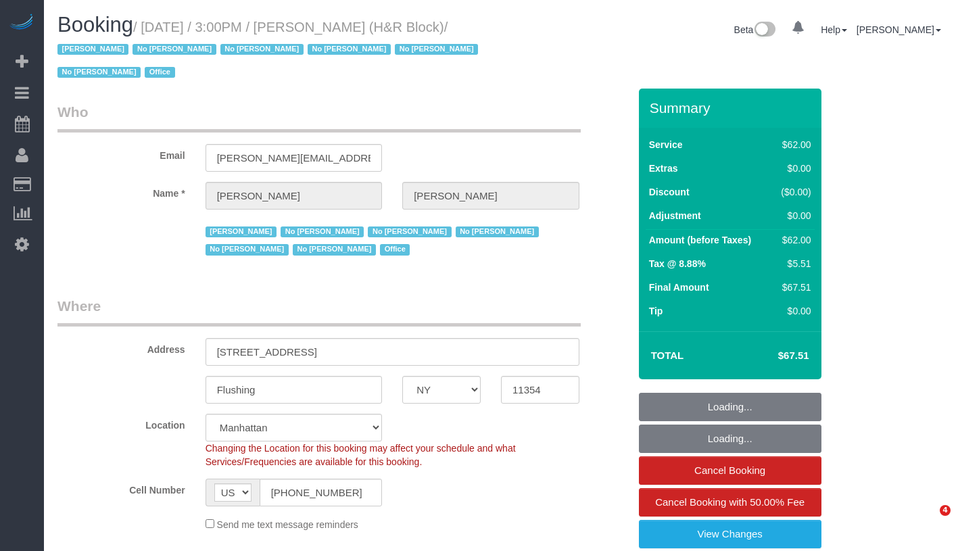
select select "NY"
select select "number:89"
select select "number:90"
select select "number:15"
select select "number:7"
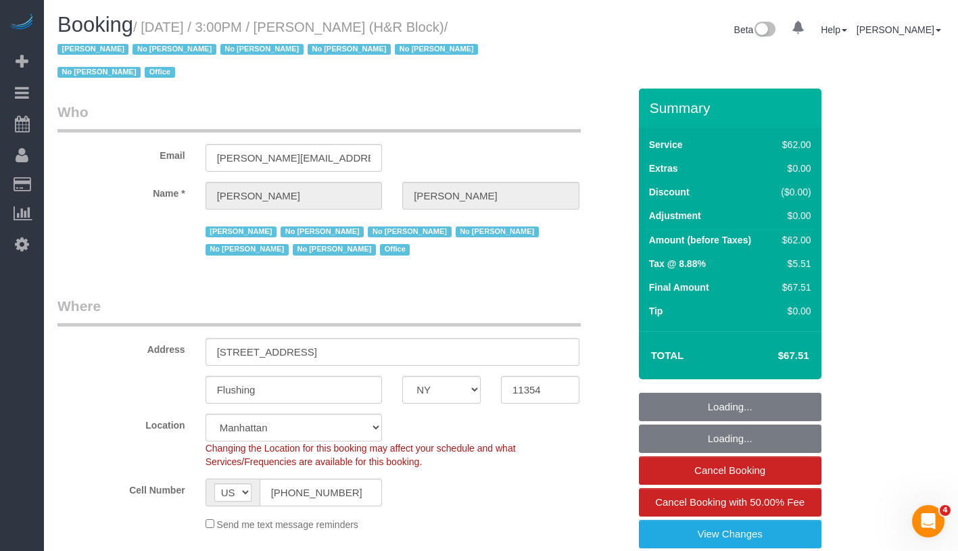
select select "object:969"
select select "spot1"
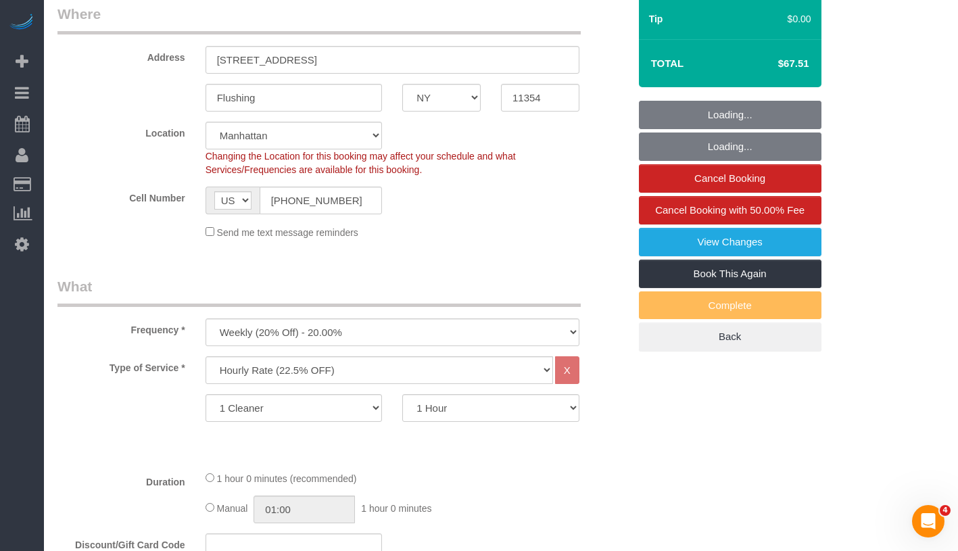
select select "object:1400"
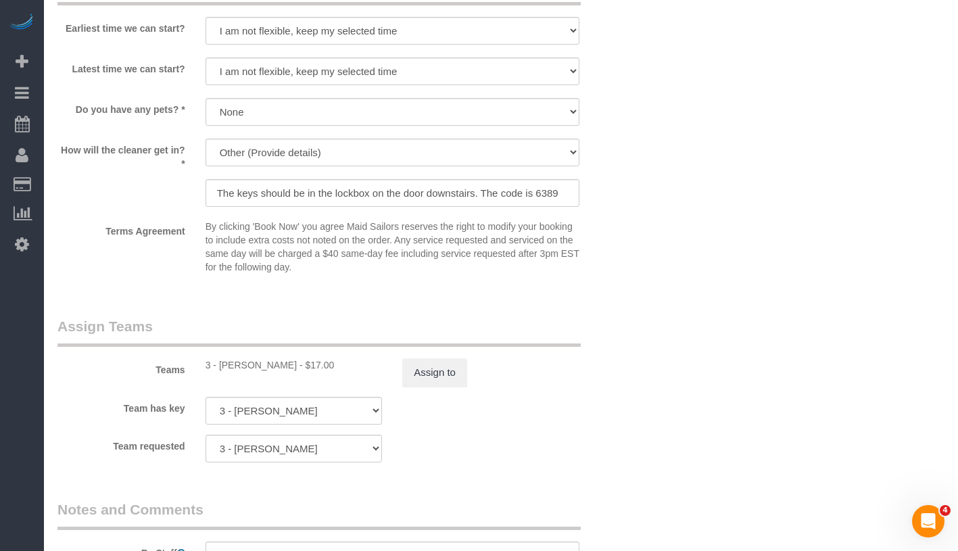
scroll to position [1670, 0]
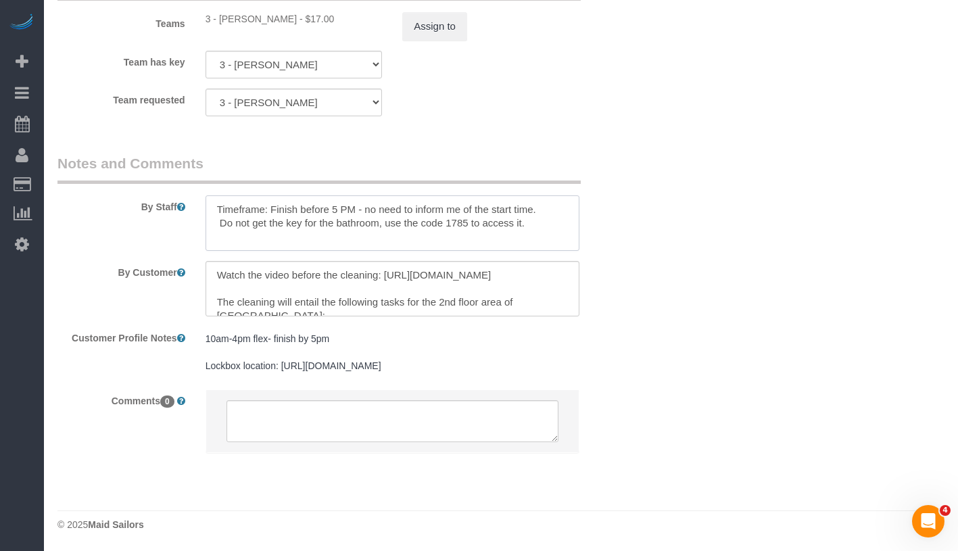
drag, startPoint x: 216, startPoint y: 195, endPoint x: 554, endPoint y: 201, distance: 338.2
click at [554, 201] on textarea at bounding box center [393, 222] width 374 height 55
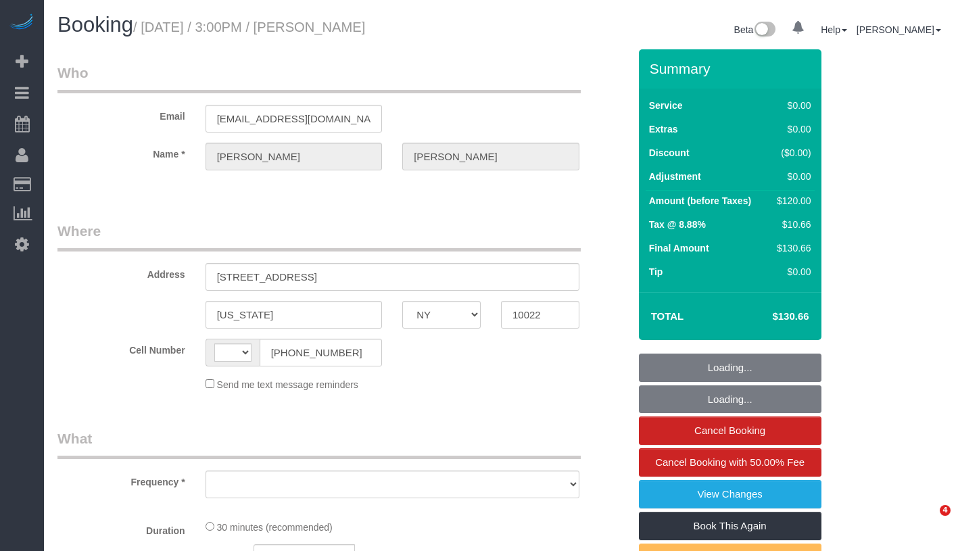
select select "NY"
select select "string:US"
select select "object:732"
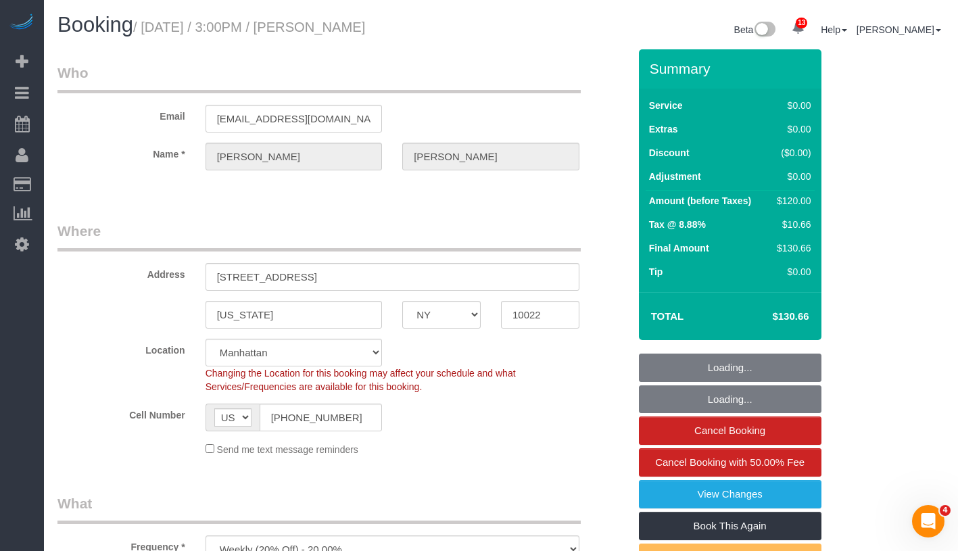
select select "number:58"
select select "number:75"
select select "number:15"
select select "number:5"
select select "object:990"
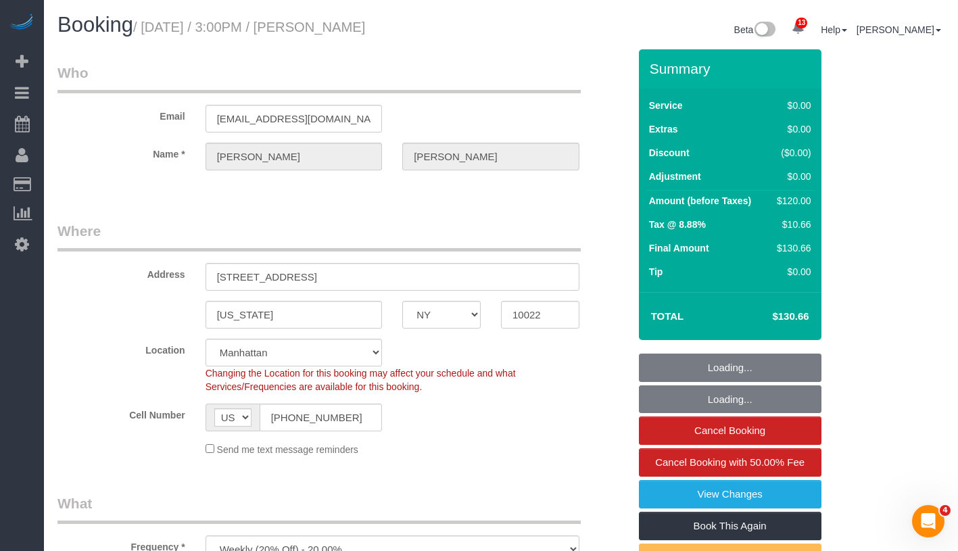
select select "string:stripe-pm_1RXRrg4VGloSiKo7FM9HbDbq"
select select "spot1"
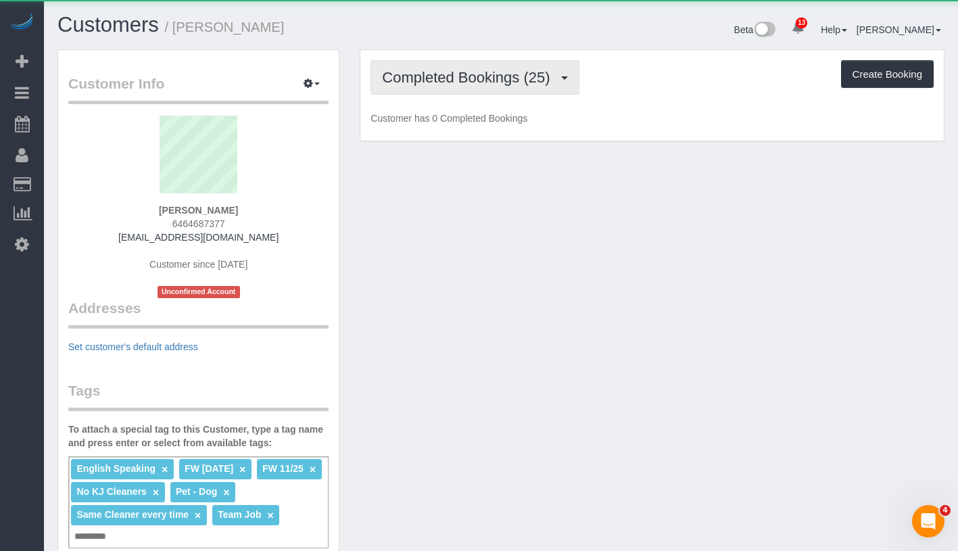
click at [450, 78] on span "Completed Bookings (25)" at bounding box center [469, 77] width 174 height 17
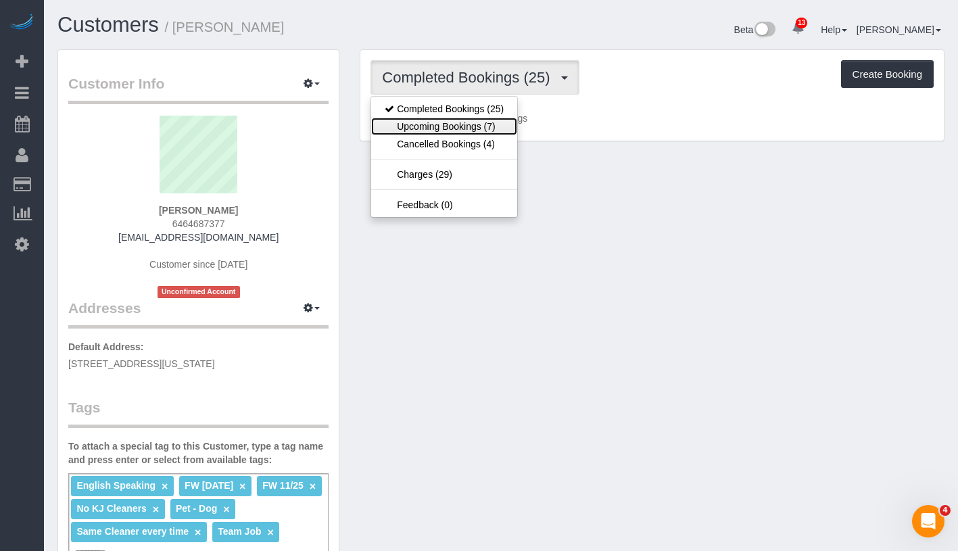
click at [452, 122] on link "Upcoming Bookings (7)" at bounding box center [444, 127] width 146 height 18
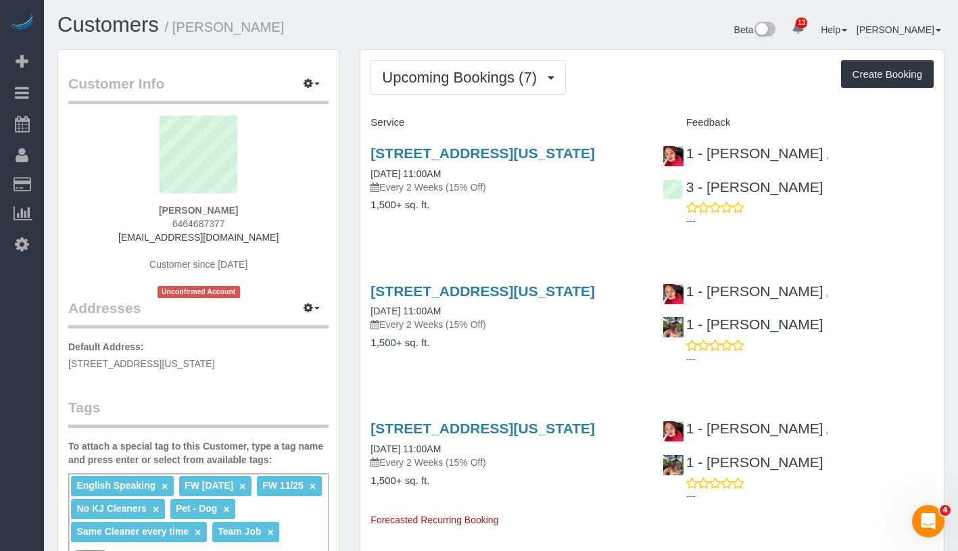
drag, startPoint x: 153, startPoint y: 207, endPoint x: 255, endPoint y: 209, distance: 102.1
click at [255, 209] on div "[PERSON_NAME] 6464687377 [EMAIL_ADDRESS][DOMAIN_NAME] Customer since [DATE] Unc…" at bounding box center [198, 207] width 260 height 183
copy strong "[PERSON_NAME]"
drag, startPoint x: 360, startPoint y: 189, endPoint x: 477, endPoint y: 194, distance: 116.4
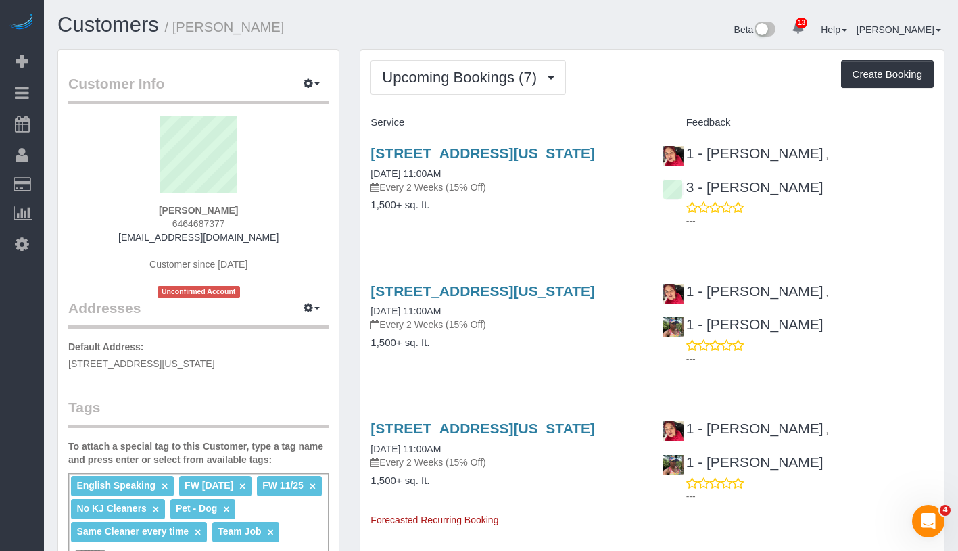
copy link "[DATE] 11:00AM"
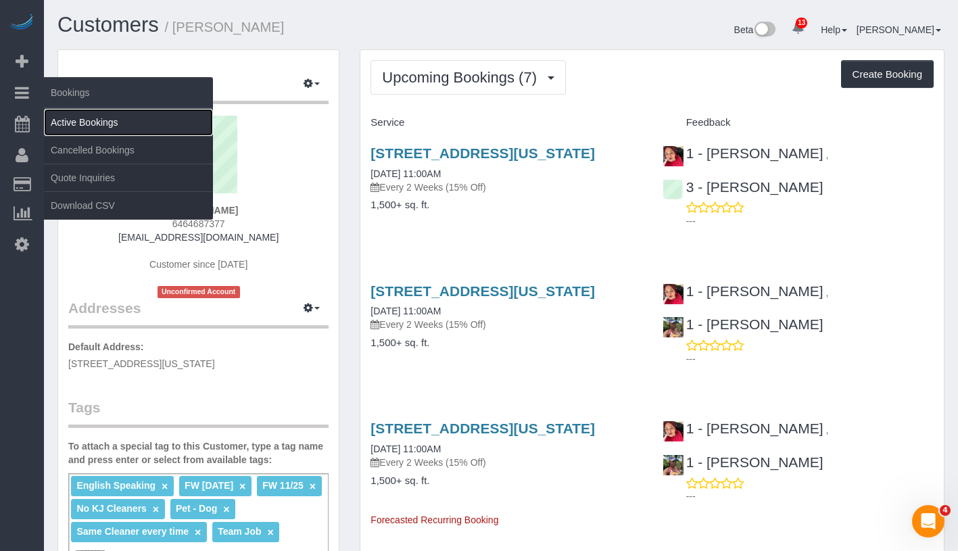
click at [106, 120] on link "Active Bookings" at bounding box center [128, 122] width 169 height 27
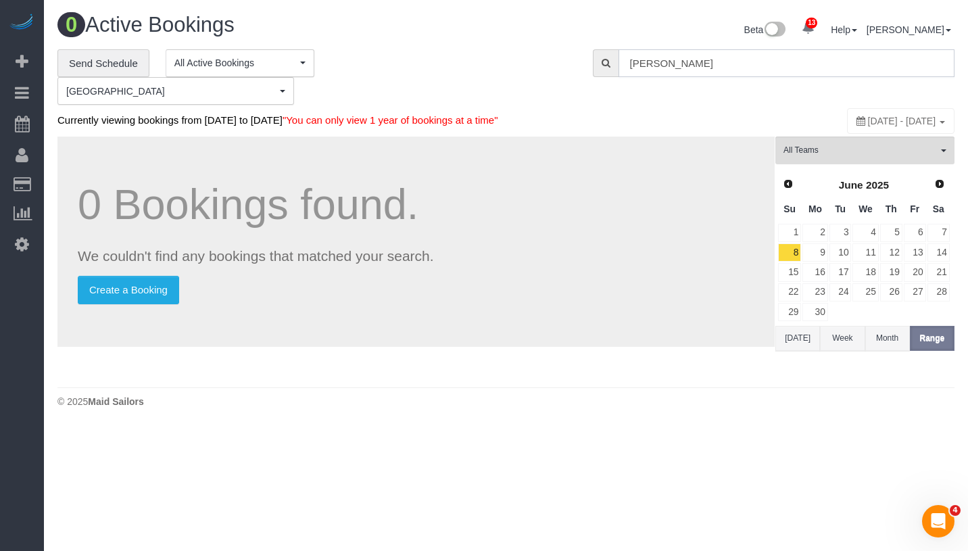
click at [713, 64] on input "[PERSON_NAME]" at bounding box center [787, 63] width 336 height 28
paste input "[PERSON_NAME] Johnst"
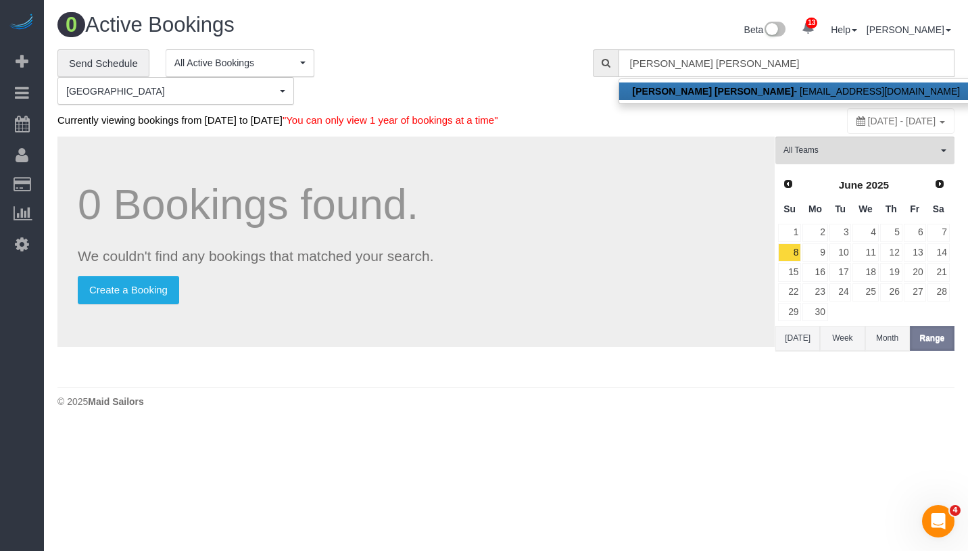
click at [760, 85] on link "Scott Black Johnston - sbj@fapc.org" at bounding box center [796, 92] width 355 height 18
type input "sbj@fapc.org"
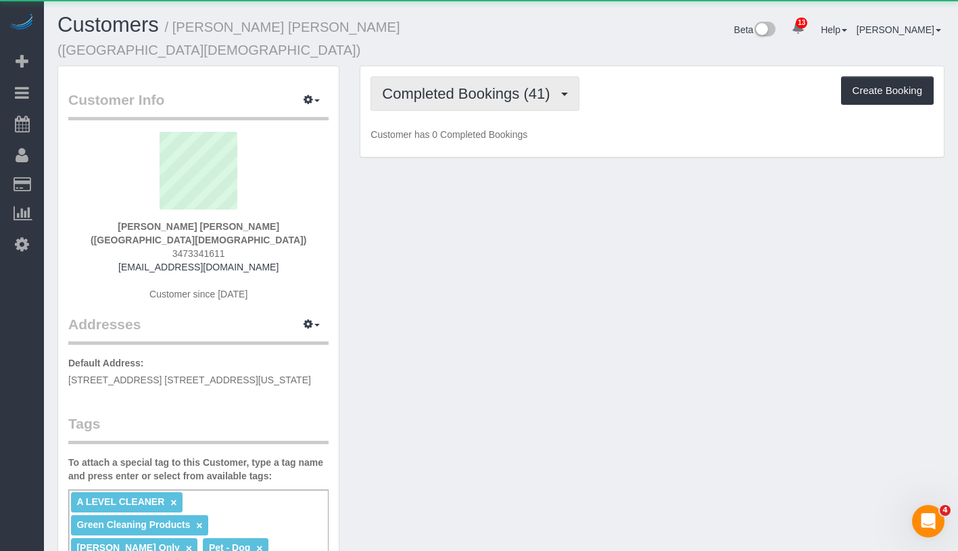
click at [450, 88] on span "Completed Bookings (41)" at bounding box center [469, 93] width 174 height 17
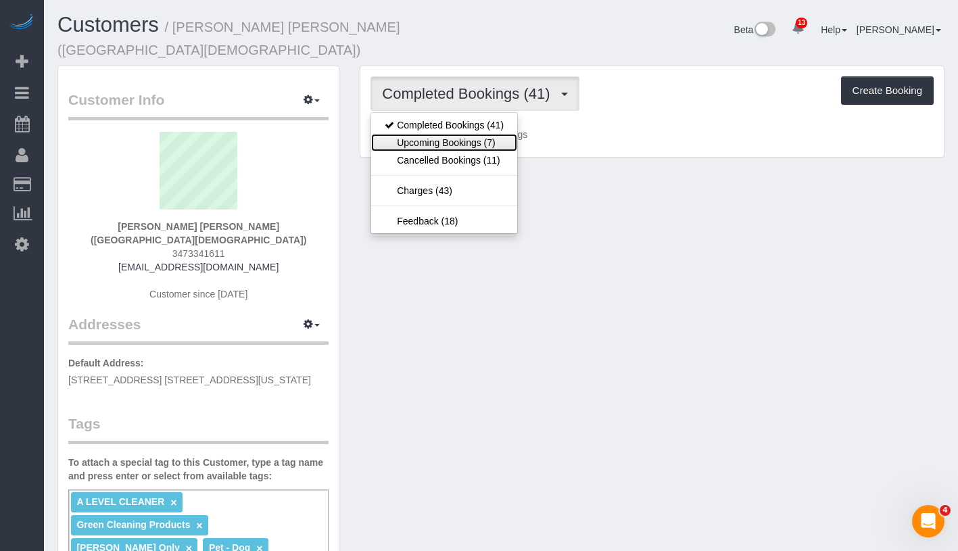
click at [455, 142] on link "Upcoming Bookings (7)" at bounding box center [444, 143] width 146 height 18
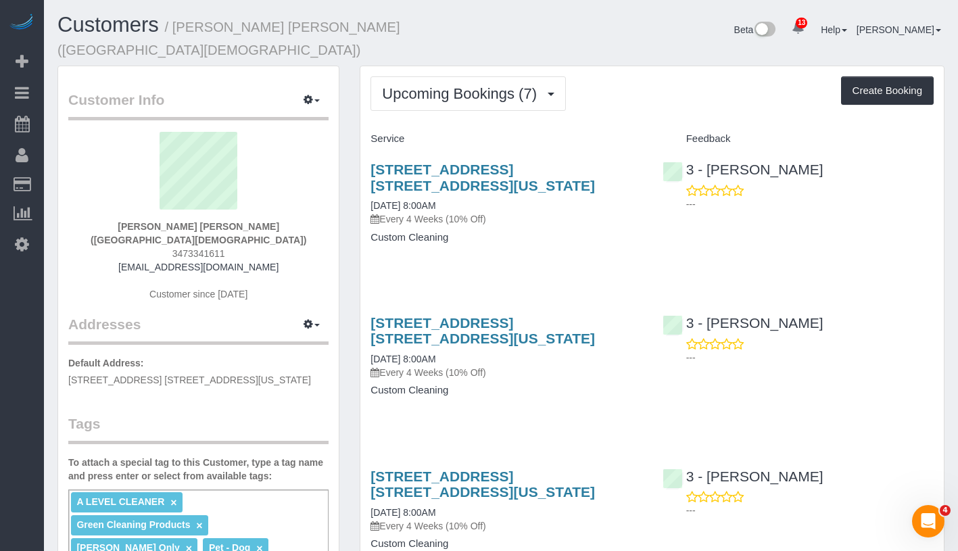
click at [659, 88] on div "Upcoming Bookings (7) Completed Bookings (41) Upcoming Bookings (7) Cancelled B…" at bounding box center [652, 93] width 563 height 34
drag, startPoint x: 136, startPoint y: 232, endPoint x: 319, endPoint y: 243, distance: 183.6
click at [319, 243] on div "Scott Black Johnston (Fifth Avenue Presbyterian Church) 3473341611 sbj@fapc.org…" at bounding box center [198, 223] width 260 height 183
copy strong "Scott Black Johnston (Fifth Avenue Presbyterian Church)"
drag, startPoint x: 362, startPoint y: 208, endPoint x: 486, endPoint y: 207, distance: 124.4
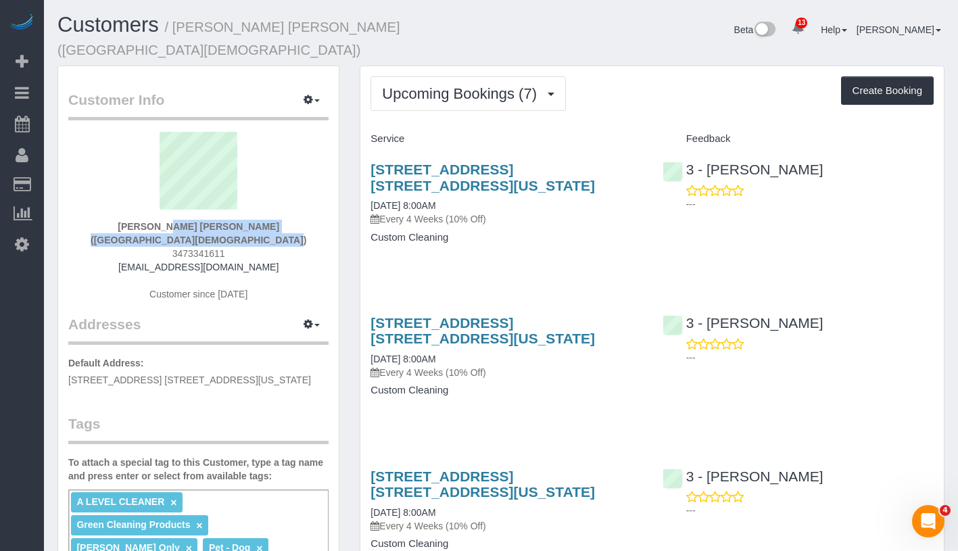
click at [486, 207] on div "1158 Fifth Ave, Apt. 12b, New York, NY 10029 09/08/2025 8:00AM Every 4 Weeks (1…" at bounding box center [505, 210] width 291 height 120
copy link "09/08/2025 8:00AM"
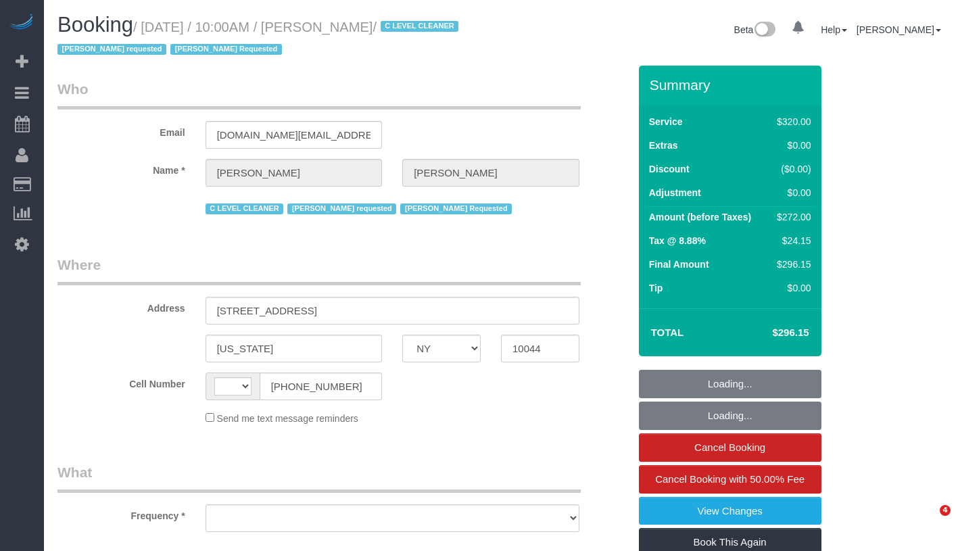
select select "NY"
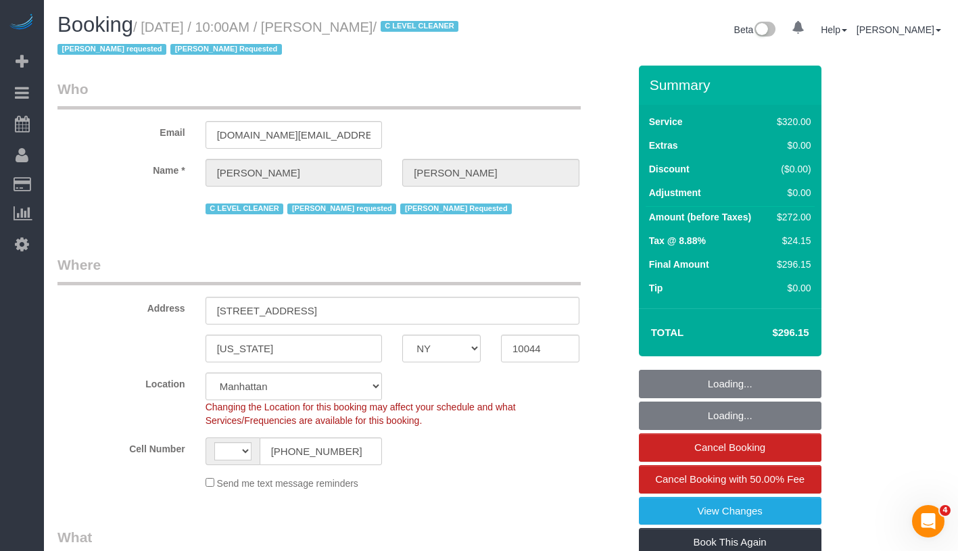
scroll to position [198, 0]
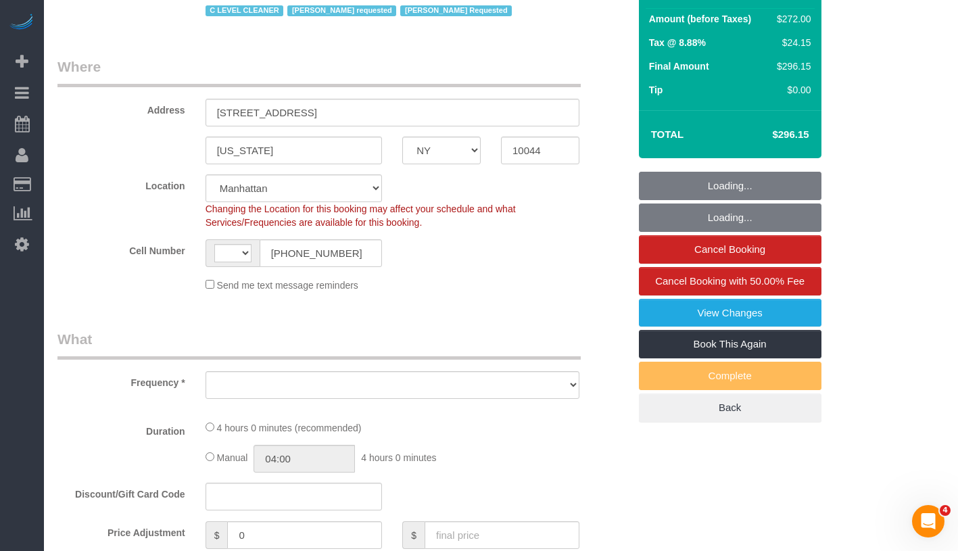
select select "string:US"
select select "string:stripe-pm_1OfFBT4VGloSiKo7Bq2FZQac"
select select "number:89"
select select "number:90"
select select "number:15"
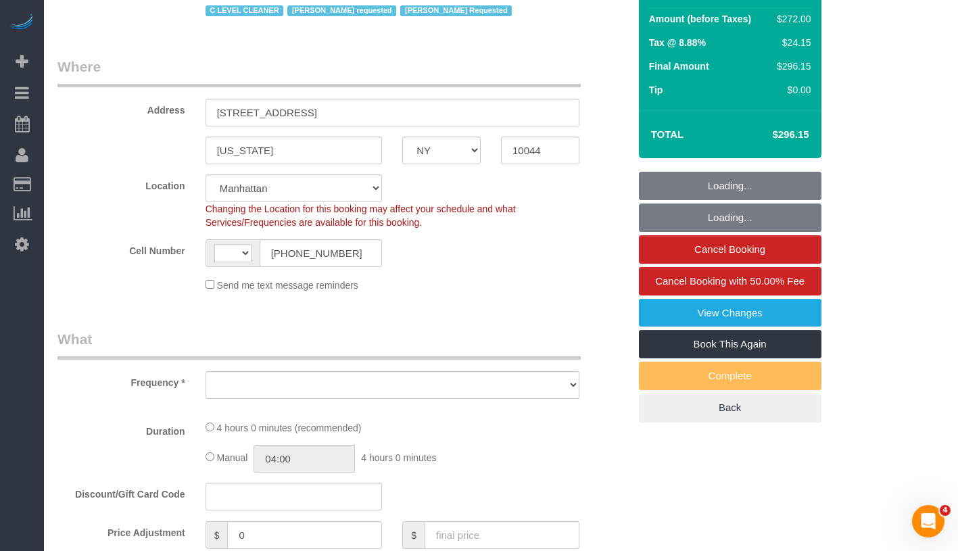
select select "number:5"
select select "object:986"
select select "240"
select select "spot1"
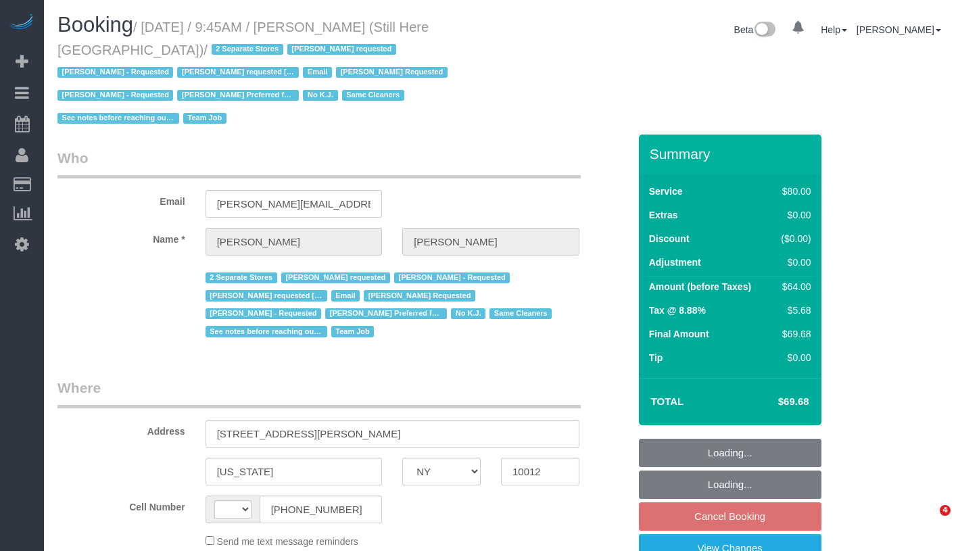
select select "NY"
click at [93, 119] on link "Active Bookings" at bounding box center [128, 122] width 169 height 27
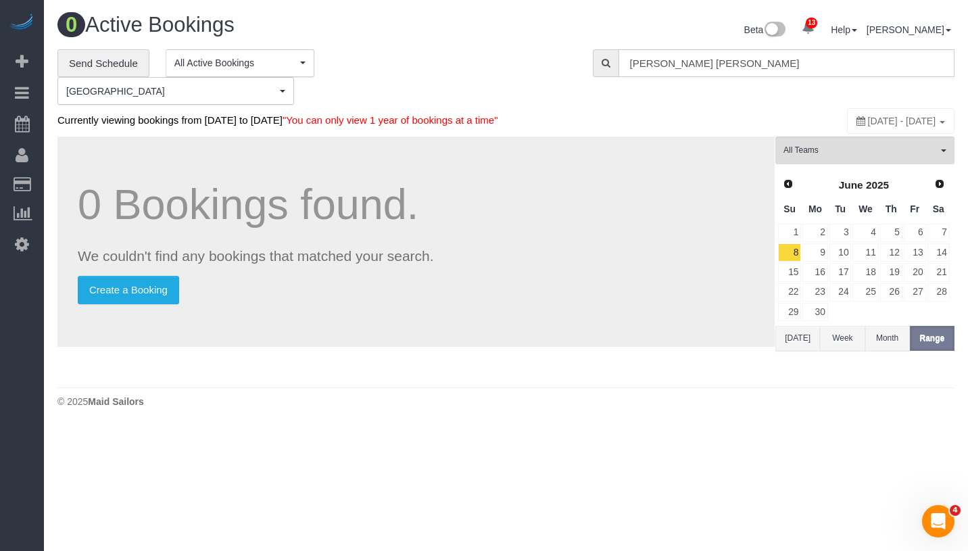
click at [764, 71] on input "Scott Black Johnston" at bounding box center [787, 63] width 336 height 28
paste input "Francesca Racanelli"
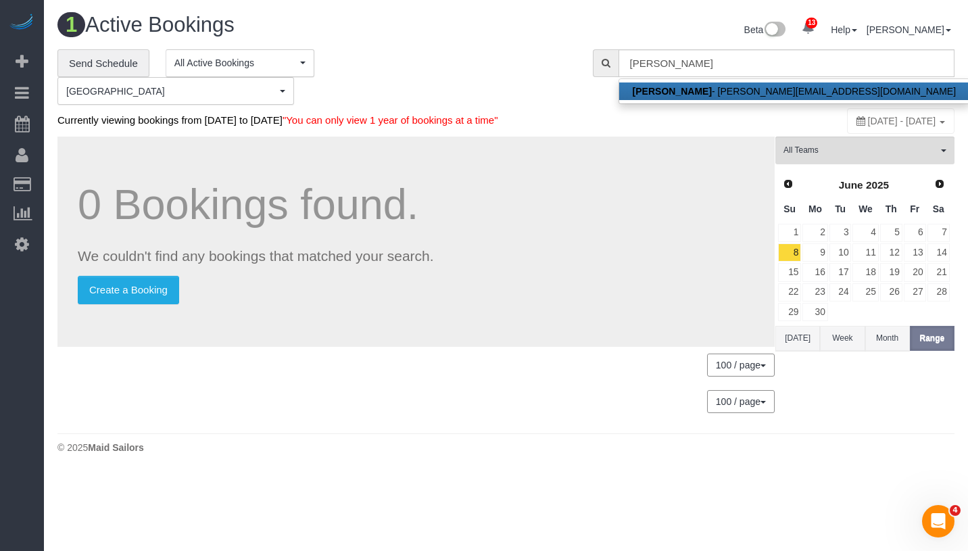
click at [762, 89] on link "Francesca Racanelli - francesca@stillhere.nyc" at bounding box center [794, 92] width 350 height 18
type input "francesca@stillhere.nyc"
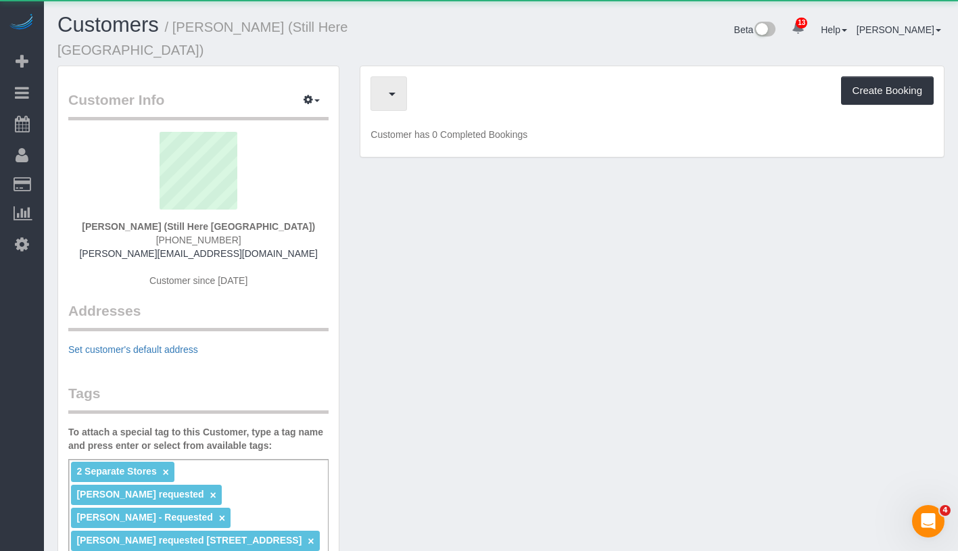
click at [407, 88] on button "button" at bounding box center [389, 93] width 37 height 34
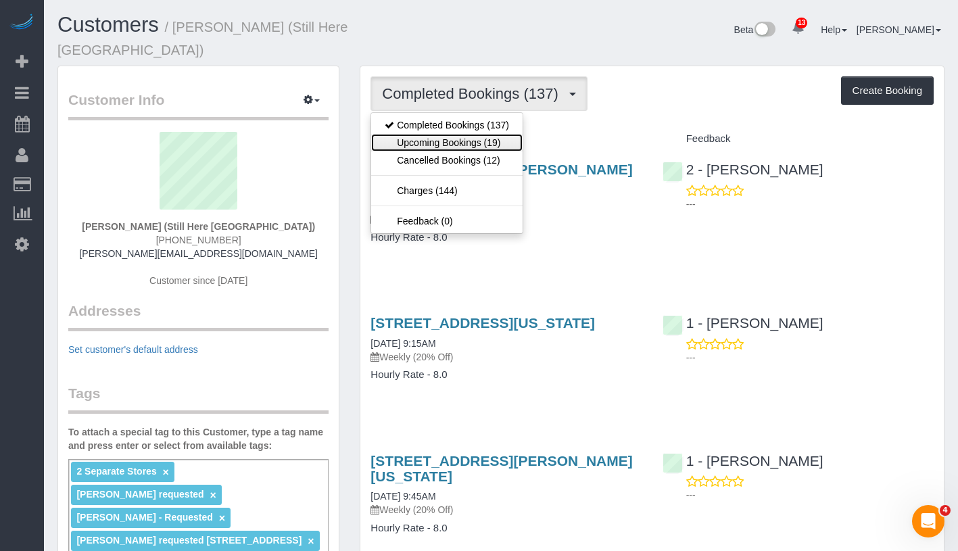
click at [437, 134] on link "Upcoming Bookings (19)" at bounding box center [446, 143] width 151 height 18
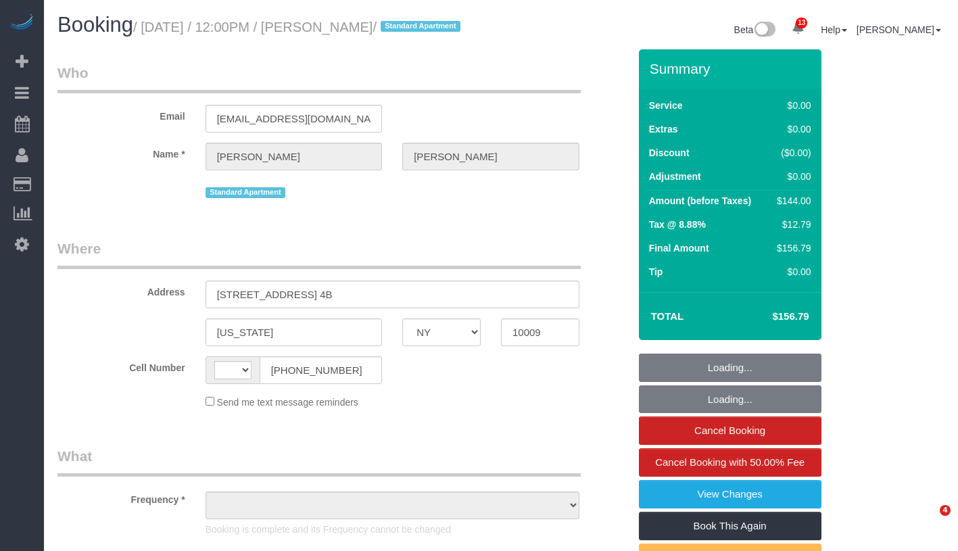
select select "NY"
select select "string:[GEOGRAPHIC_DATA]"
select select "object:750"
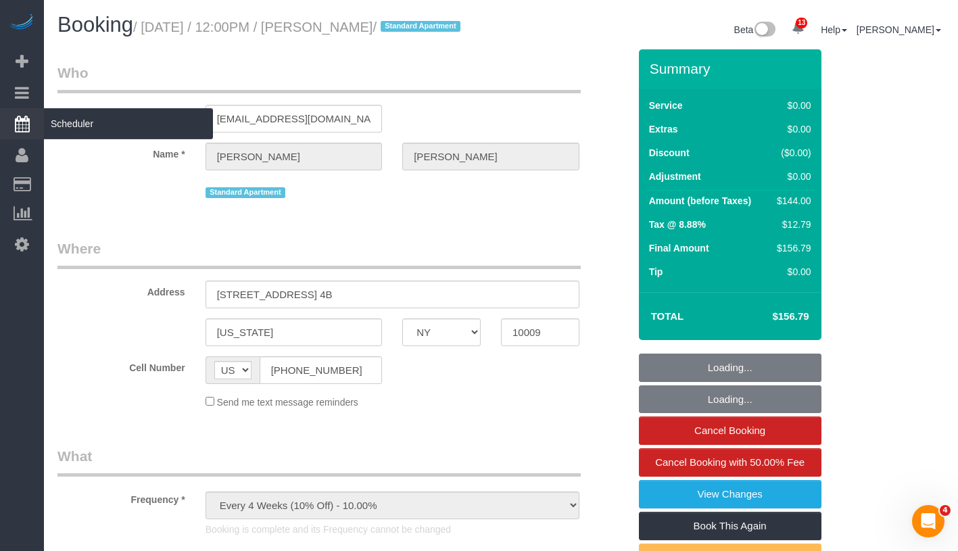
select select "1"
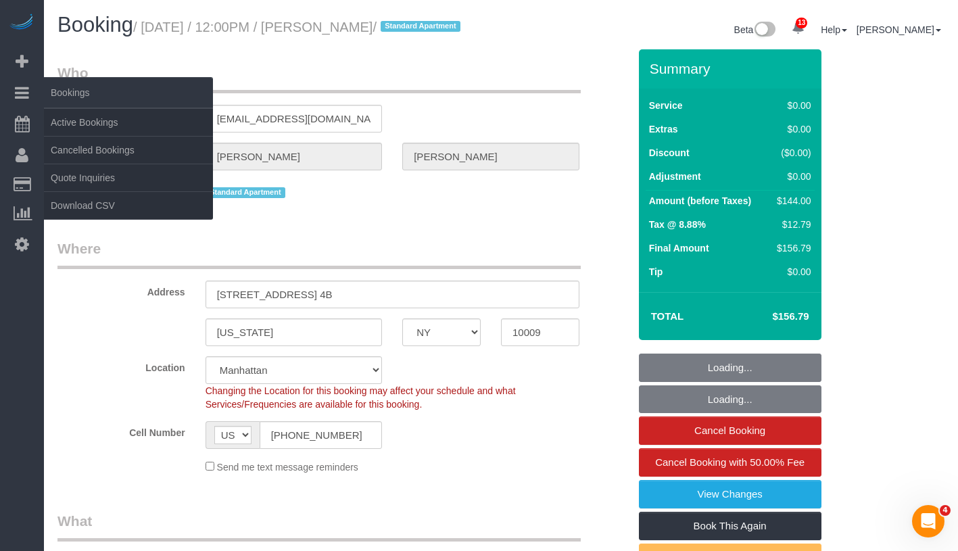
select select "object:1439"
select select "string:stripe-pm_1R8ptc4VGloSiKo78QYujOUz"
select select "spot1"
select select "number:60"
select select "number:77"
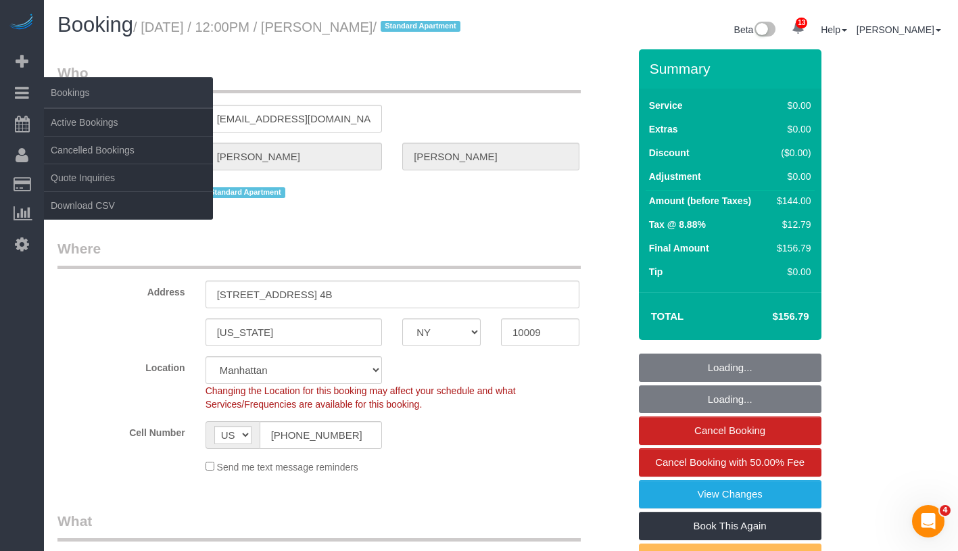
select select "number:15"
select select "number:5"
select select "1"
click at [95, 120] on link "Active Bookings" at bounding box center [128, 122] width 169 height 27
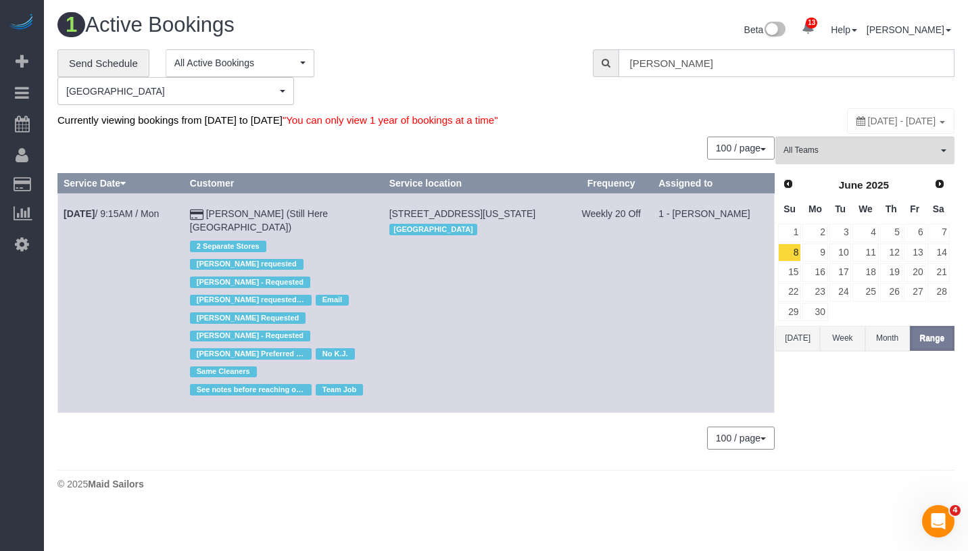
click at [723, 62] on input "Francesca Racanelli" at bounding box center [787, 63] width 336 height 28
paste input "Jake Gilbert -"
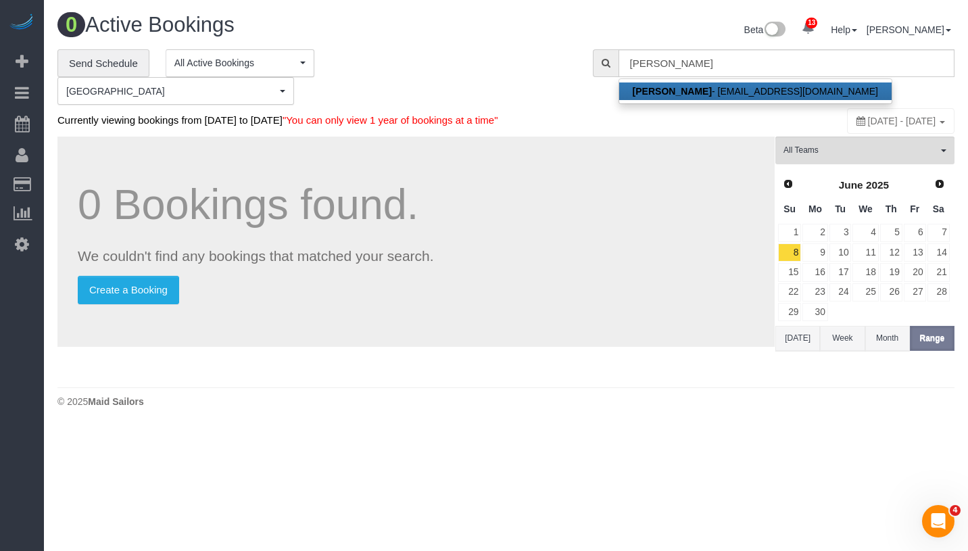
click at [714, 87] on link "Jake Gilbert - jakemglbrt@gmail.com" at bounding box center [755, 92] width 273 height 18
type input "jakemglbrt@gmail.com"
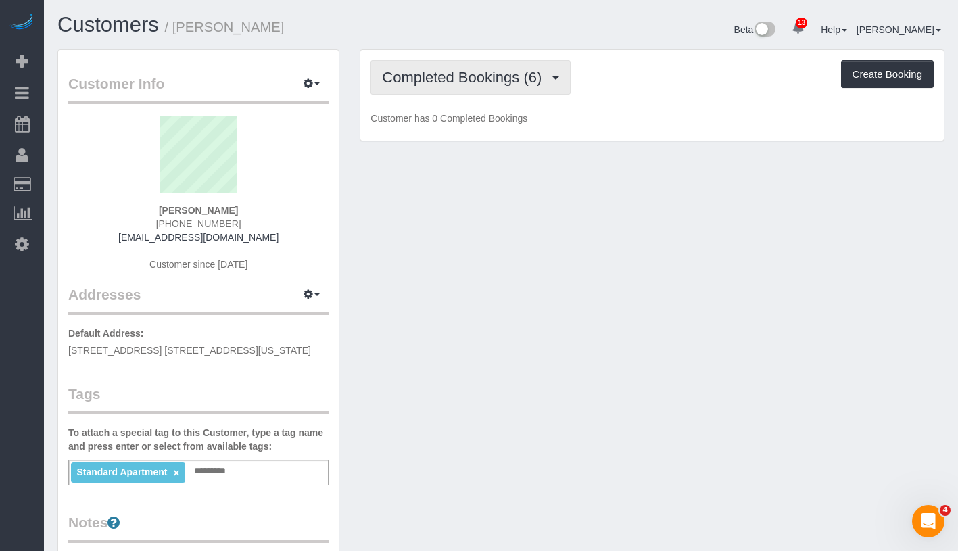
click at [446, 83] on span "Completed Bookings (6)" at bounding box center [465, 77] width 166 height 17
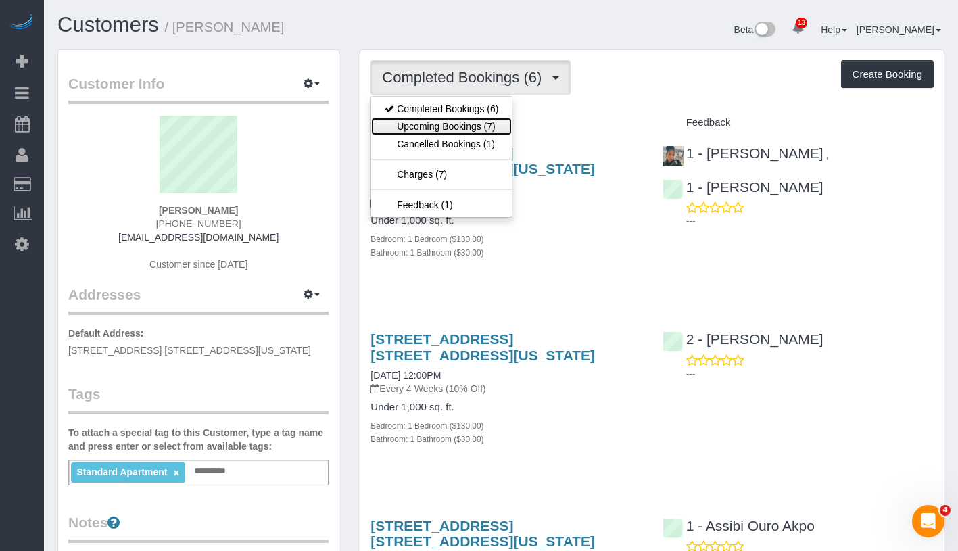
click at [447, 126] on link "Upcoming Bookings (7)" at bounding box center [441, 127] width 141 height 18
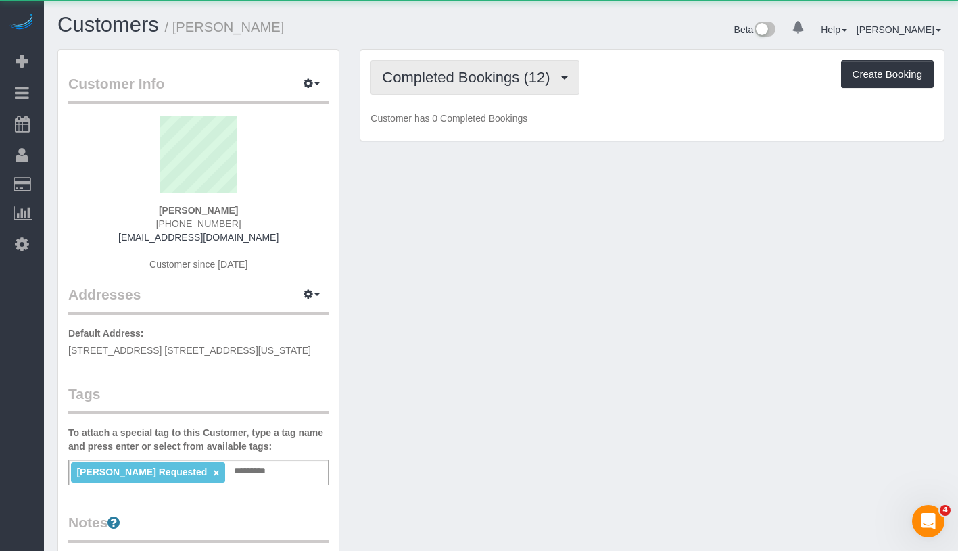
click at [438, 73] on span "Completed Bookings (12)" at bounding box center [469, 77] width 174 height 17
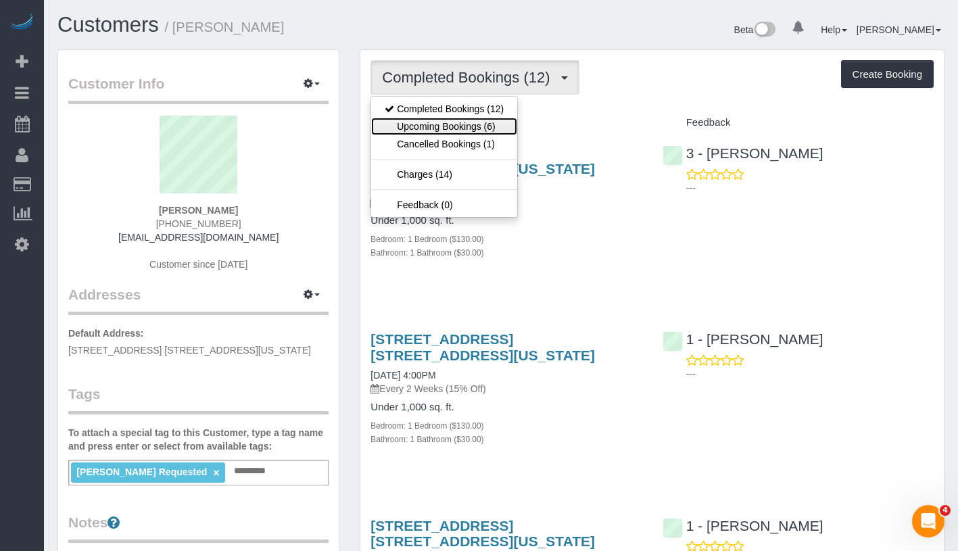
click at [428, 127] on link "Upcoming Bookings (6)" at bounding box center [444, 127] width 146 height 18
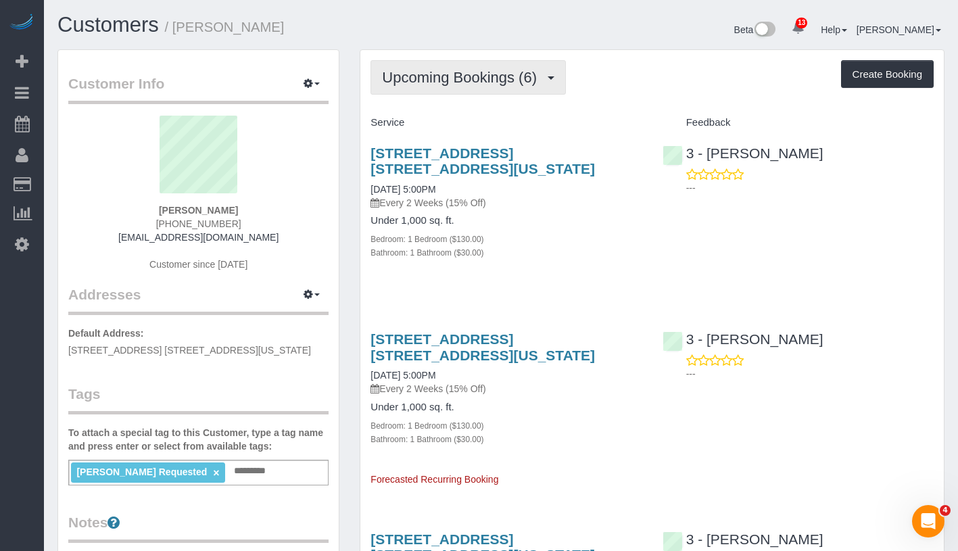
click at [510, 73] on span "Upcoming Bookings (6)" at bounding box center [463, 77] width 162 height 17
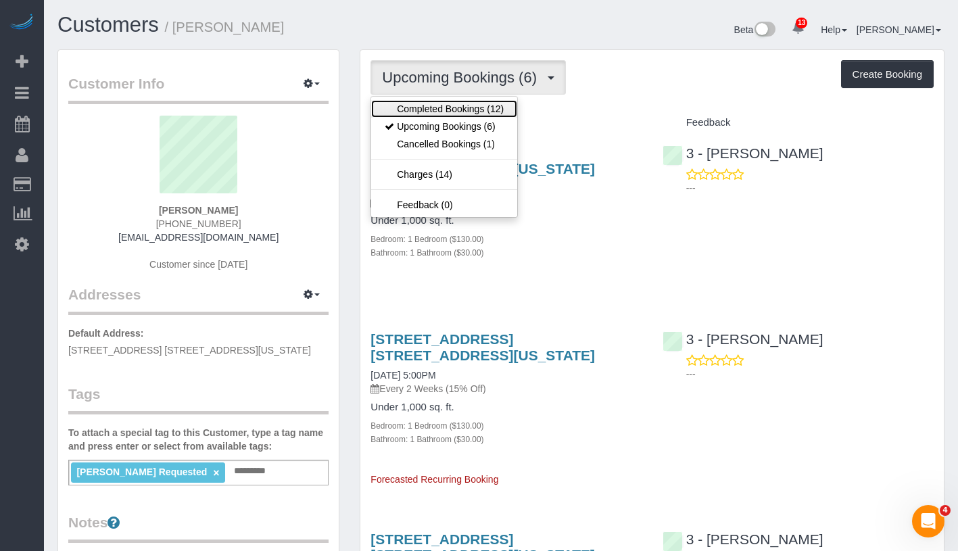
click at [484, 103] on link "Completed Bookings (12)" at bounding box center [444, 109] width 146 height 18
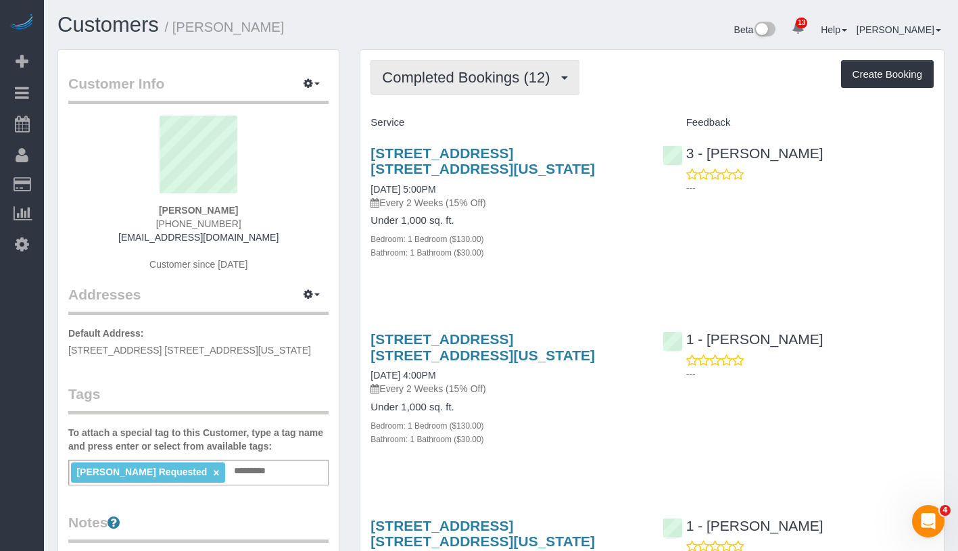
click at [499, 85] on span "Completed Bookings (12)" at bounding box center [469, 77] width 174 height 17
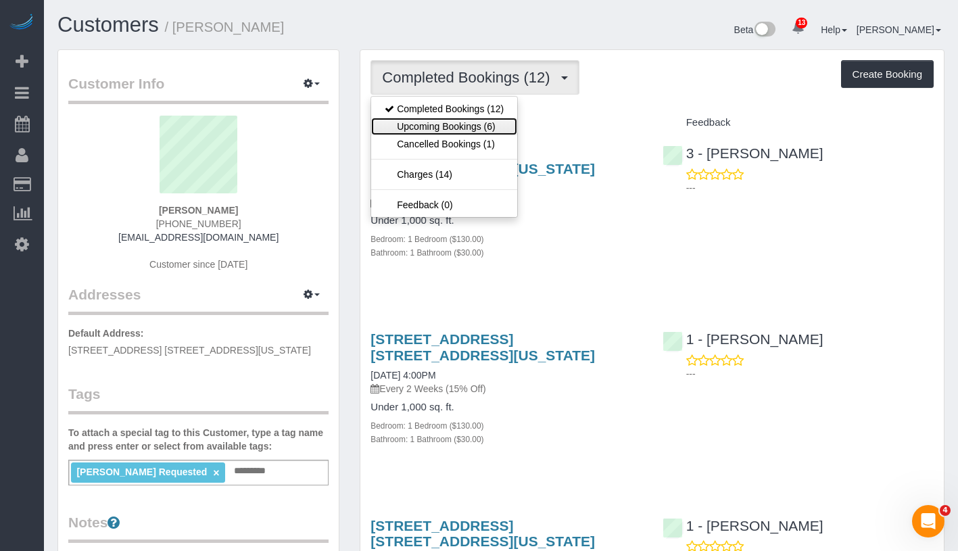
click at [463, 131] on link "Upcoming Bookings (6)" at bounding box center [444, 127] width 146 height 18
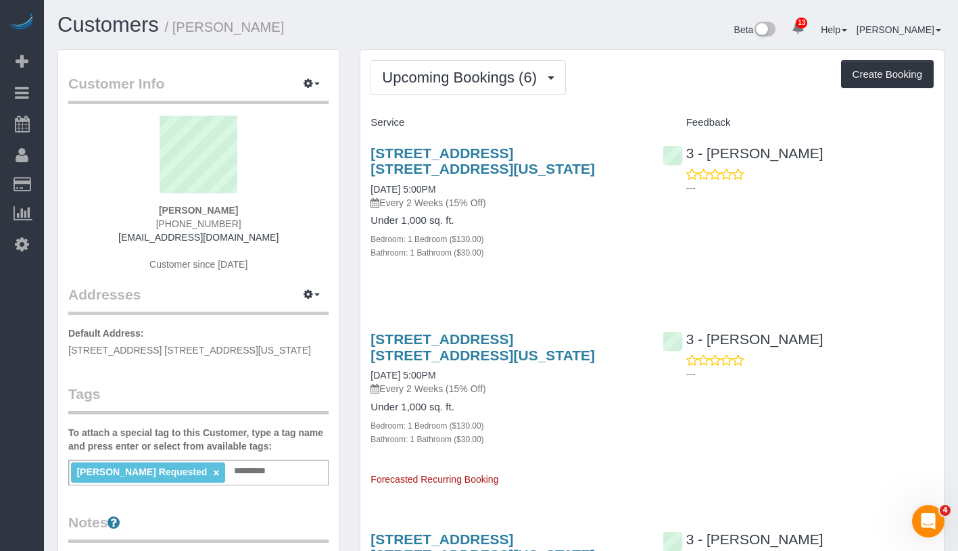
drag, startPoint x: 160, startPoint y: 212, endPoint x: 243, endPoint y: 211, distance: 83.2
click at [243, 211] on div "[PERSON_NAME] [PHONE_NUMBER] [EMAIL_ADDRESS][DOMAIN_NAME] Customer since [DATE]" at bounding box center [198, 200] width 260 height 169
copy strong "[PERSON_NAME]"
drag, startPoint x: 360, startPoint y: 378, endPoint x: 483, endPoint y: 379, distance: 123.1
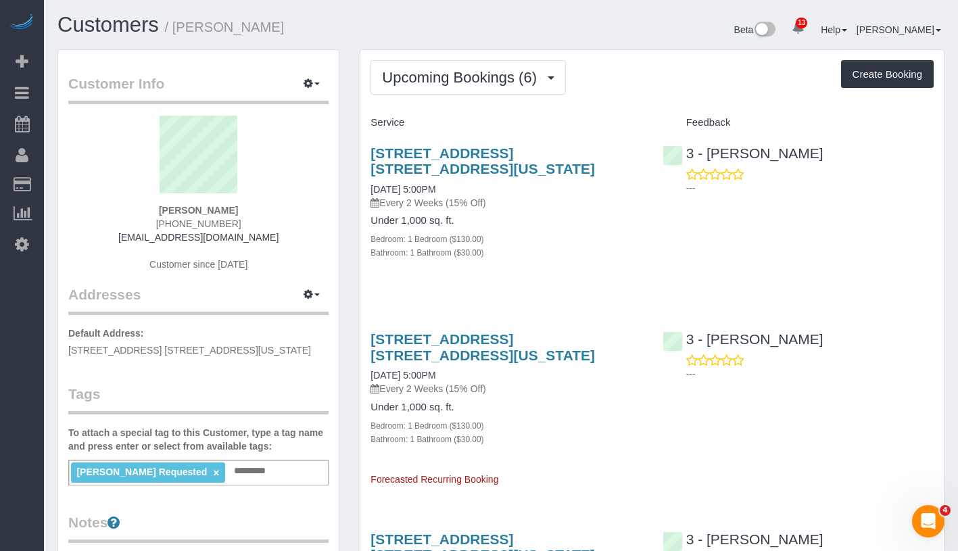
copy link "09/22/2025 5:00PM"
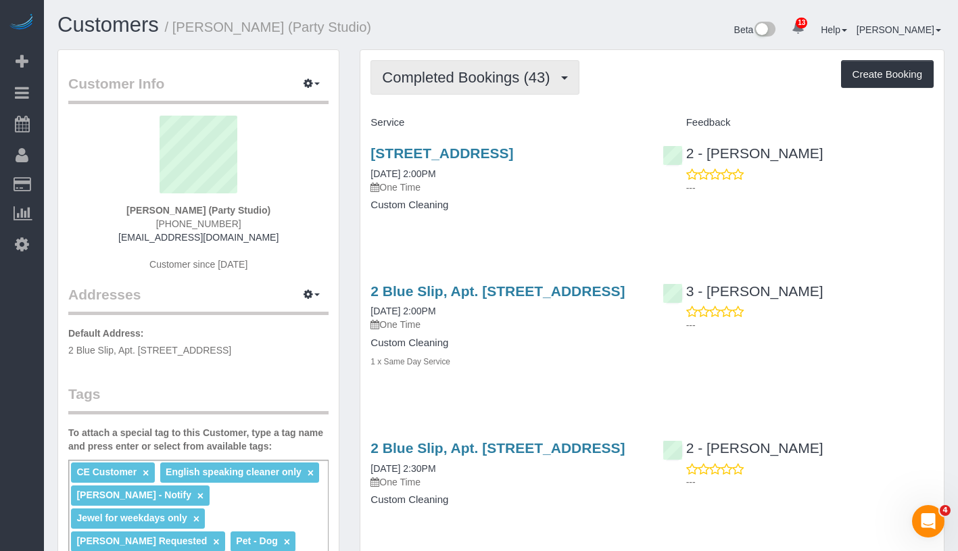
click at [484, 82] on span "Completed Bookings (43)" at bounding box center [469, 77] width 174 height 17
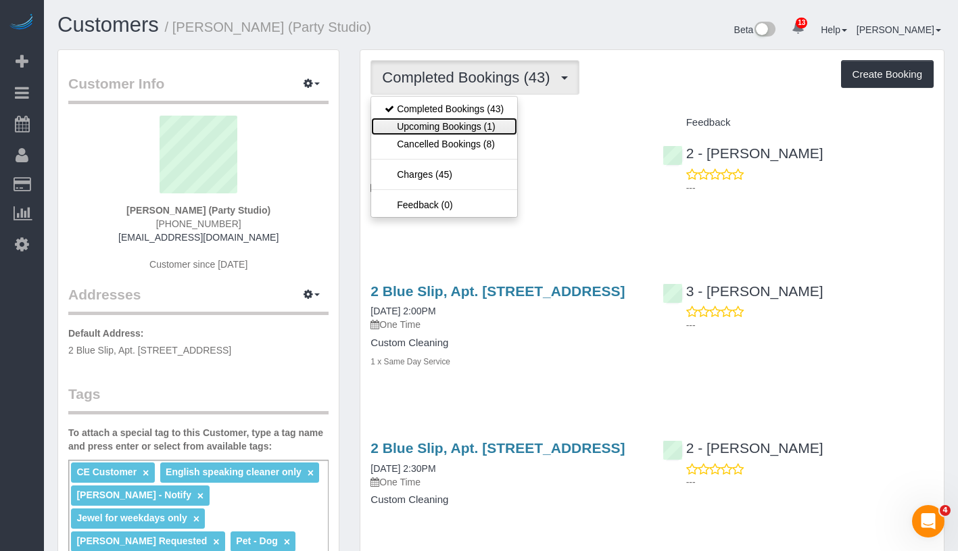
click at [464, 124] on link "Upcoming Bookings (1)" at bounding box center [444, 127] width 146 height 18
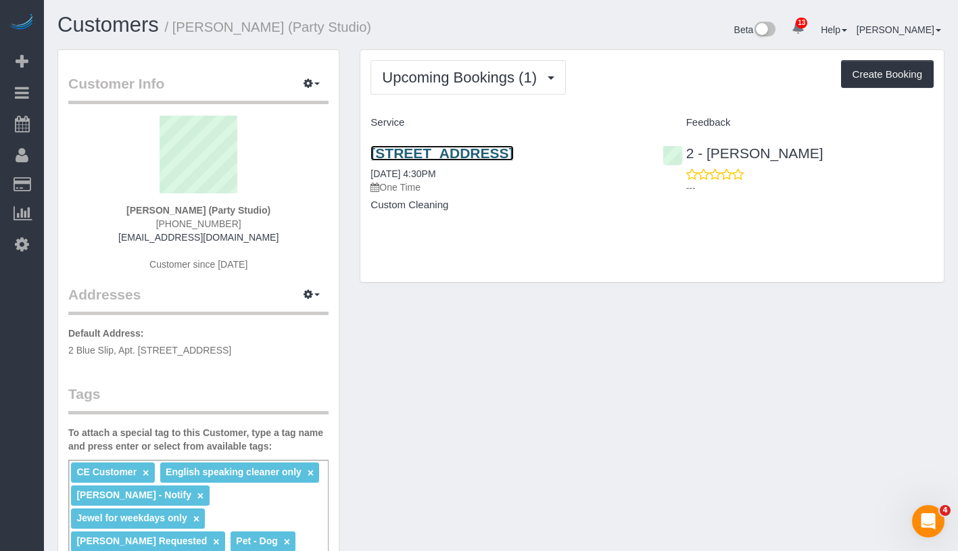
click at [469, 146] on link "567 Flushing Avenue, Apt. 506, Brooklyn, NY 11206" at bounding box center [442, 153] width 143 height 16
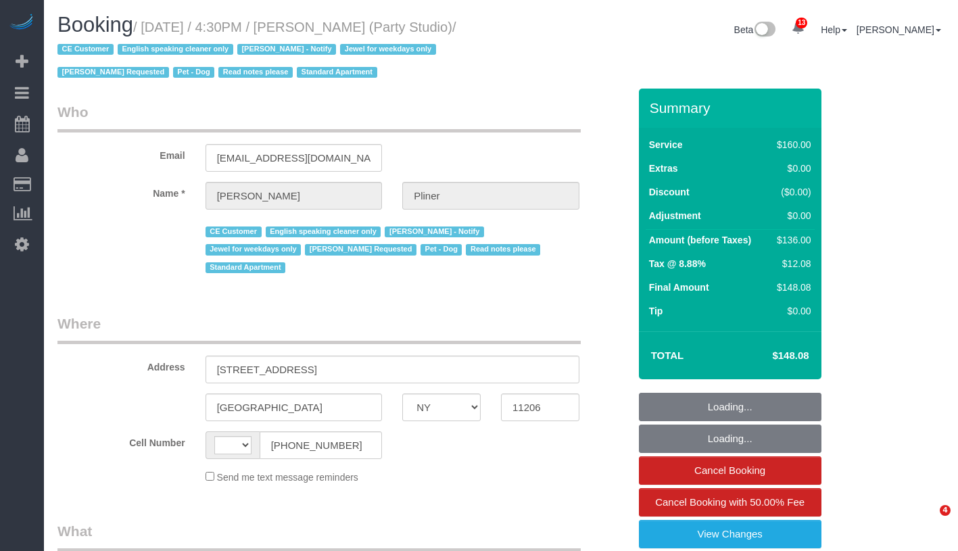
select select "NY"
select select "string:US"
select select "object:898"
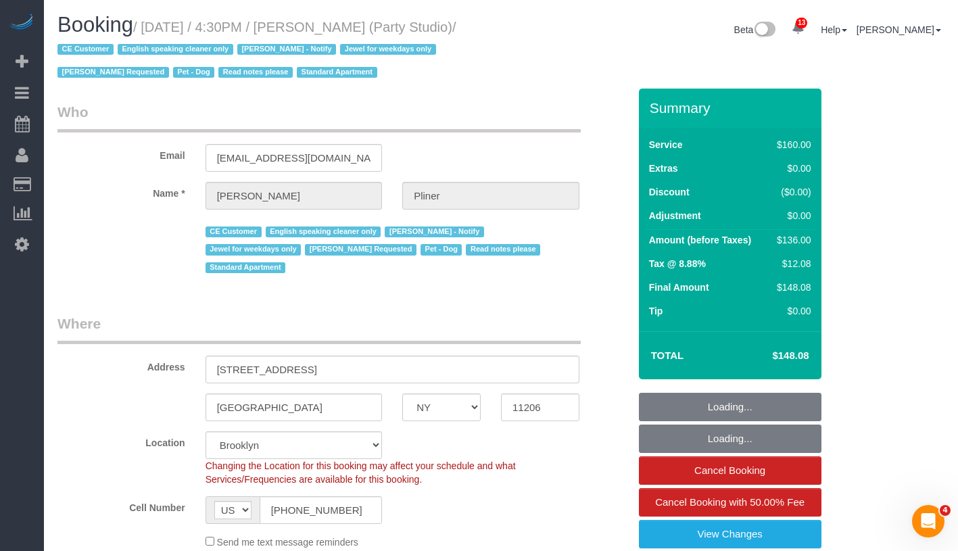
select select "string:stripe-pm_1S572p4VGloSiKo7nDSdiunk"
select select "number:89"
select select "number:90"
select select "number:13"
select select "number:7"
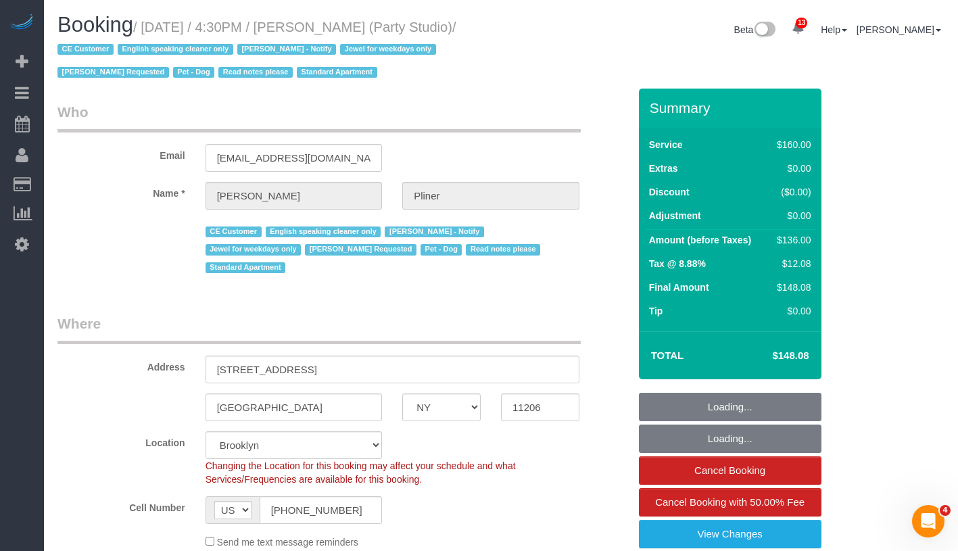
select select "object:1441"
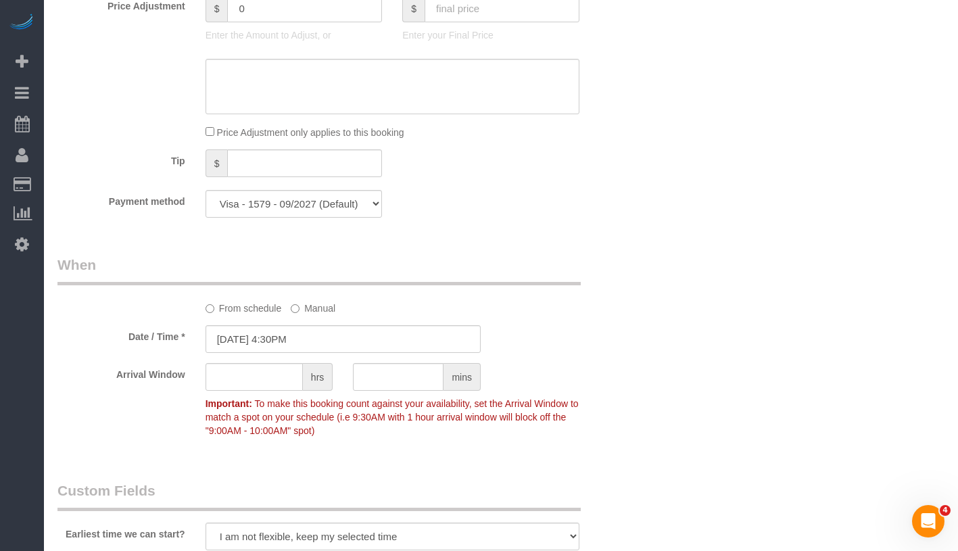
scroll to position [920, 0]
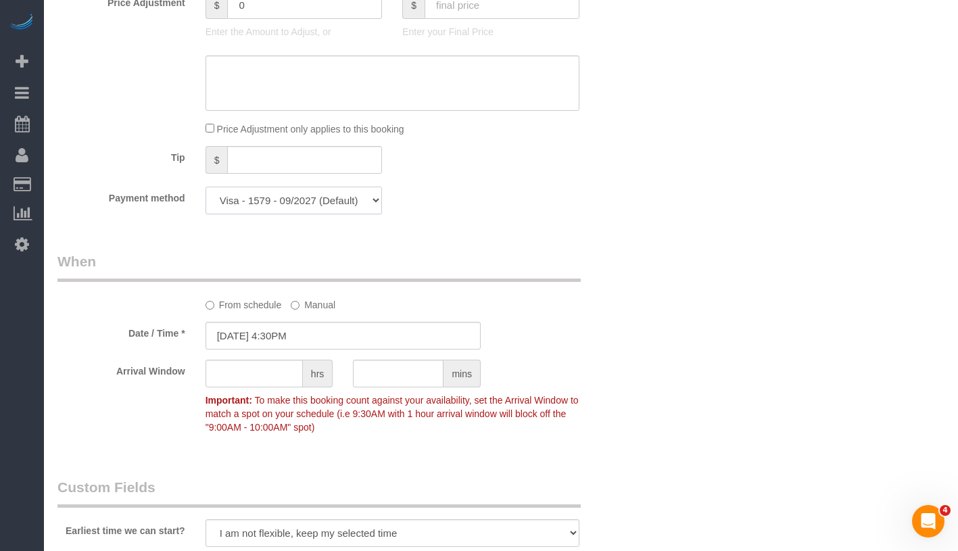
click at [323, 187] on select "Visa - 9385 - 05/2027 Visa - 5493 - 10/2028 Mastercard - 2157 - 12/2028 Visa - …" at bounding box center [294, 201] width 177 height 28
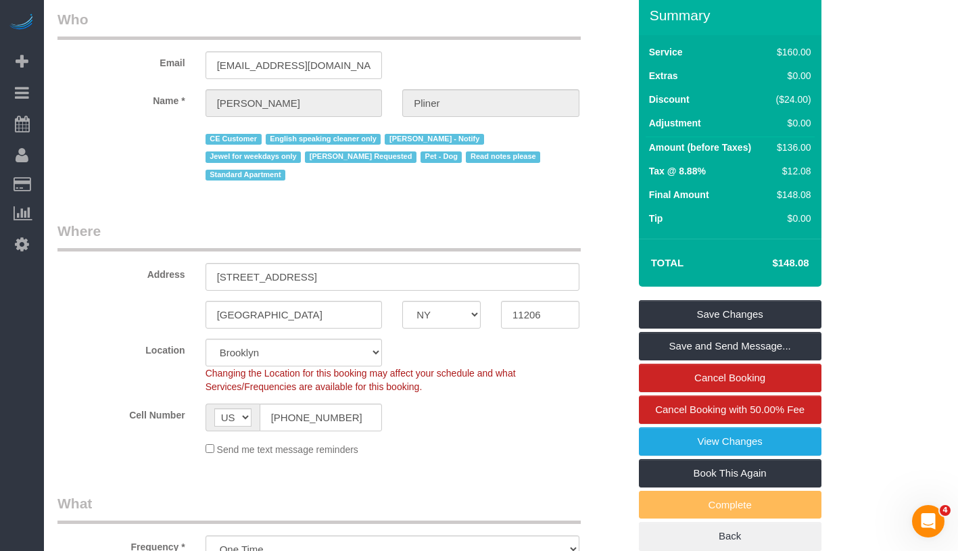
scroll to position [0, 0]
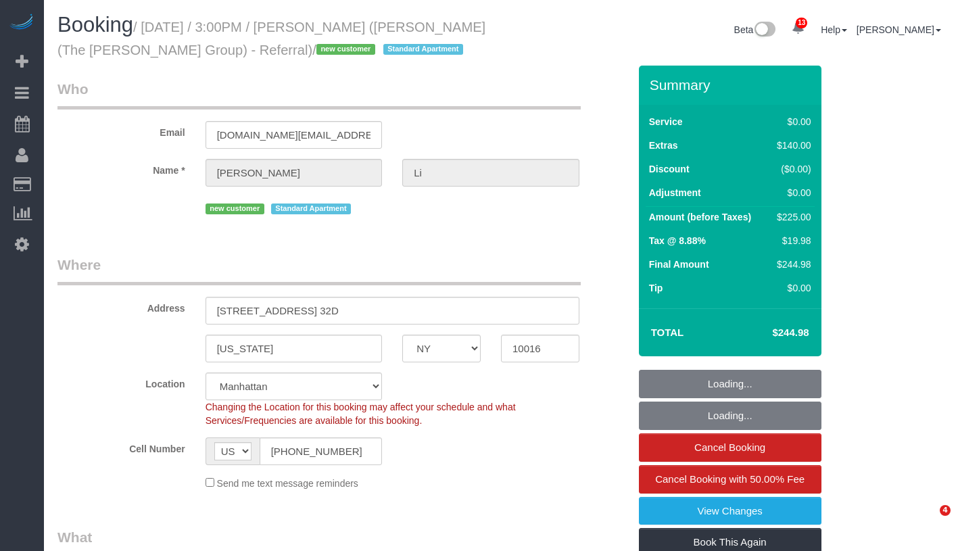
select select "NY"
select select "object:1506"
select select "1"
select select "spot1"
select select "number:62"
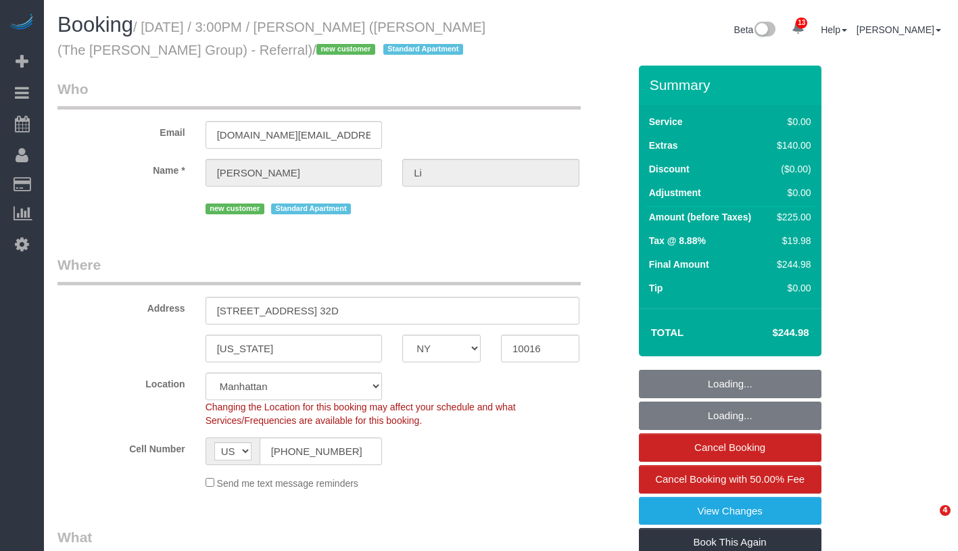
select select "number:76"
select select "number:15"
select select "number:5"
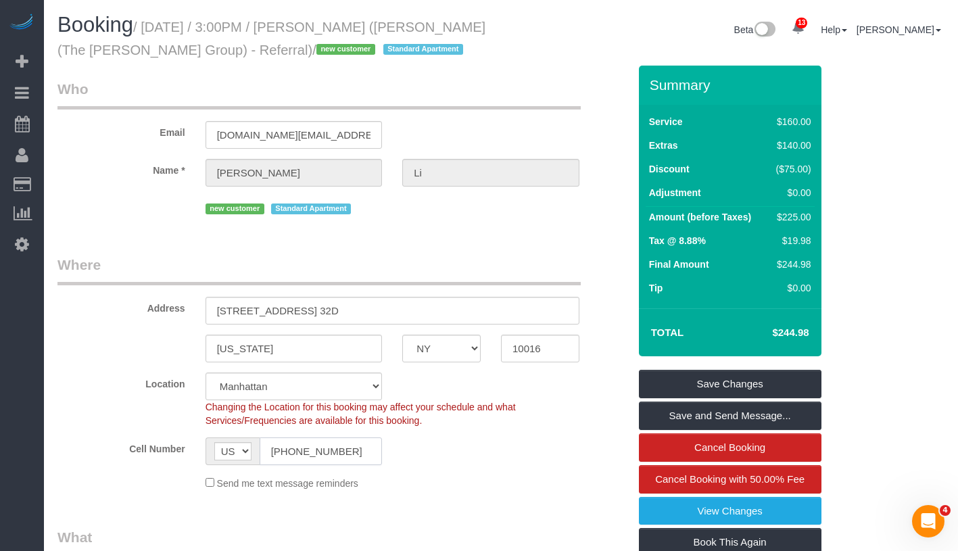
click at [306, 451] on input "(650) 888-4695" at bounding box center [321, 452] width 123 height 28
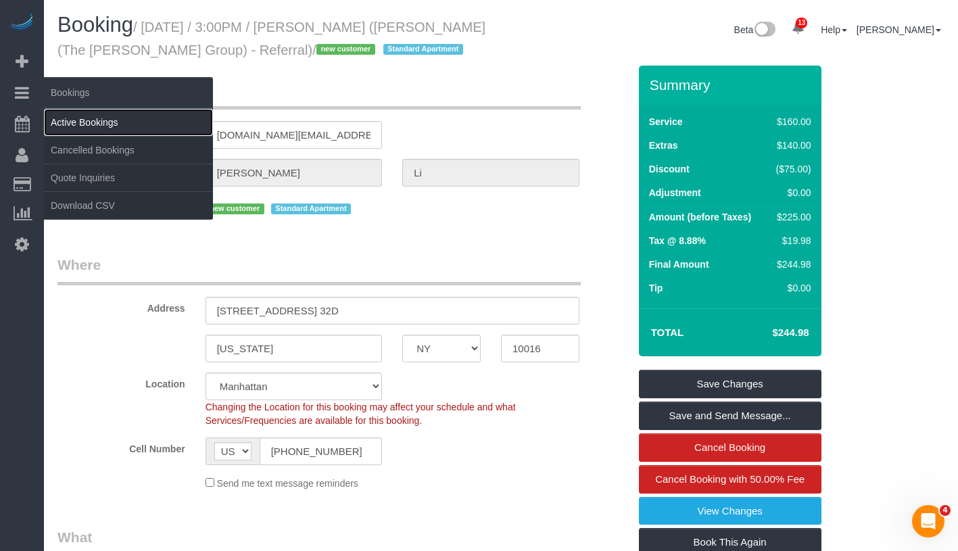
click at [98, 123] on link "Active Bookings" at bounding box center [128, 122] width 169 height 27
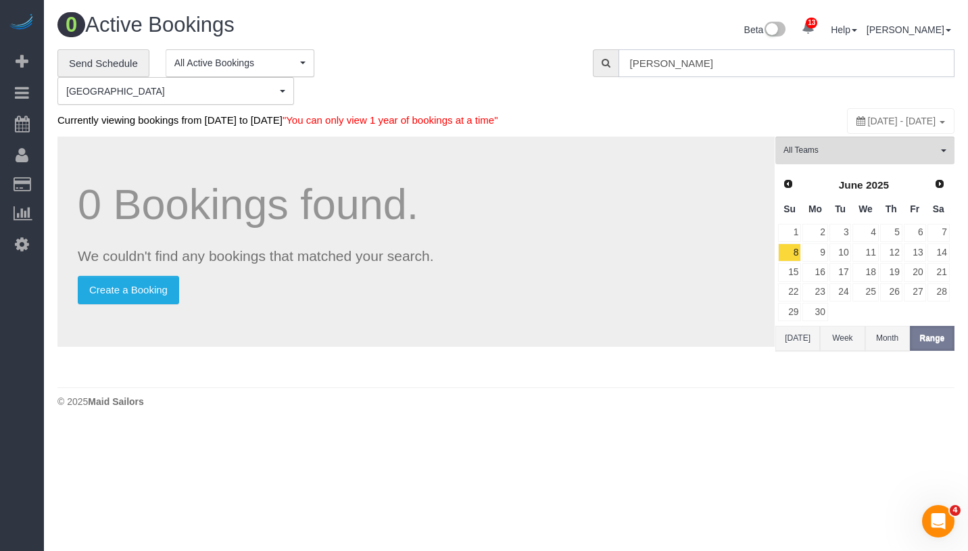
click at [727, 69] on input "Jake Gilbert" at bounding box center [787, 63] width 336 height 28
paste input "text"
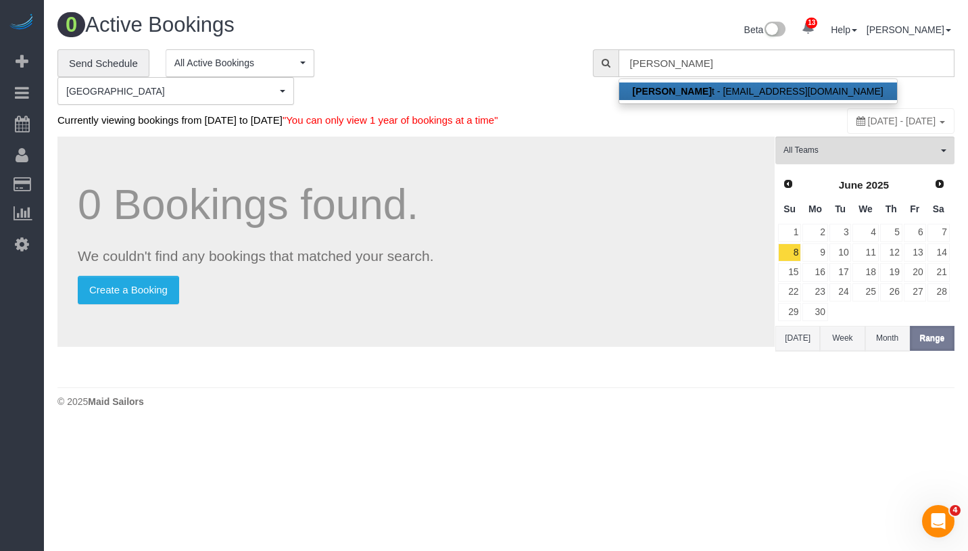
click at [711, 87] on link "Jake Gilber t - jakemglbrt@gmail.com" at bounding box center [758, 92] width 278 height 18
type input "jakemglbrt@gmail.com"
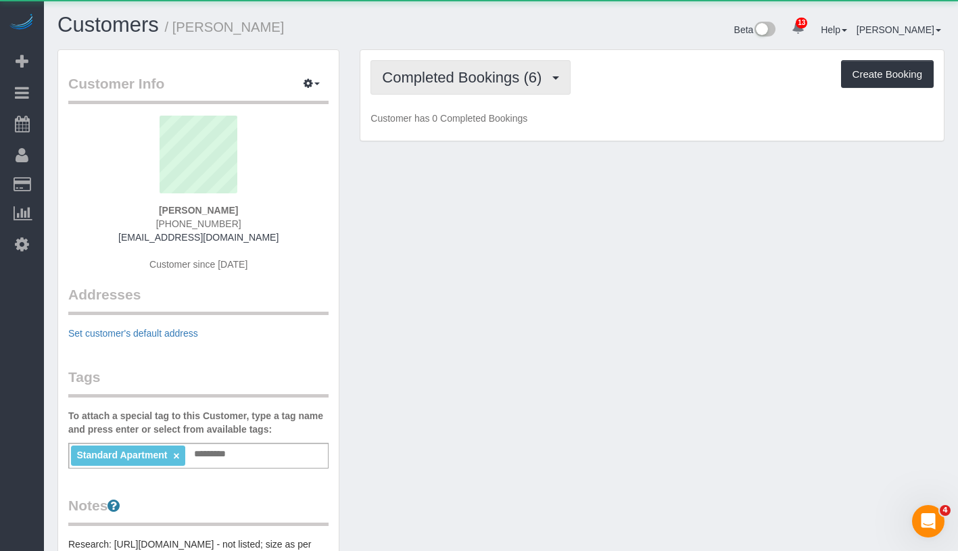
click at [417, 79] on span "Completed Bookings (6)" at bounding box center [465, 77] width 166 height 17
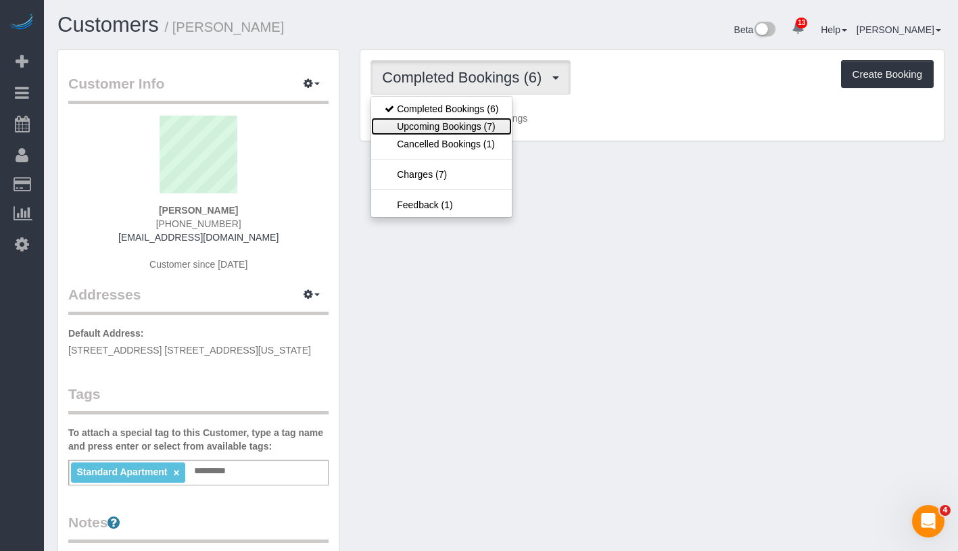
click at [419, 126] on link "Upcoming Bookings (7)" at bounding box center [441, 127] width 141 height 18
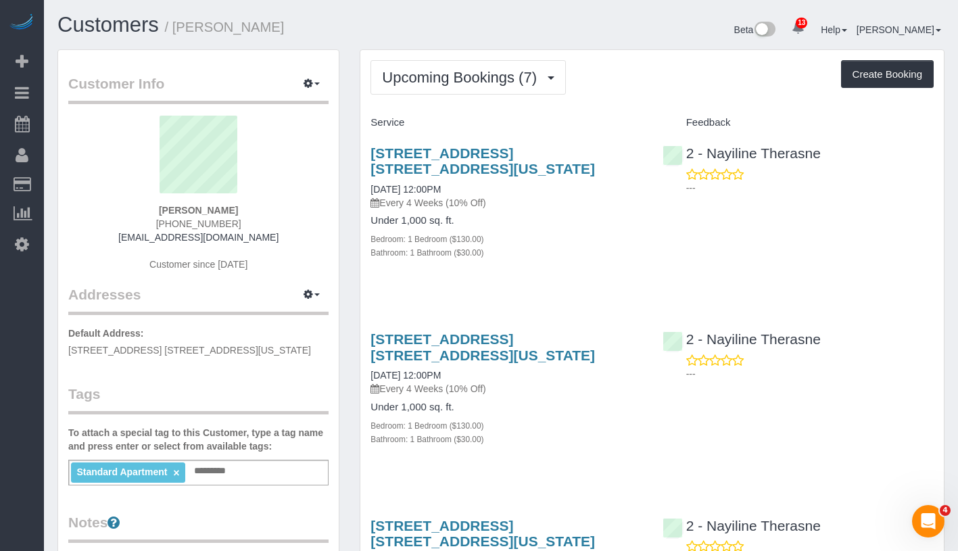
drag, startPoint x: 358, startPoint y: 190, endPoint x: 501, endPoint y: 189, distance: 142.7
copy link "09/08/2025 12:00PM"
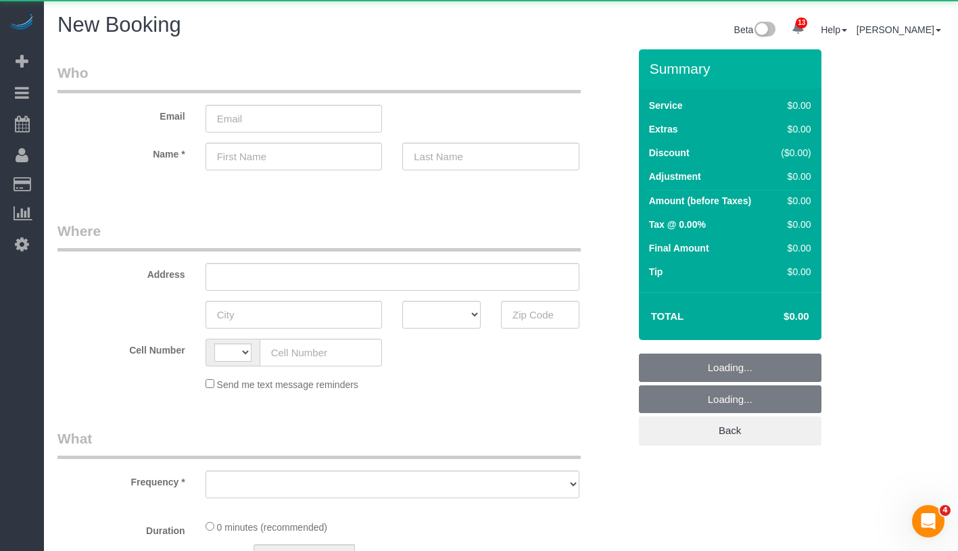
select select "object:795"
select select "number:89"
select select "number:90"
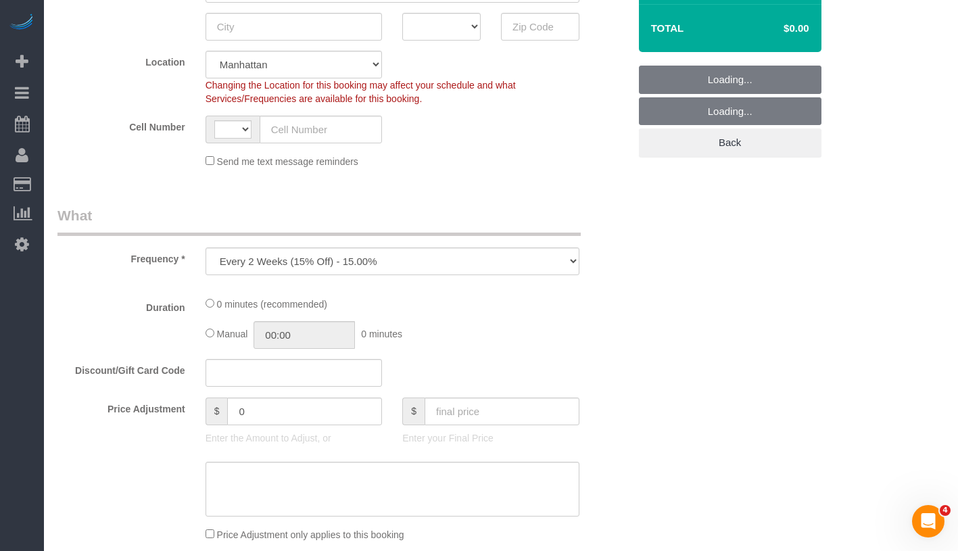
select select "string:[GEOGRAPHIC_DATA]"
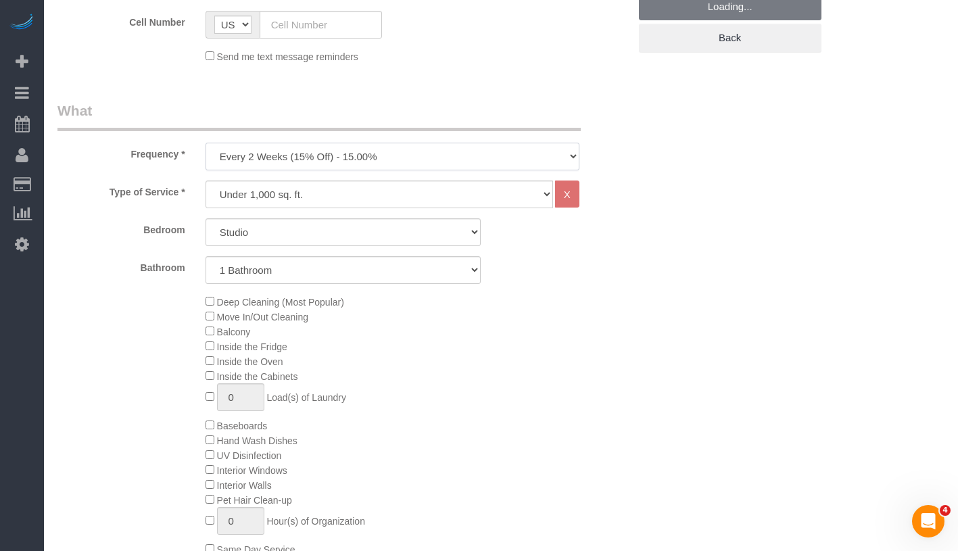
click at [398, 159] on select "One Time Weekly (20% Off) - 20.00% Every 2 Weeks (15% Off) - 15.00% Every 4 Wee…" at bounding box center [393, 157] width 374 height 28
select select "object:1152"
click at [305, 229] on select "Studio 1 Bedroom 2 Bedrooms 3 Bedrooms" at bounding box center [343, 232] width 275 height 28
select select "1"
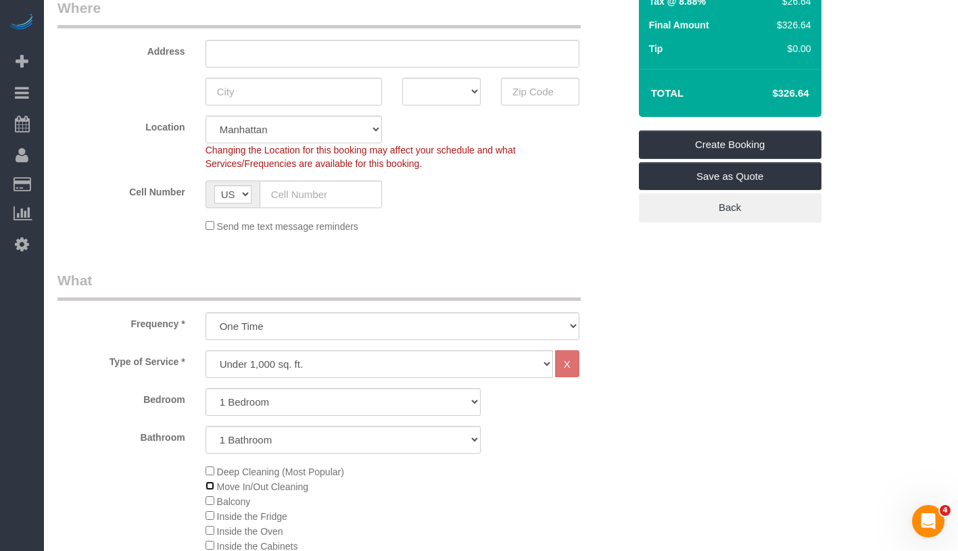
scroll to position [0, 0]
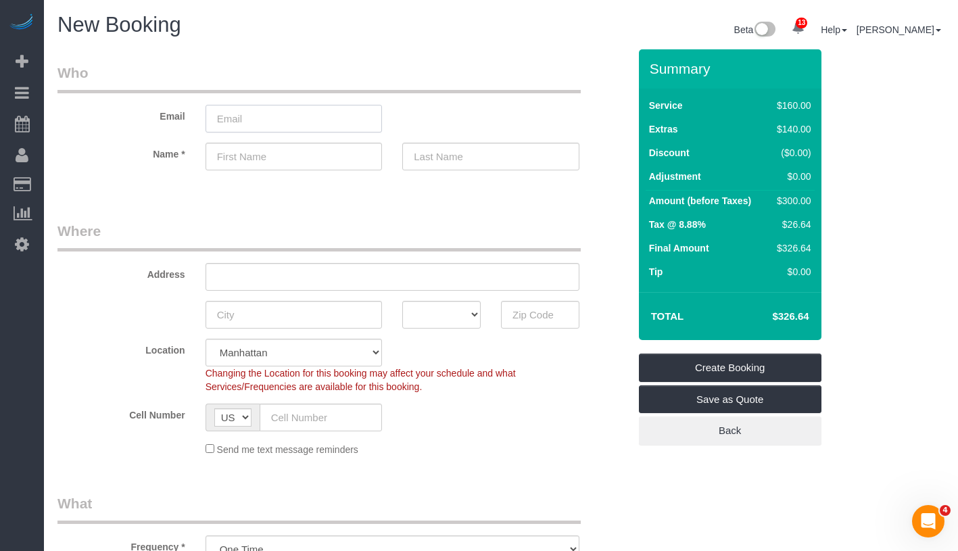
click at [327, 118] on input "email" at bounding box center [294, 119] width 177 height 28
type input "leilama.lingling@gmail.com"
click at [271, 166] on input "text" at bounding box center [294, 157] width 177 height 28
type input "Lingling"
type input "M"
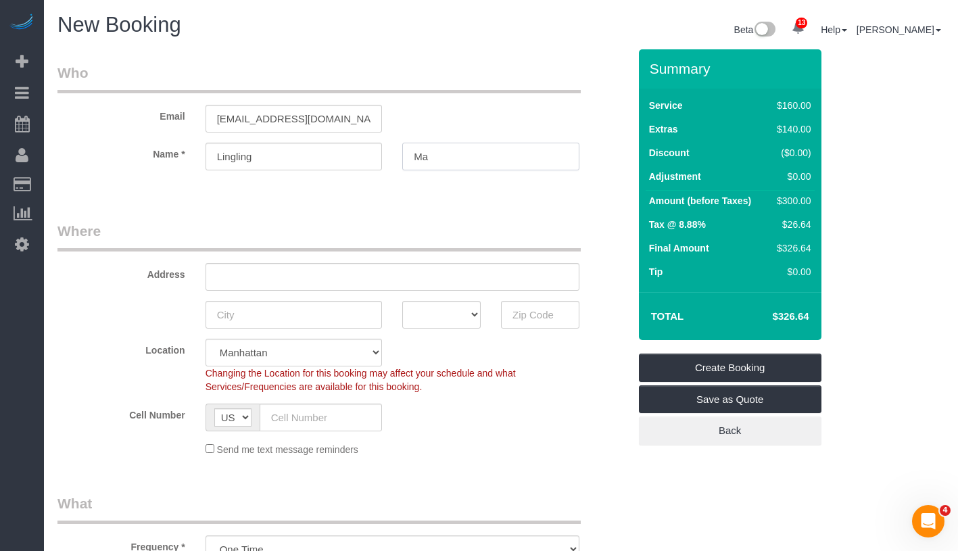
type input "Ma"
click at [329, 279] on input "text" at bounding box center [393, 277] width 374 height 28
paste input "164 East 82nd Street NY 10028"
drag, startPoint x: 316, startPoint y: 274, endPoint x: 385, endPoint y: 274, distance: 69.7
click at [385, 274] on input "164 East 82nd Street NY 10028" at bounding box center [393, 277] width 374 height 28
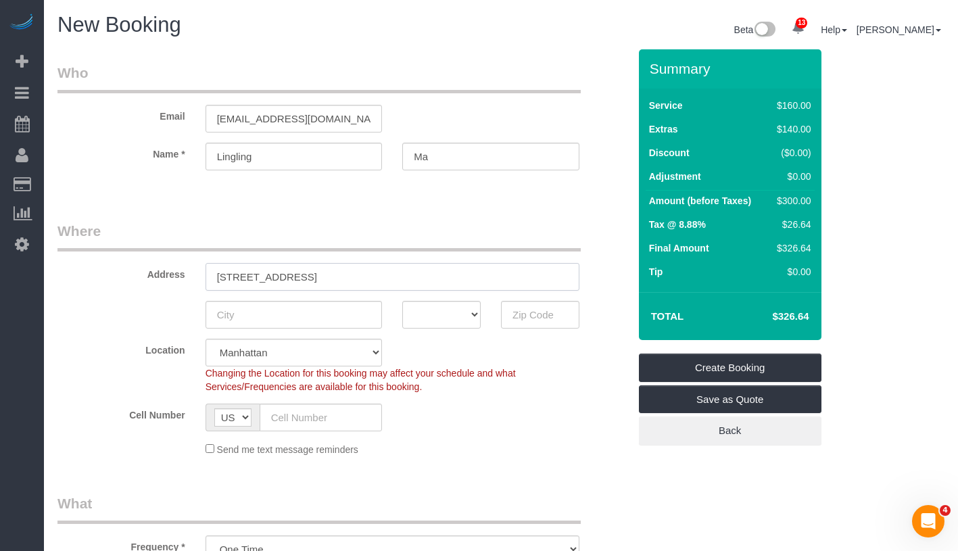
type input "164 East 82nd Street"
click at [314, 313] on input "text" at bounding box center [294, 315] width 177 height 28
type input "[US_STATE]"
click at [451, 316] on select "AK AL AR AZ CA CO CT DC DE FL GA HI IA ID IL IN KS KY LA MA MD ME MI MN MO MS M…" at bounding box center [441, 315] width 78 height 28
select select "NY"
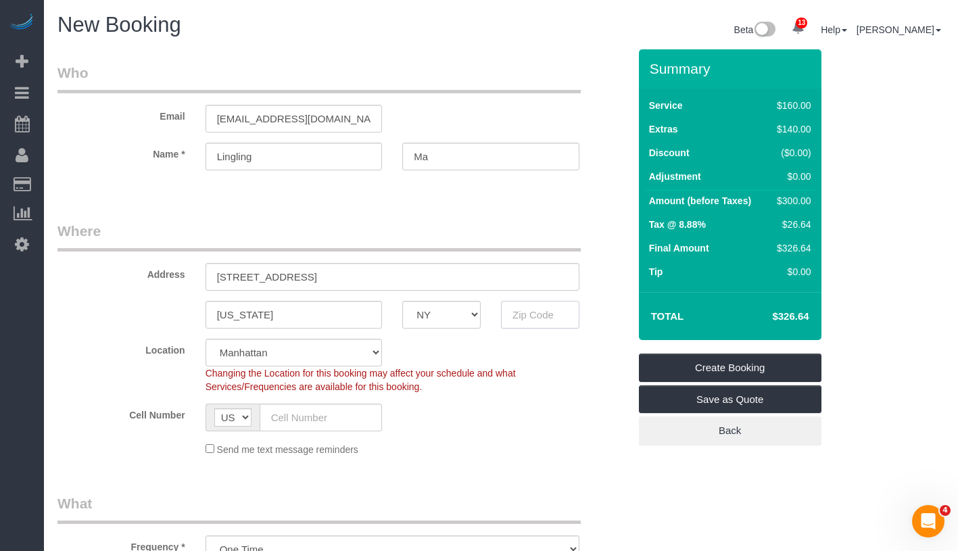
click at [530, 315] on input "text" at bounding box center [540, 315] width 78 height 28
paste input "NY 10028"
drag, startPoint x: 530, startPoint y: 312, endPoint x: 502, endPoint y: 312, distance: 28.4
click at [502, 312] on input "NY 10028" at bounding box center [540, 315] width 78 height 28
type input "10028"
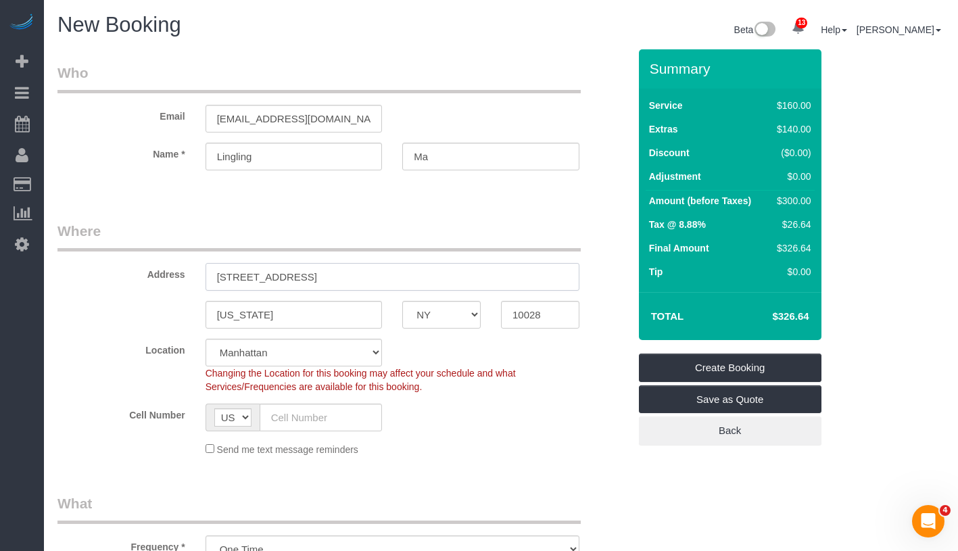
click at [411, 278] on input "164 East 82nd Street" at bounding box center [393, 277] width 374 height 28
click at [365, 277] on input "164 East 82nd Street Apt. 38" at bounding box center [393, 277] width 374 height 28
click at [347, 274] on input "164 East 82nd Street Apt. 38A" at bounding box center [393, 277] width 374 height 28
type input "164 East 82nd Street Apt. 3A"
click at [306, 418] on input "text" at bounding box center [321, 418] width 123 height 28
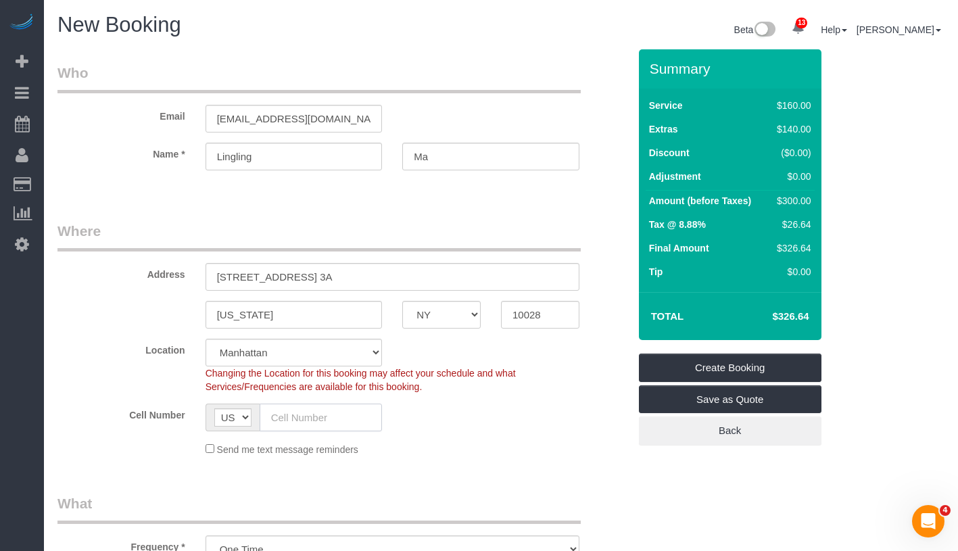
paste input "1 (617) 397-8947"
click at [274, 413] on input "1 (617) 397-8947" at bounding box center [321, 418] width 123 height 28
click at [281, 419] on input "1 (617) 397-8947" at bounding box center [321, 418] width 123 height 28
click at [279, 421] on input "1 (617) 397-8947" at bounding box center [321, 418] width 123 height 28
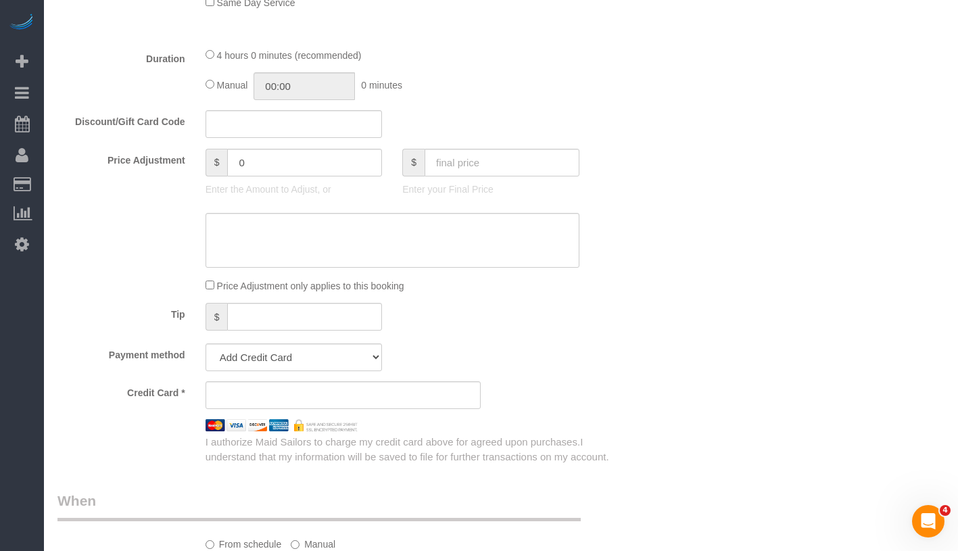
scroll to position [1143, 0]
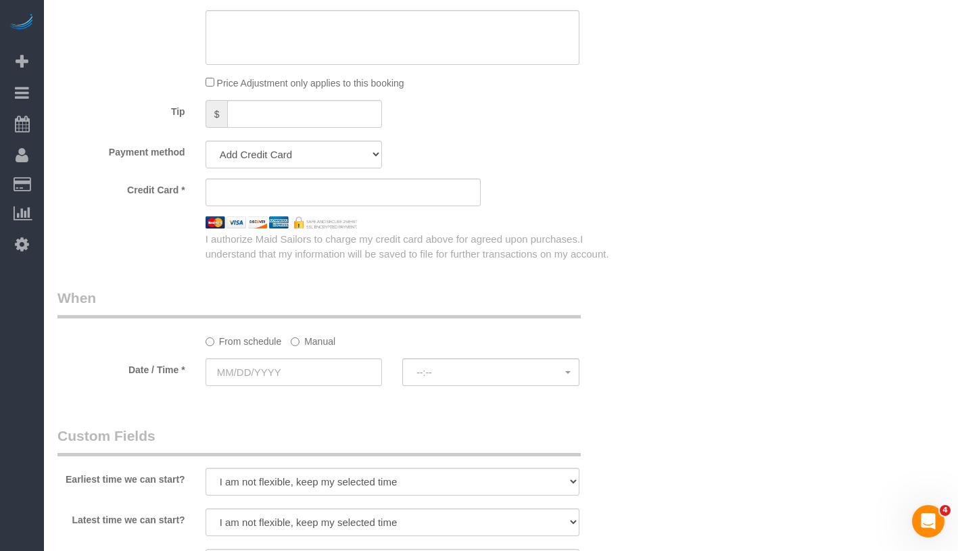
type input "(617) 397-8947"
click at [305, 346] on label "Manual" at bounding box center [313, 339] width 45 height 18
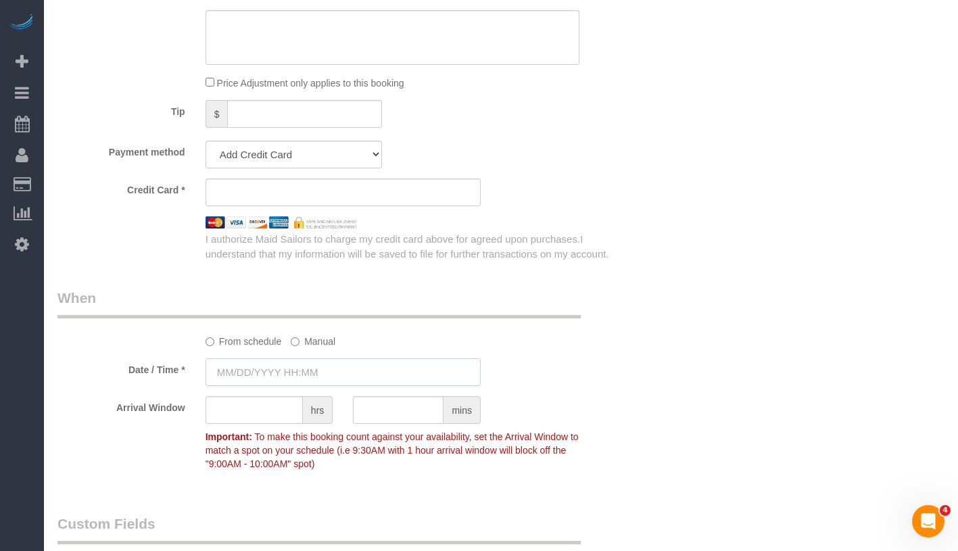
click at [321, 369] on input "text" at bounding box center [343, 372] width 275 height 28
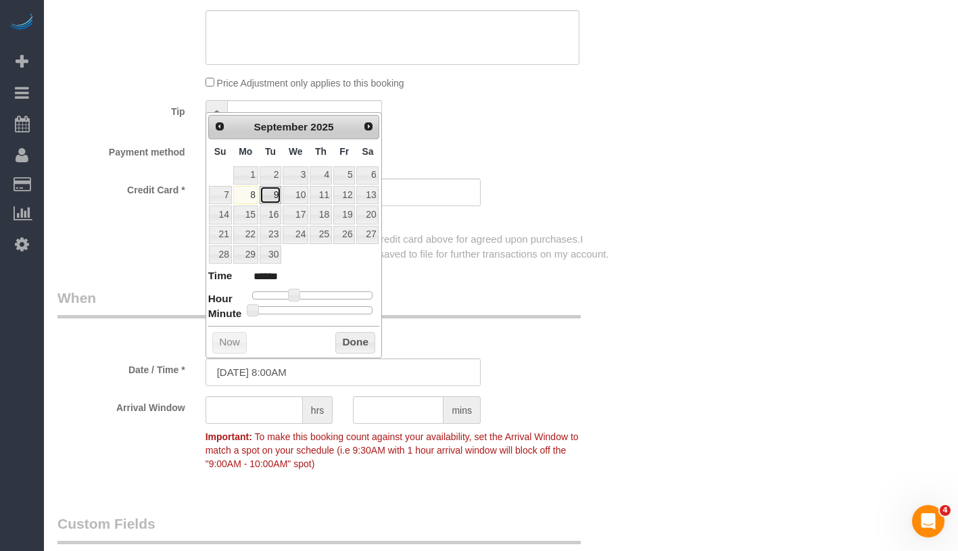
click at [269, 195] on link "9" at bounding box center [271, 195] width 22 height 18
type input "09/09/2025 9:00AM"
type input "******"
type input "09/09/2025 11:00AM"
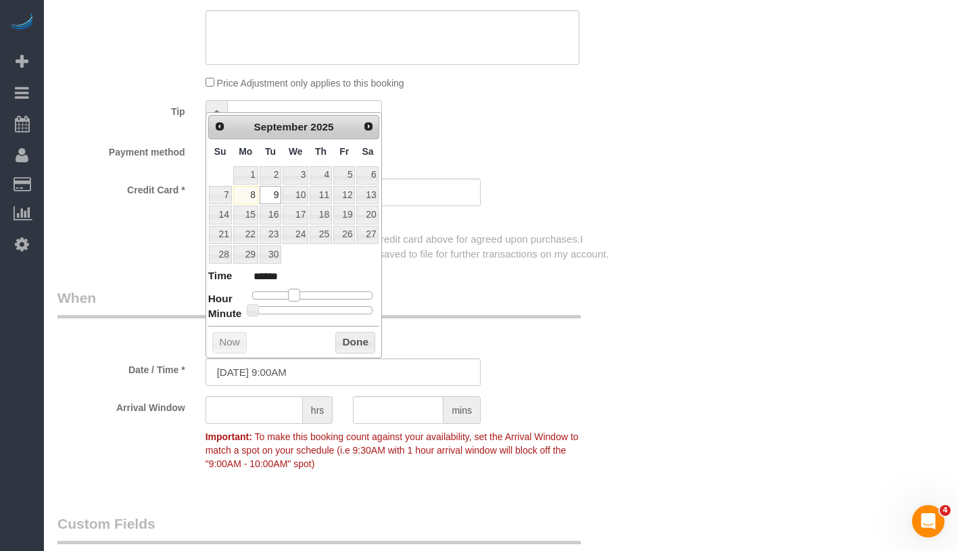
type input "*******"
type input "09/09/2025 12:00PM"
type input "*******"
type input "09/09/2025 1:00PM"
type input "******"
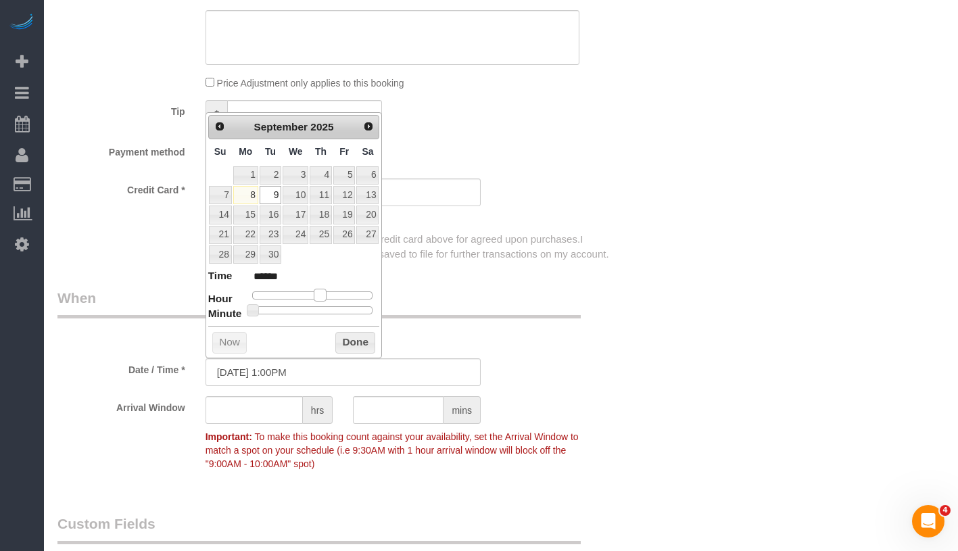
type input "09/09/2025 2:00PM"
type input "******"
type input "09/09/2025 3:00PM"
type input "******"
type input "09/09/2025 4:00PM"
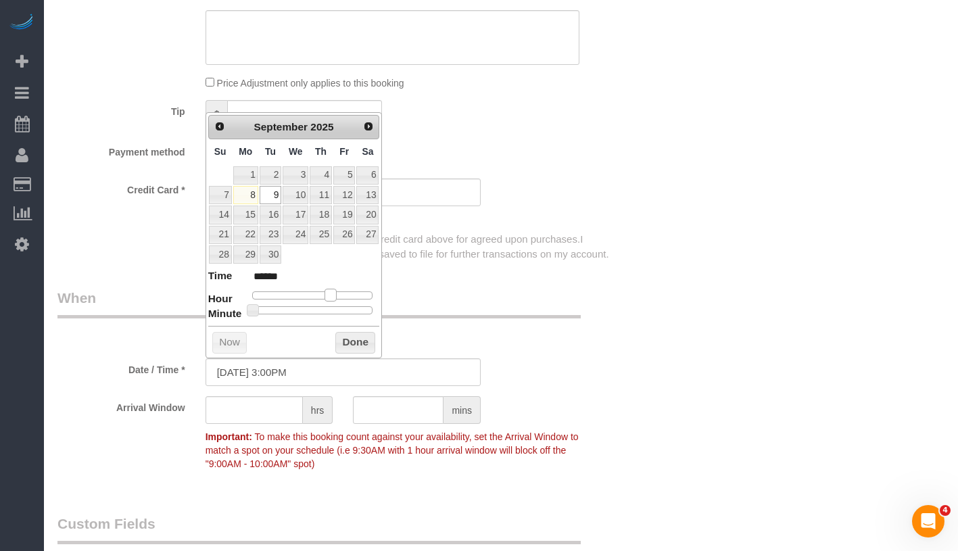
type input "******"
drag, startPoint x: 294, startPoint y: 294, endPoint x: 337, endPoint y: 294, distance: 43.3
click at [337, 294] on span at bounding box center [335, 295] width 12 height 12
click at [361, 346] on button "Done" at bounding box center [355, 343] width 40 height 22
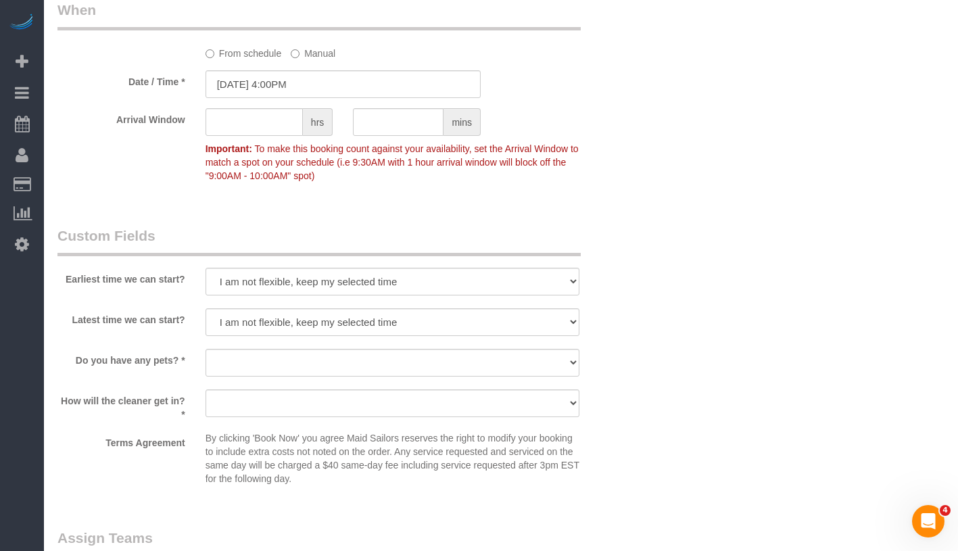
scroll to position [1570, 0]
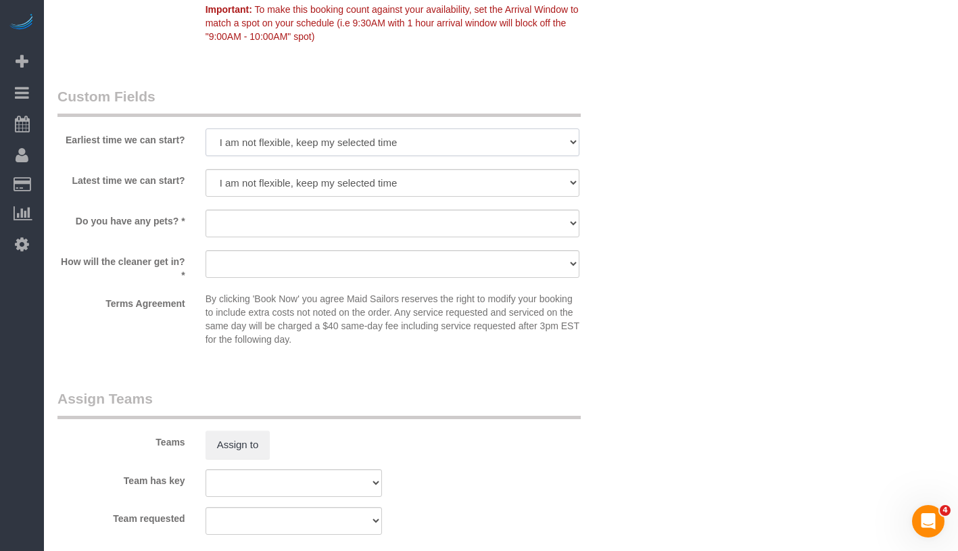
click at [370, 139] on select "I am not flexible, keep my selected time 8:00 AM 9:00 AM 10:00 AM 11:00 AM 12:0…" at bounding box center [393, 142] width 374 height 28
select select "number:63"
click at [310, 181] on select "I am not flexible, keep my selected time 8:00 AM 9:00 AM 10:00 AM 11:00 AM 12:0…" at bounding box center [393, 183] width 374 height 28
select select "number:79"
click at [314, 218] on select "Dog Cat None" at bounding box center [393, 224] width 374 height 28
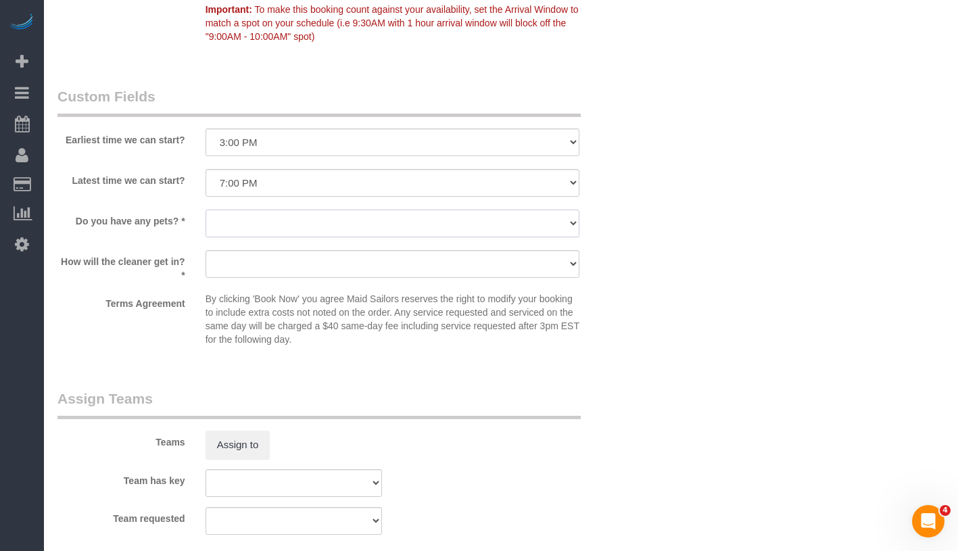
select select "number:15"
click at [291, 260] on select "We'll let you in. Doorman/Front Desk has the key. Other (Provide details)" at bounding box center [393, 264] width 374 height 28
select select "number:5"
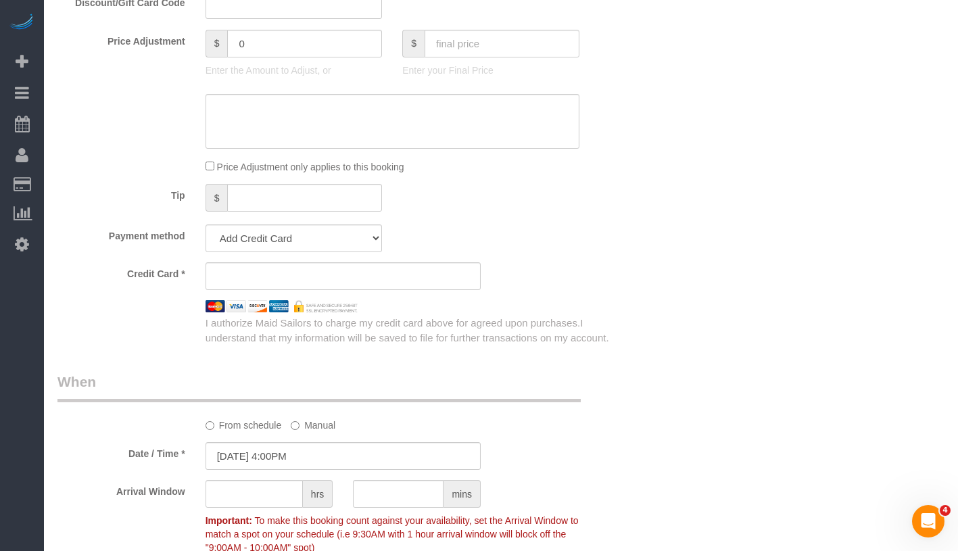
scroll to position [1125, 0]
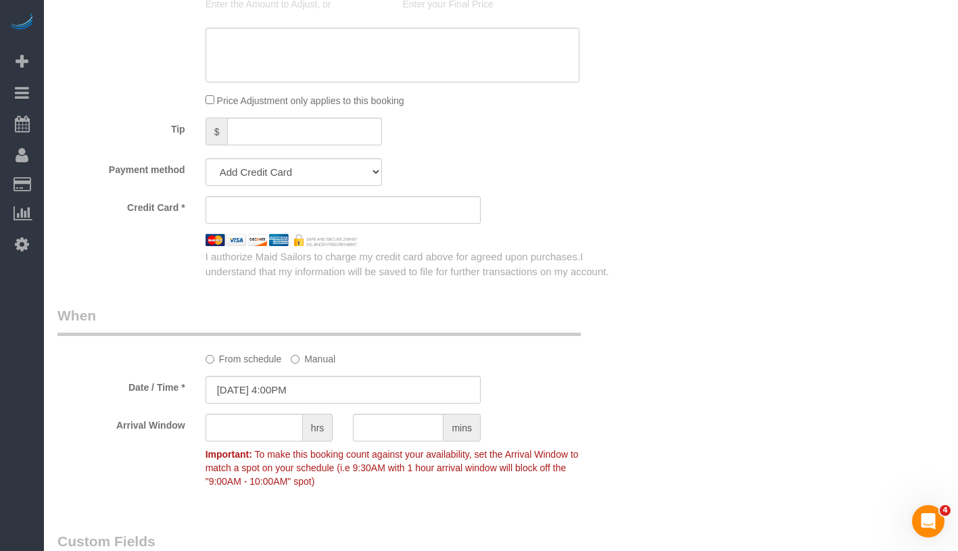
click at [621, 212] on div "Credit Card *" at bounding box center [343, 210] width 592 height 28
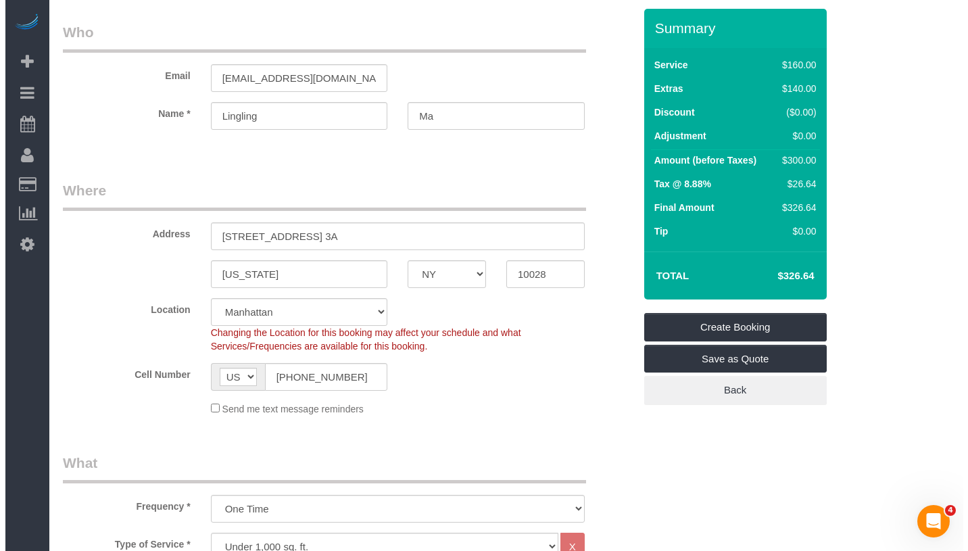
scroll to position [0, 0]
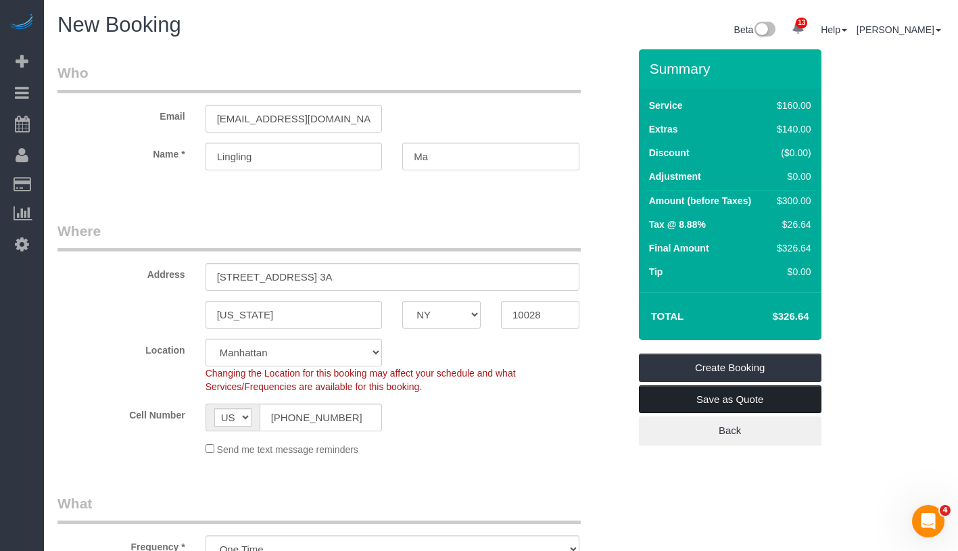
click at [799, 404] on link "Save as Quote" at bounding box center [730, 399] width 183 height 28
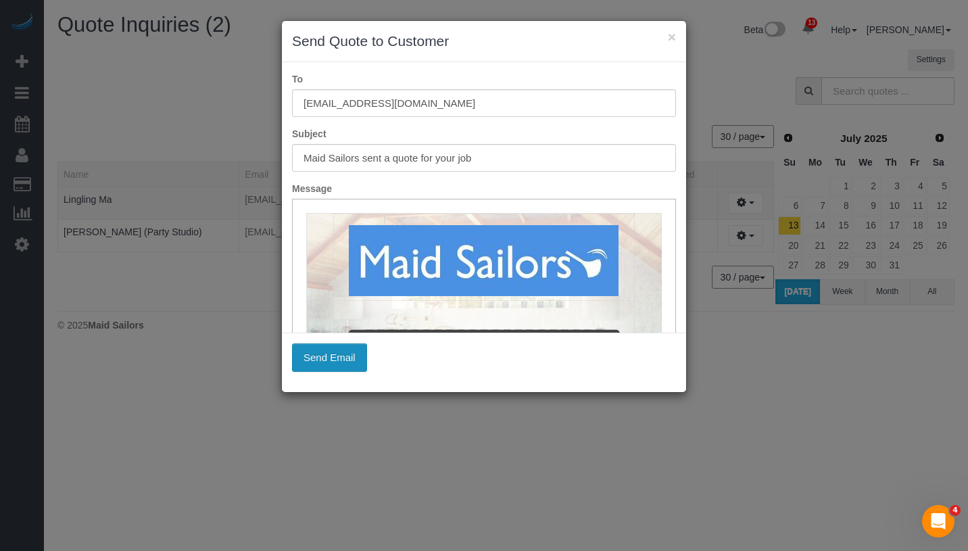
click at [329, 358] on button "Send Email" at bounding box center [329, 358] width 75 height 28
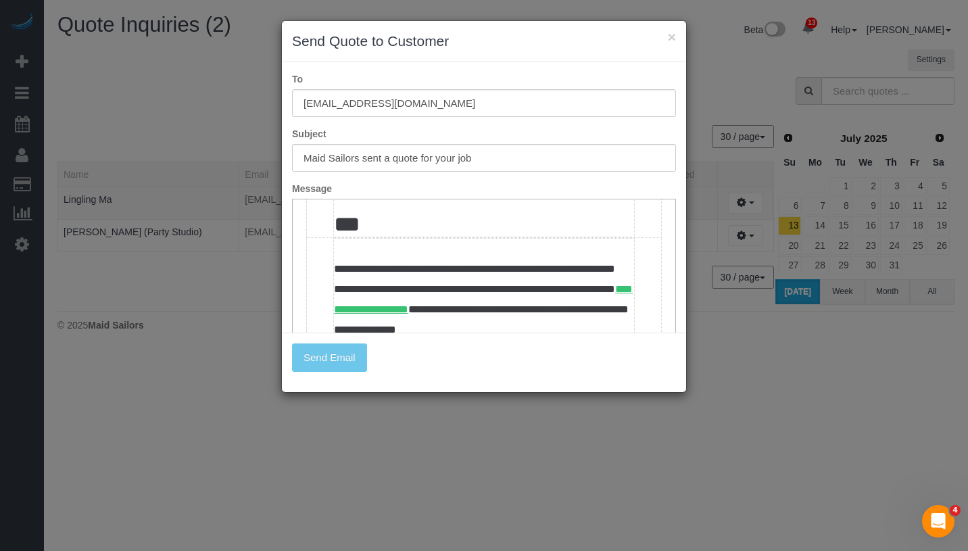
scroll to position [598, 0]
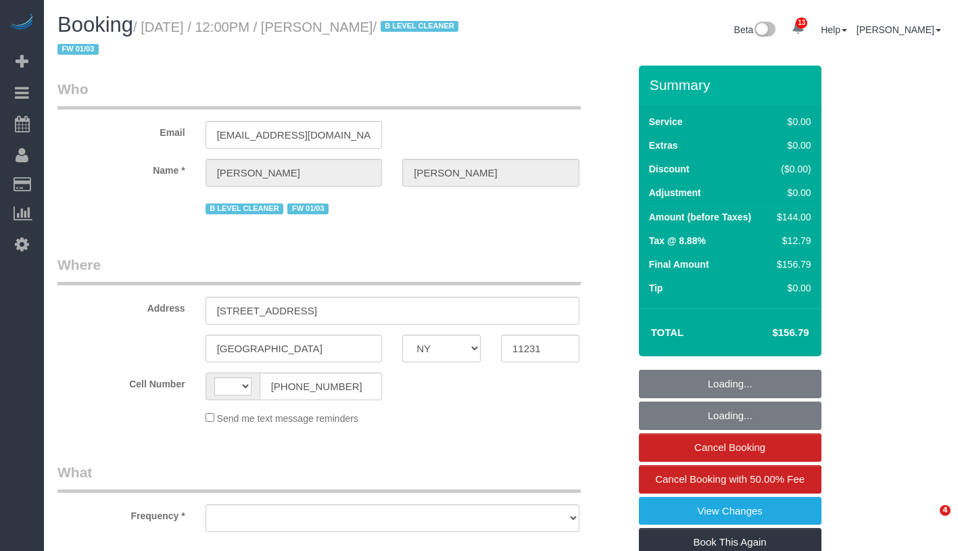
select select "NY"
select select "spot1"
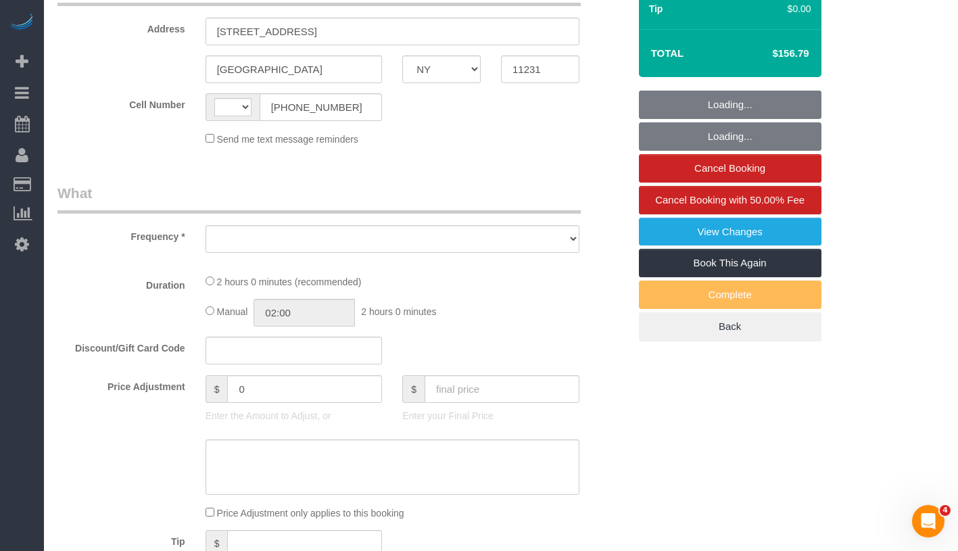
select select "string:[GEOGRAPHIC_DATA]"
select select "number:89"
select select "number:90"
select select "number:15"
select select "number:5"
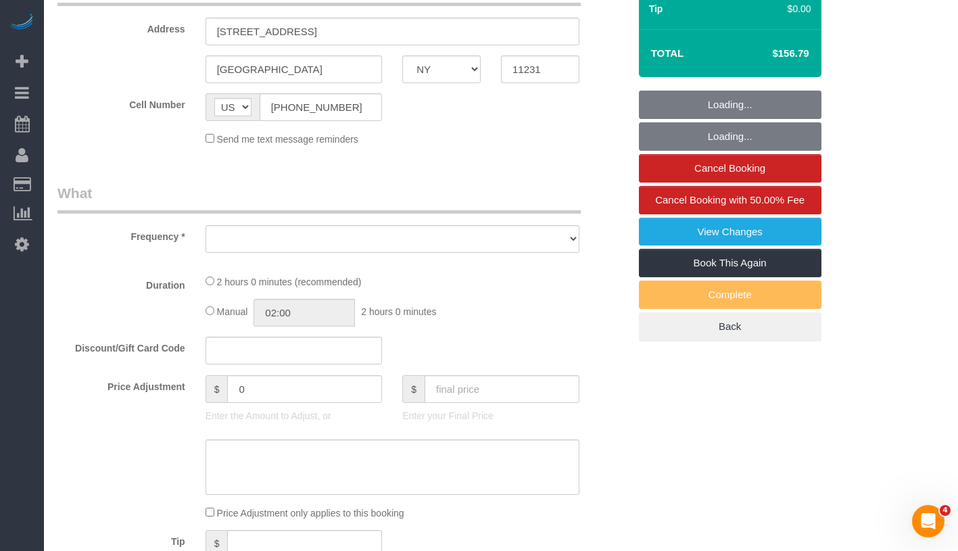
select select "object:1276"
select select "string:stripe-pm_1PgYP34VGloSiKo7Mp6Huc2u"
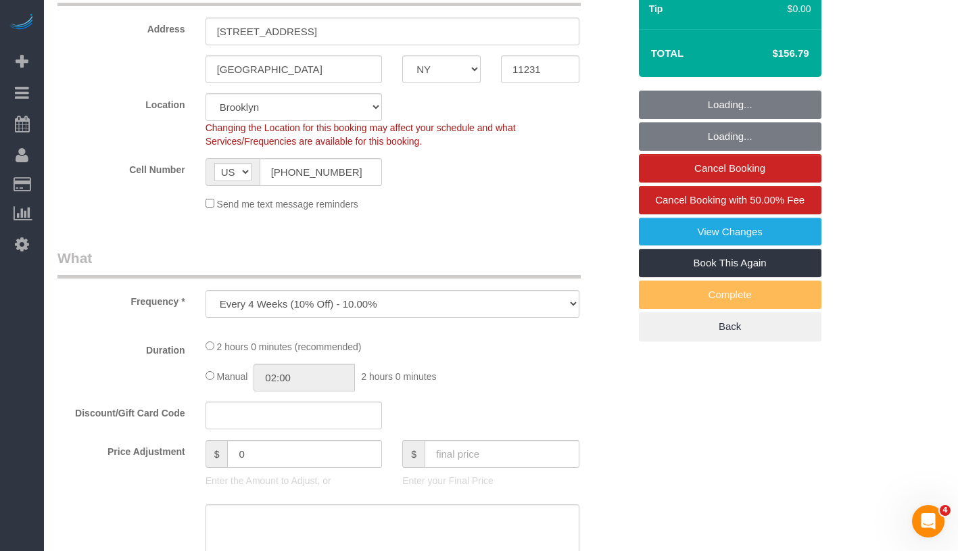
select select "object:1385"
select select "1"
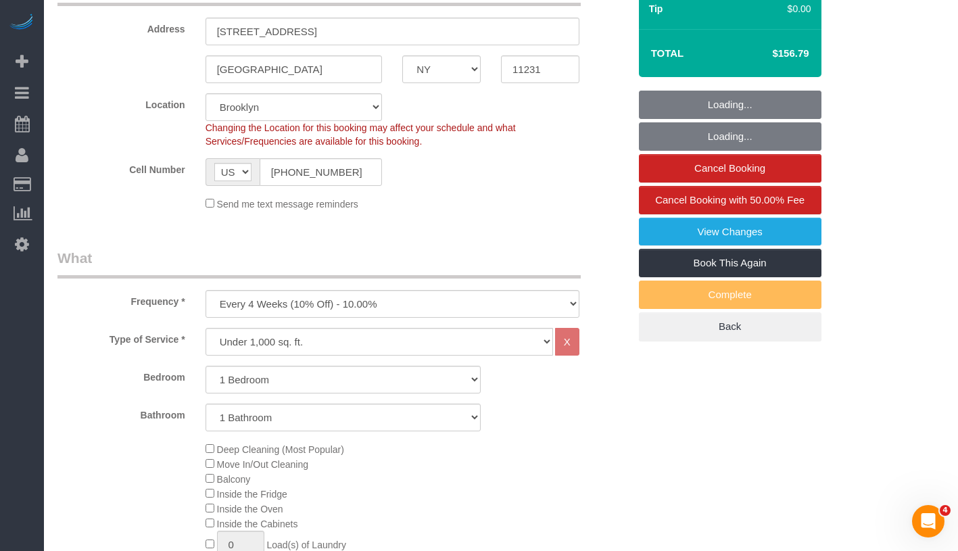
select select "1"
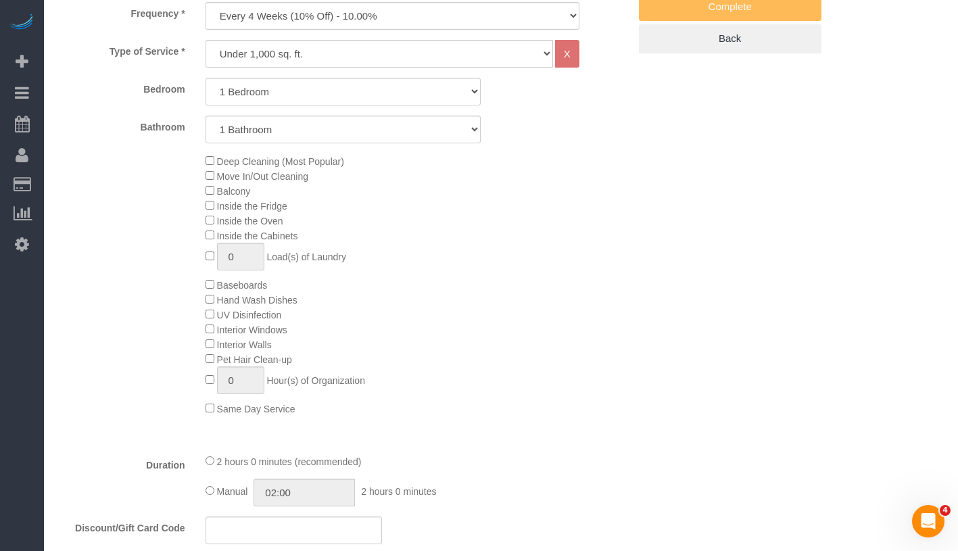
select select "spot43"
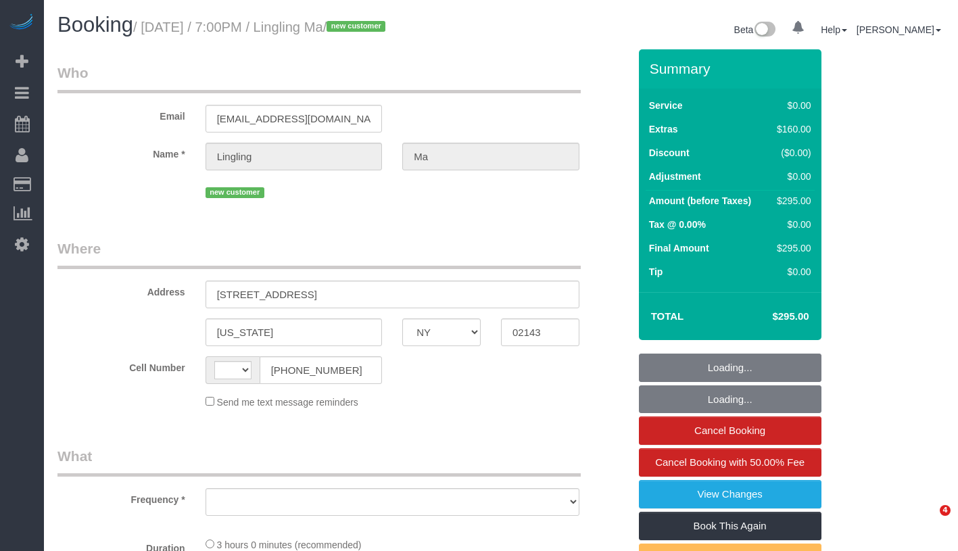
select select "NY"
select select "string:[GEOGRAPHIC_DATA]"
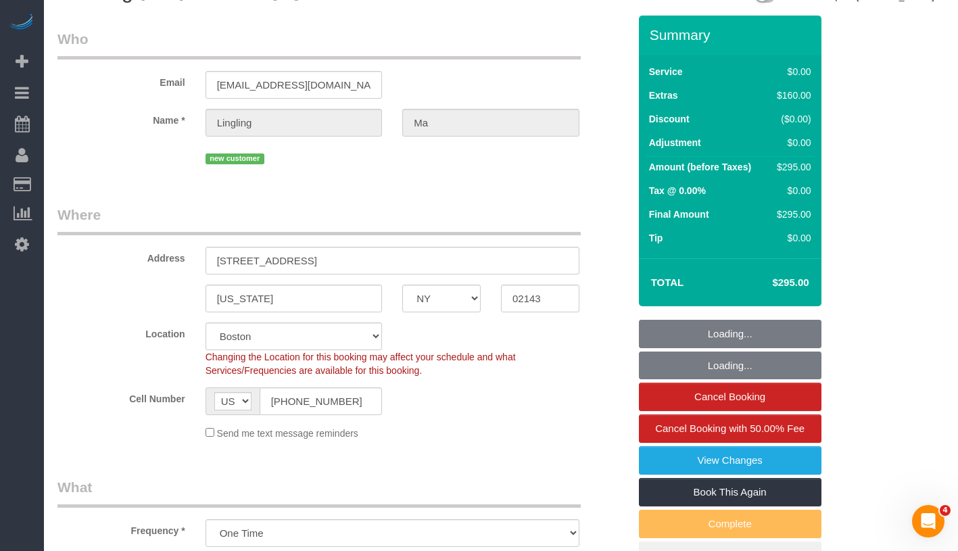
scroll to position [281, 0]
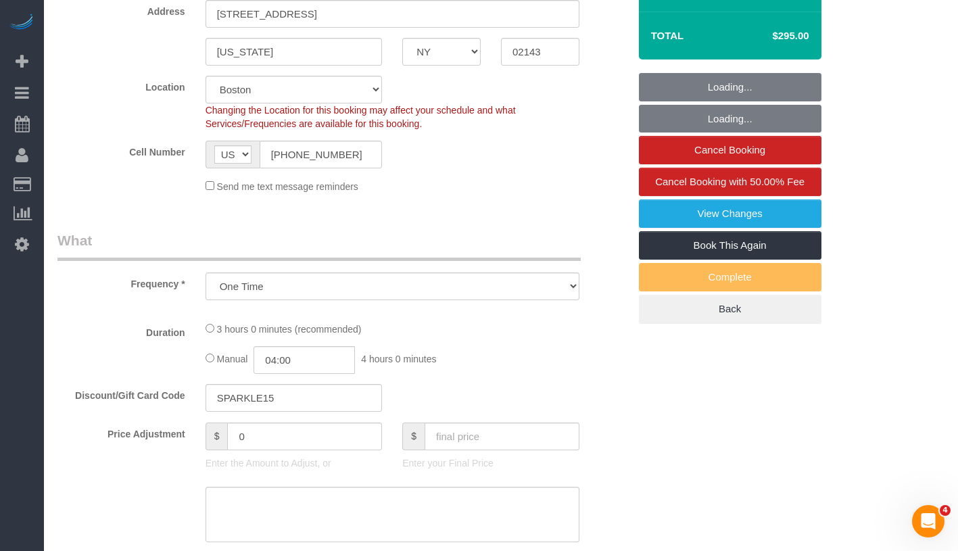
select select "object:741"
select select "string:stripe-pm_1S5ADb4VGloSiKo7POxdAiN1"
select select "spot1"
select select "number:89"
select select "number:90"
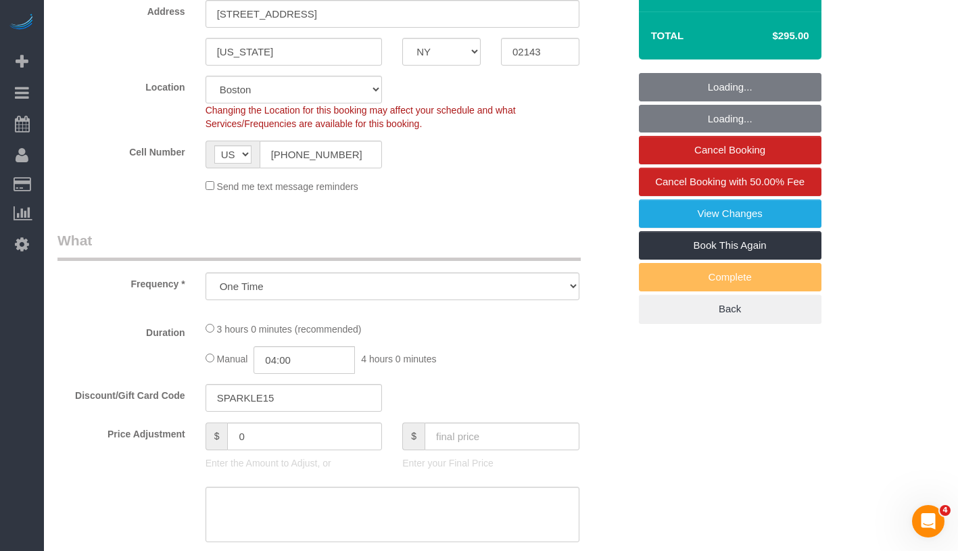
select select "number:15"
select select "number:5"
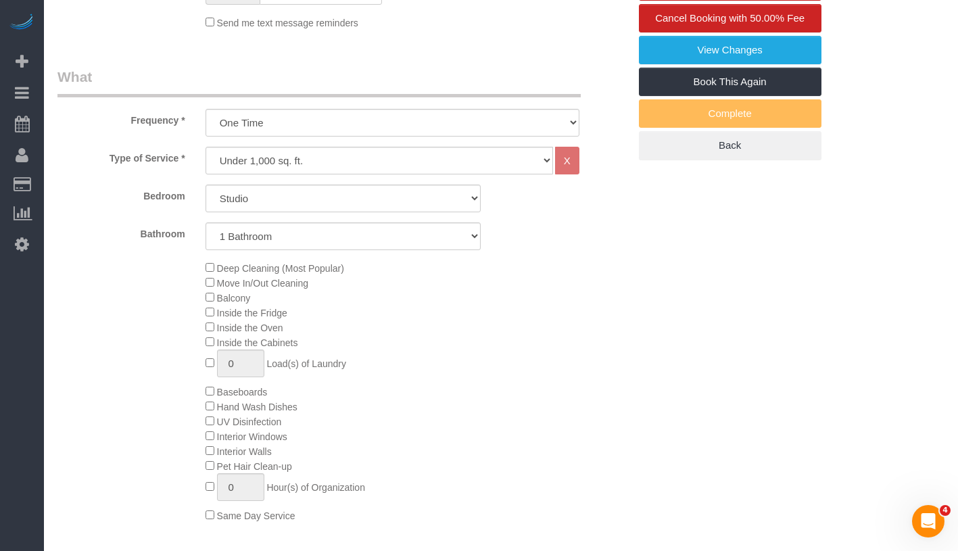
scroll to position [371, 0]
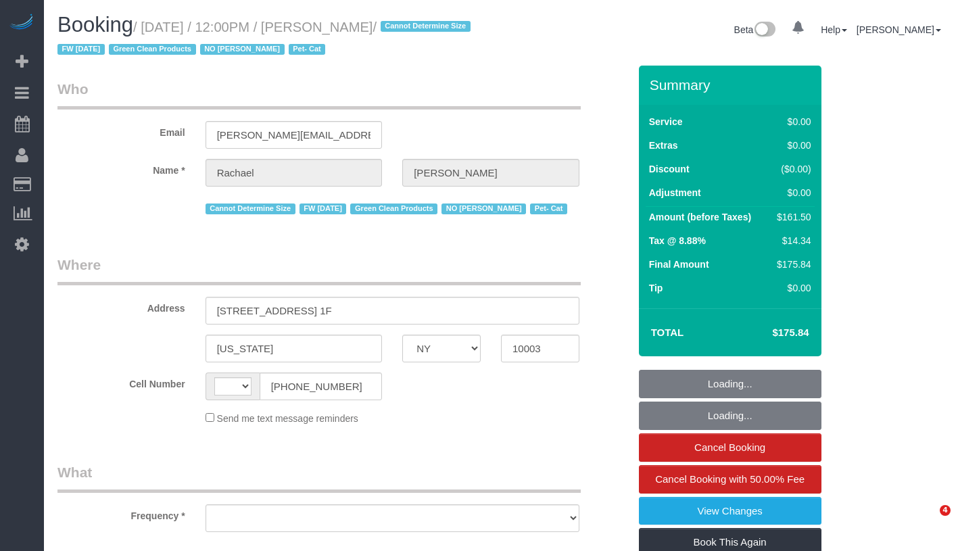
select select "NY"
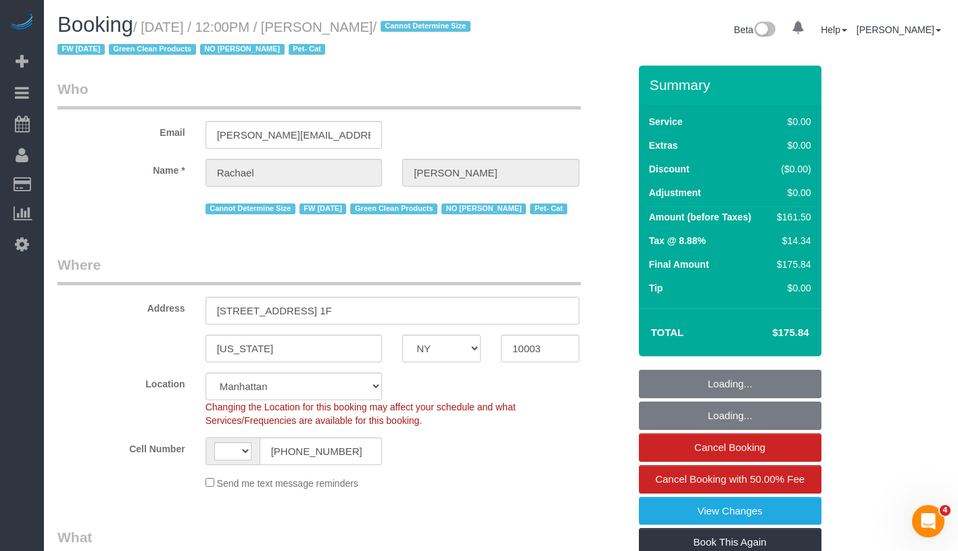
select select "string:[GEOGRAPHIC_DATA]"
select select "string:stripe-pm_1NoShw4VGloSiKo7y0svge8q"
select select "2"
select select "object:1438"
select select "spot1"
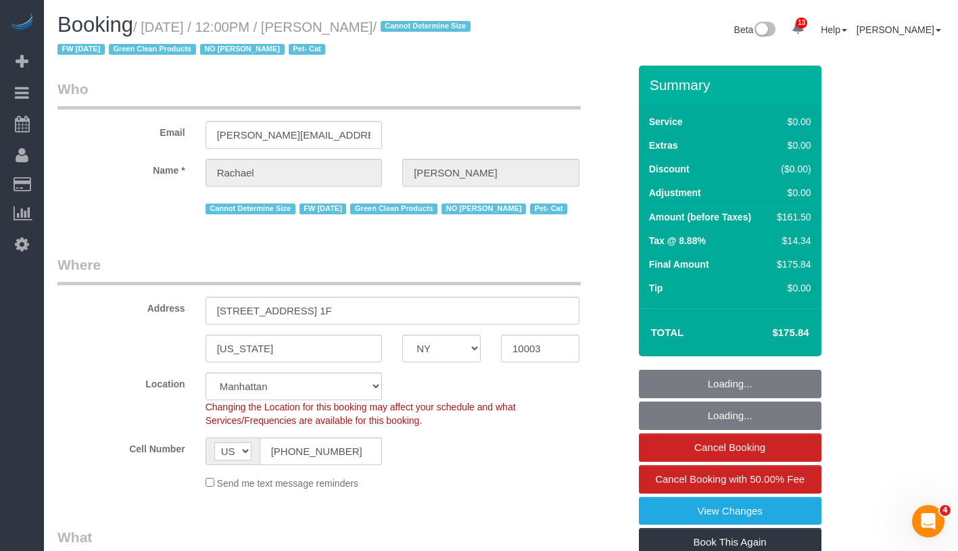
select select "number:89"
select select "number:90"
select select "number:14"
select select "number:5"
drag, startPoint x: 152, startPoint y: 24, endPoint x: 433, endPoint y: 37, distance: 281.6
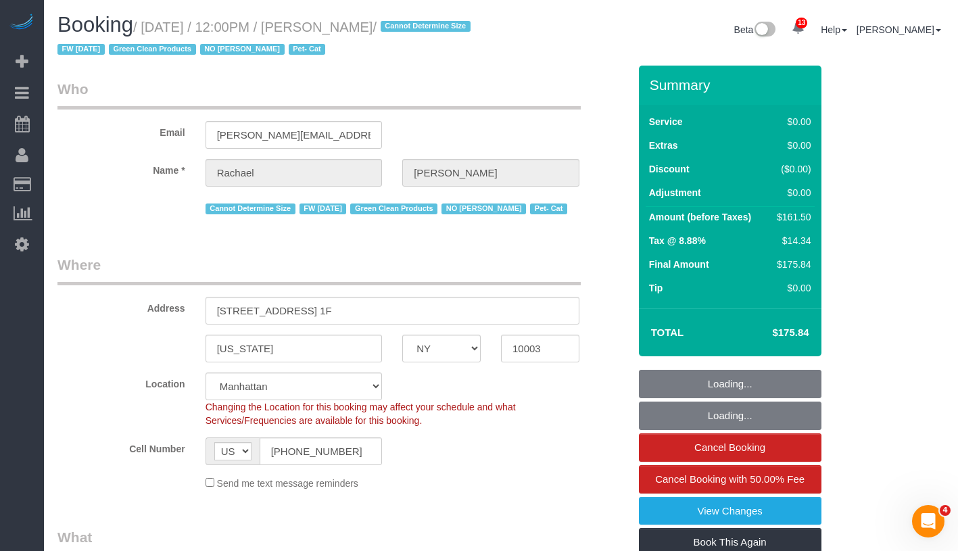
click at [433, 37] on h1 "Booking / September 08, 2025 / 12:00PM / Rachael Hobbs / Cannot Determine Size …" at bounding box center [273, 37] width 433 height 46
select select "2"
copy small "September 08, 2025 / 12:00PM / Rachael Hobbs / Cannot Determine Size FW 3/20/24…"
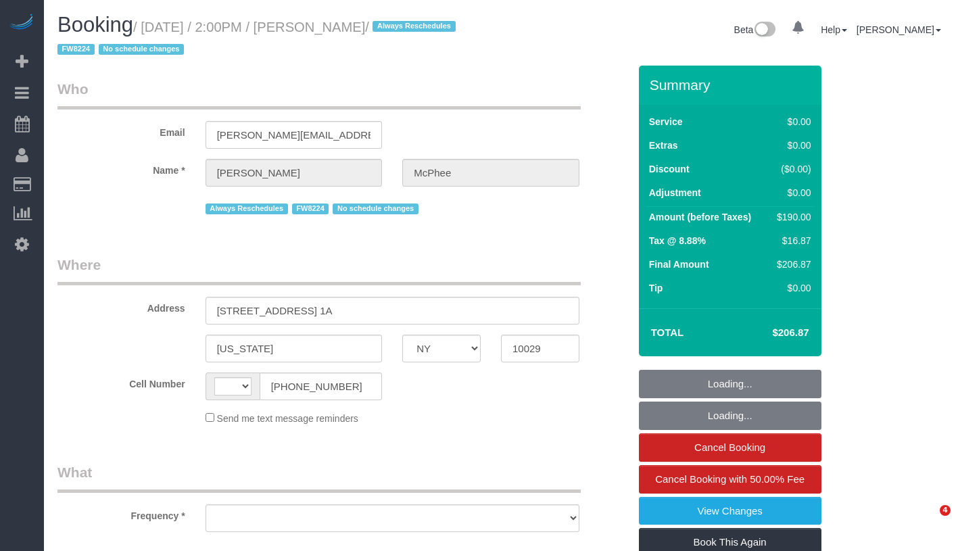
select select "NY"
select select "number:60"
select select "number:75"
select select "number:15"
select select "number:5"
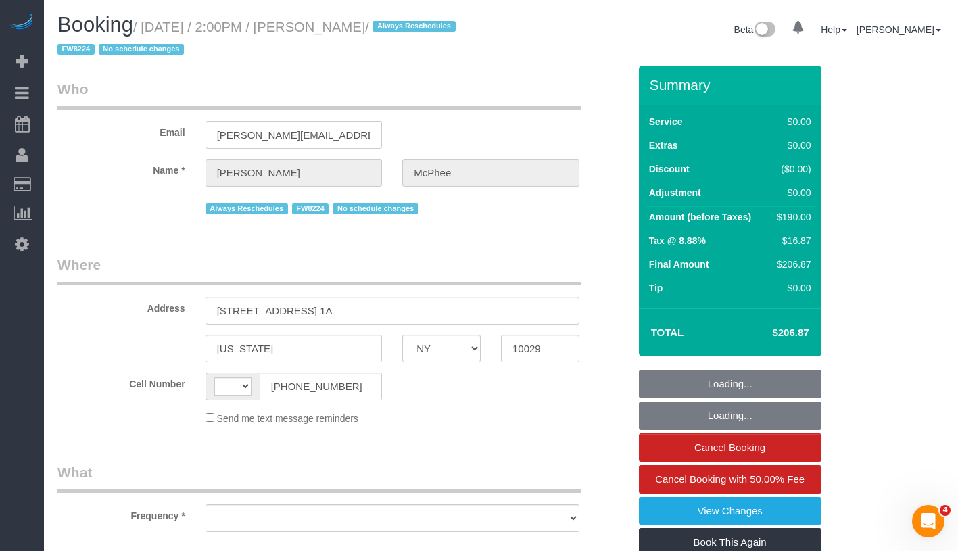
select select "string:[GEOGRAPHIC_DATA]"
select select "string:stripe-pm_1S4MV54VGloSiKo7GvI77fL0"
select select "object:894"
select select "2"
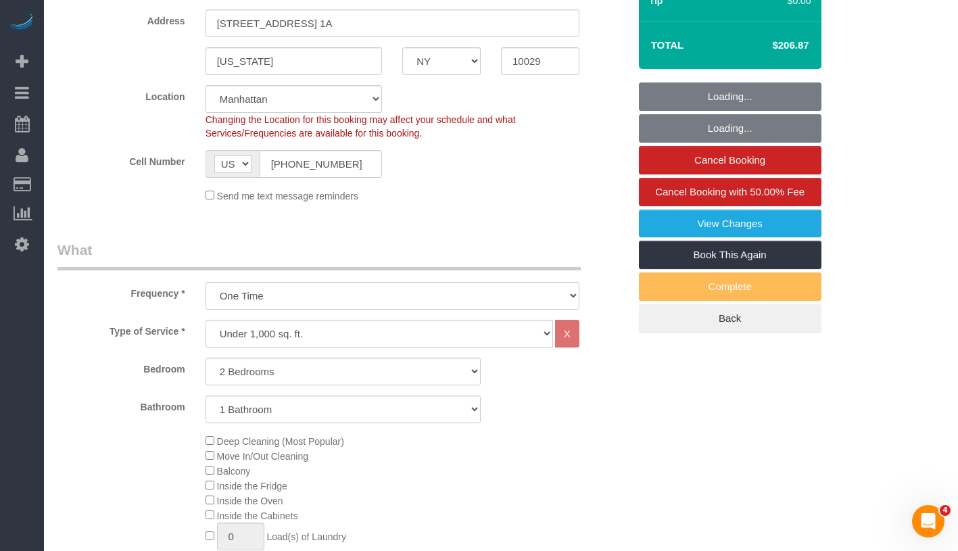
select select "object:1003"
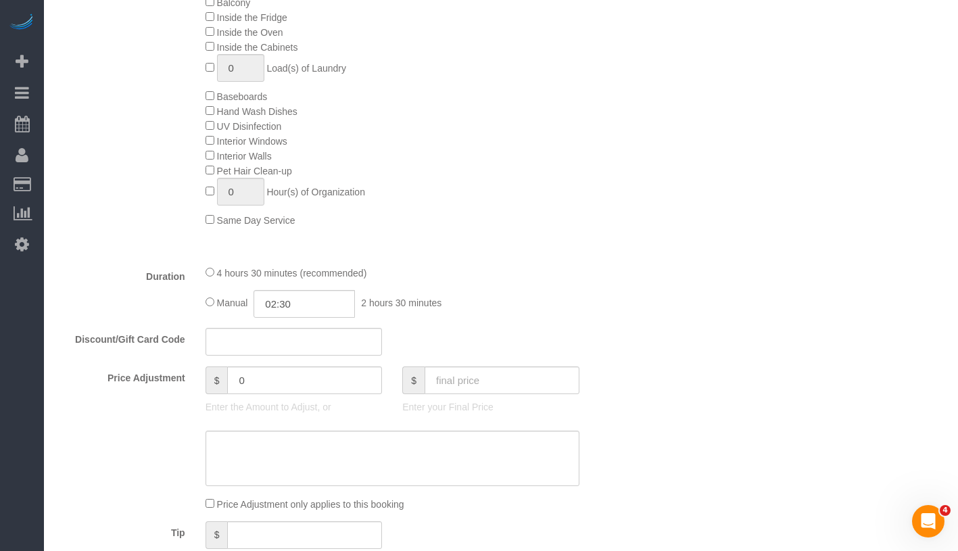
select select "spot1"
select select "2"
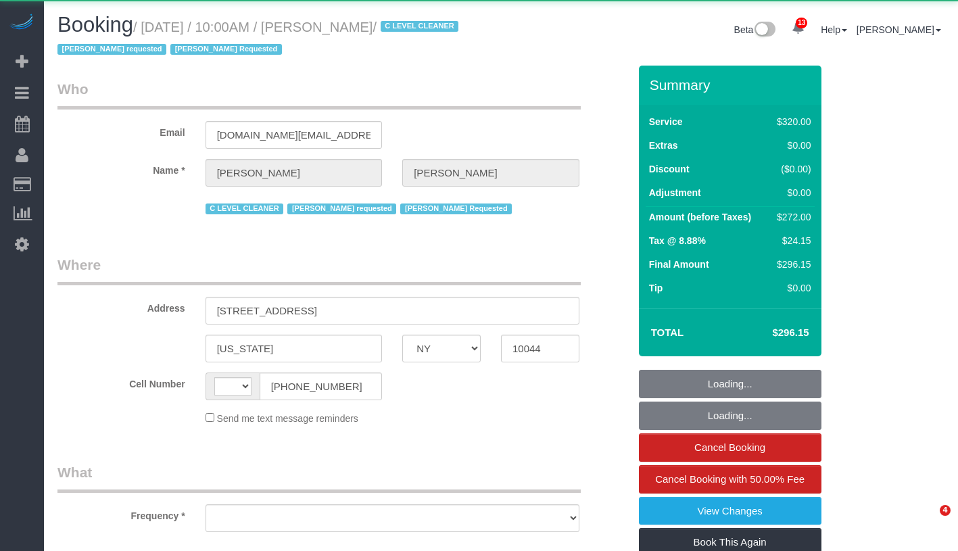
select select "NY"
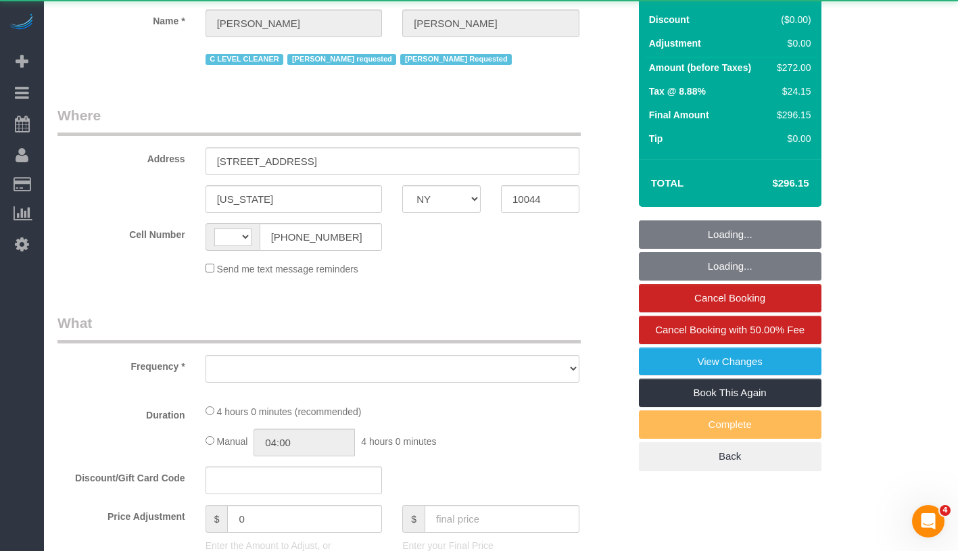
scroll to position [288, 0]
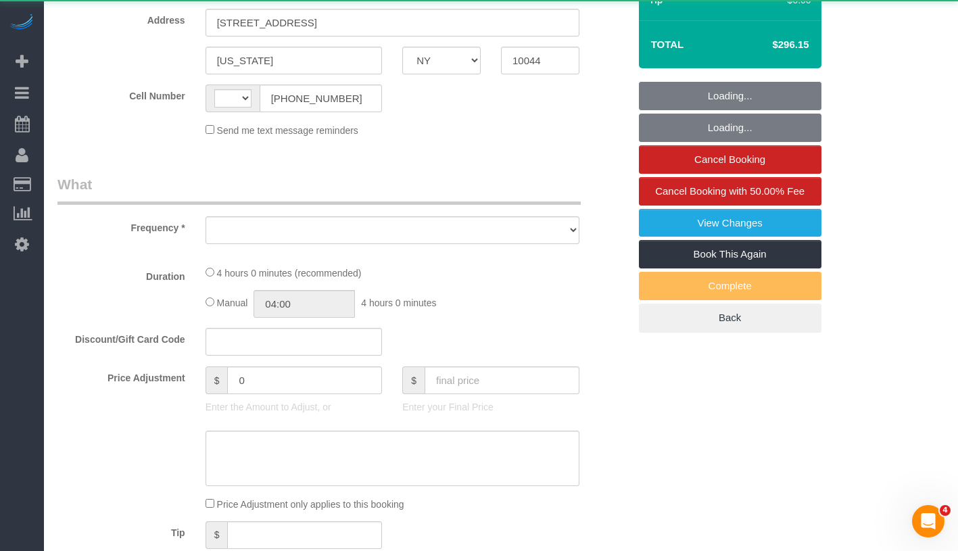
select select "string:[GEOGRAPHIC_DATA]"
select select "object:749"
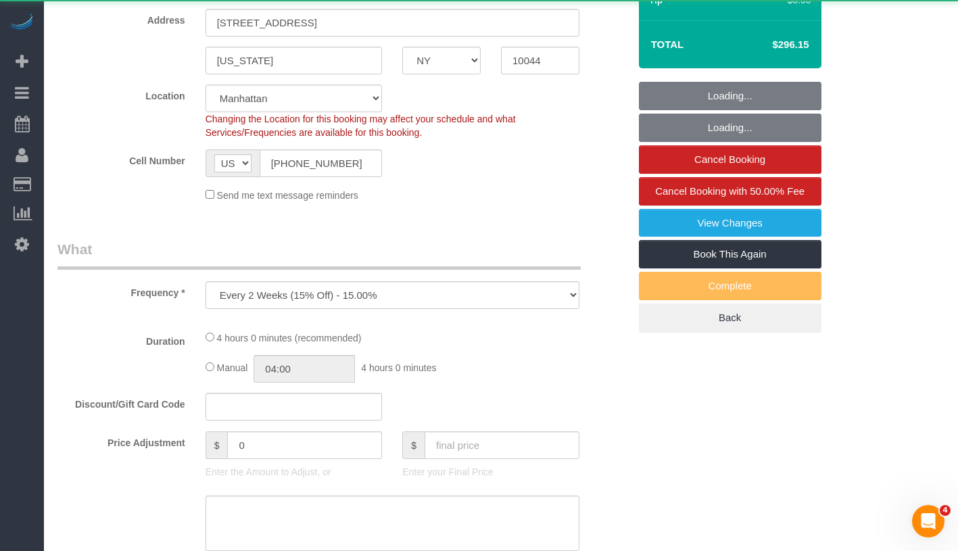
select select "string:stripe-pm_1OfFBT4VGloSiKo7Bq2FZQac"
select select "number:89"
select select "number:90"
select select "number:15"
select select "number:5"
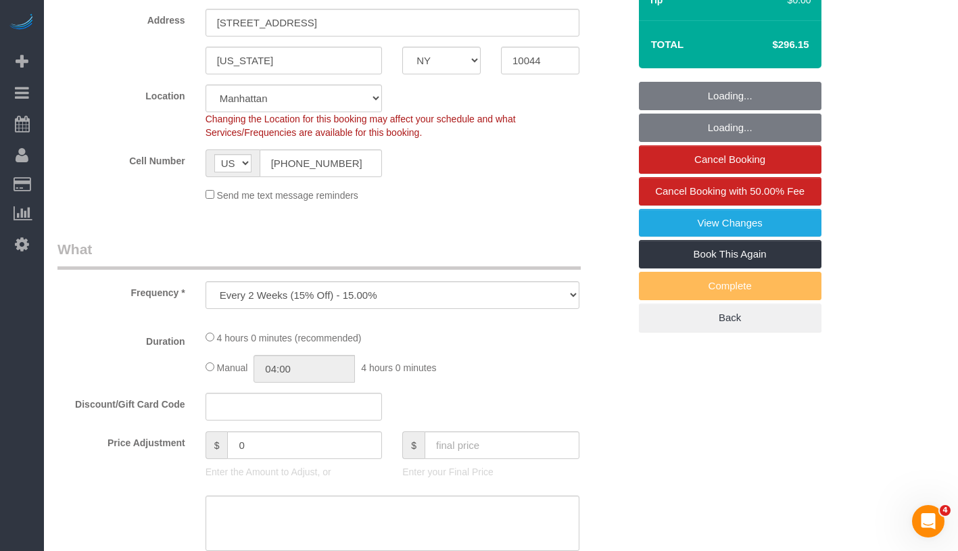
select select "240"
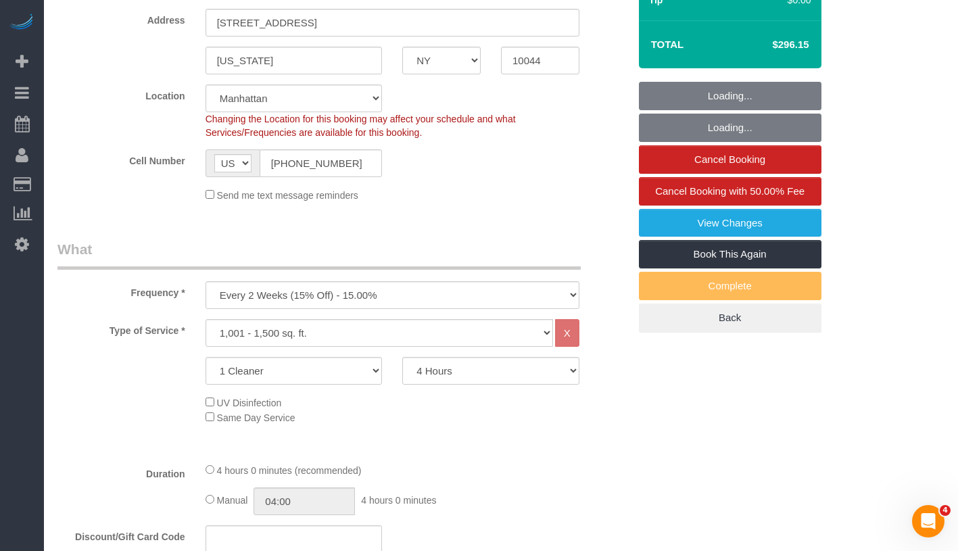
select select "object:981"
select select "spot1"
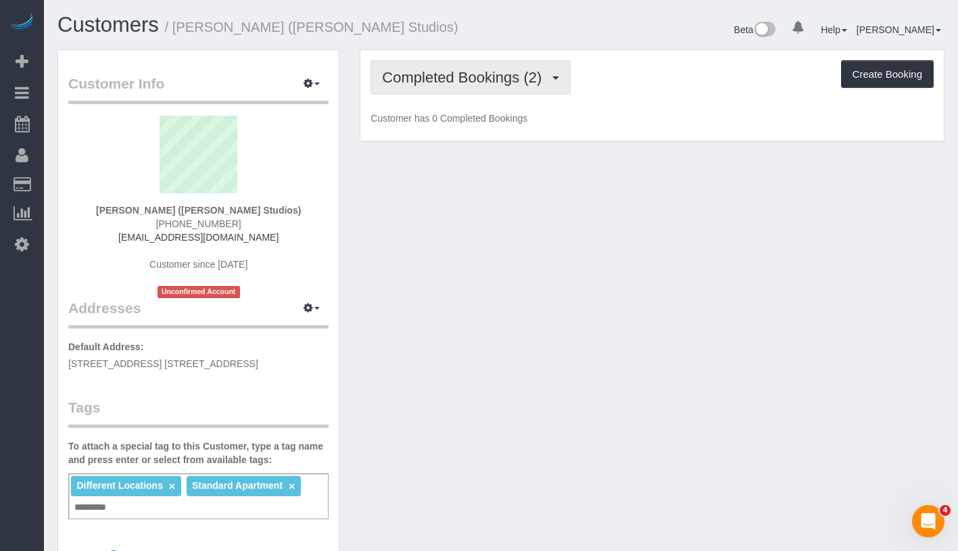
click at [438, 79] on span "Completed Bookings (2)" at bounding box center [465, 77] width 166 height 17
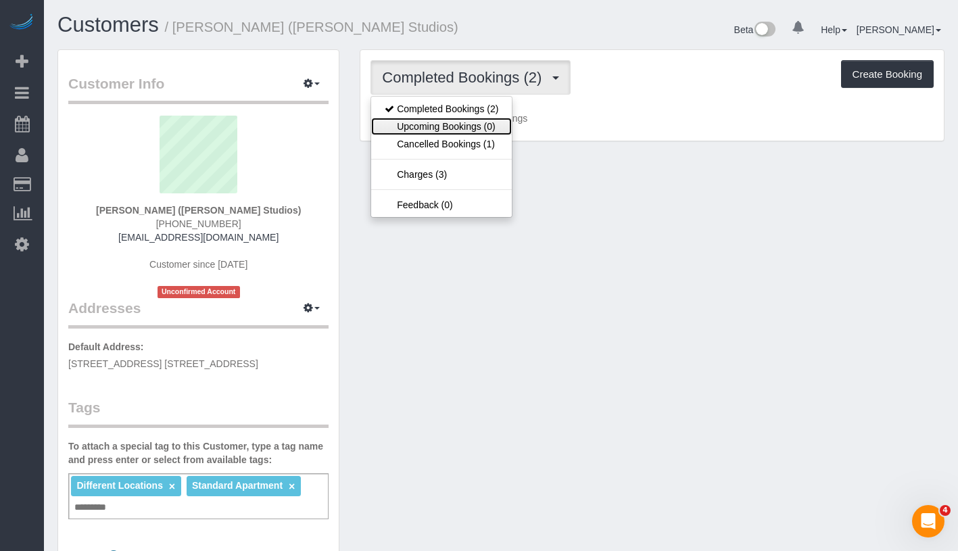
click at [433, 122] on link "Upcoming Bookings (0)" at bounding box center [441, 127] width 141 height 18
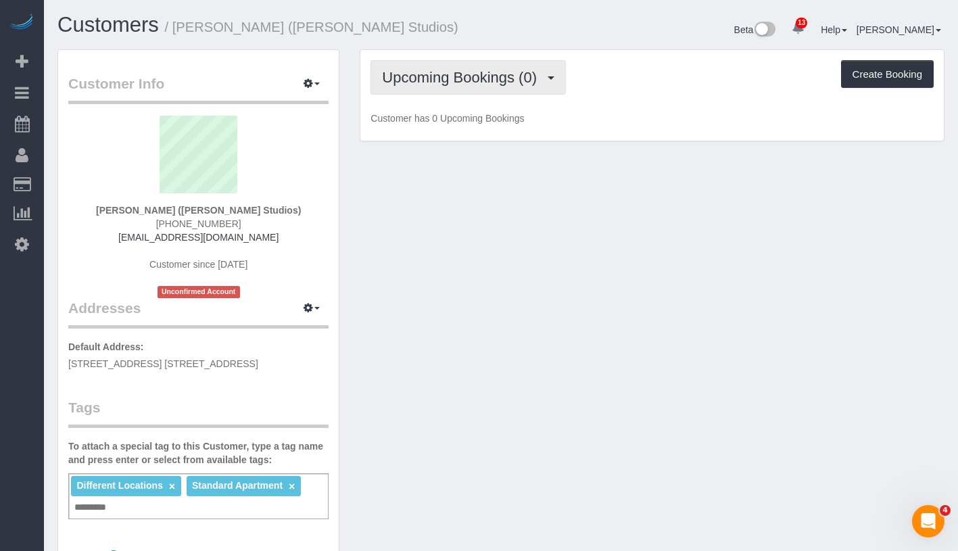
click at [452, 93] on button "Upcoming Bookings (0)" at bounding box center [468, 77] width 195 height 34
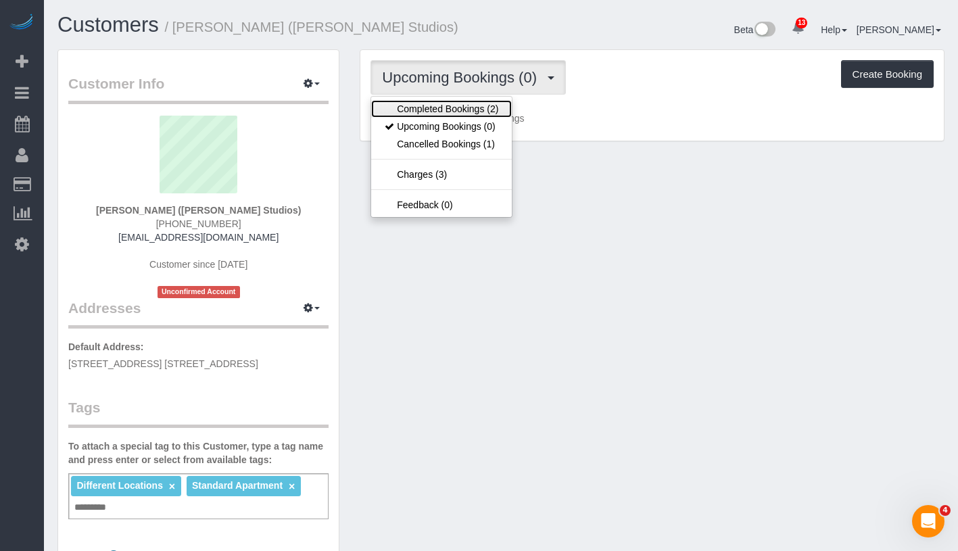
click at [434, 114] on link "Completed Bookings (2)" at bounding box center [441, 109] width 141 height 18
